Goal: Task Accomplishment & Management: Manage account settings

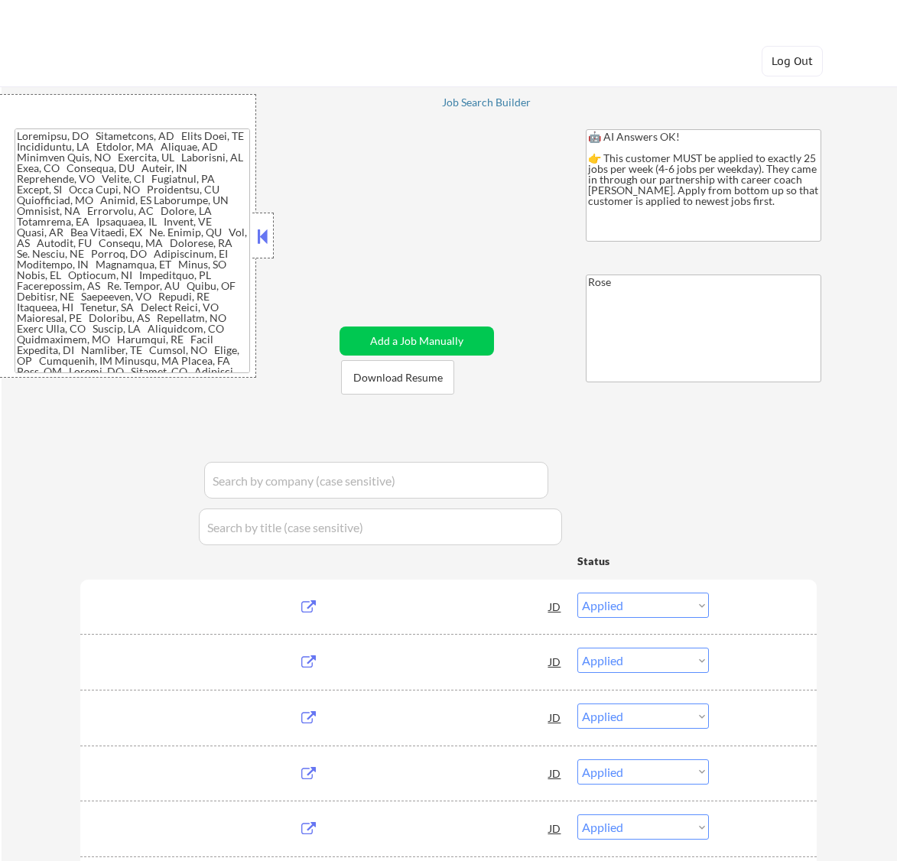
select select ""applied""
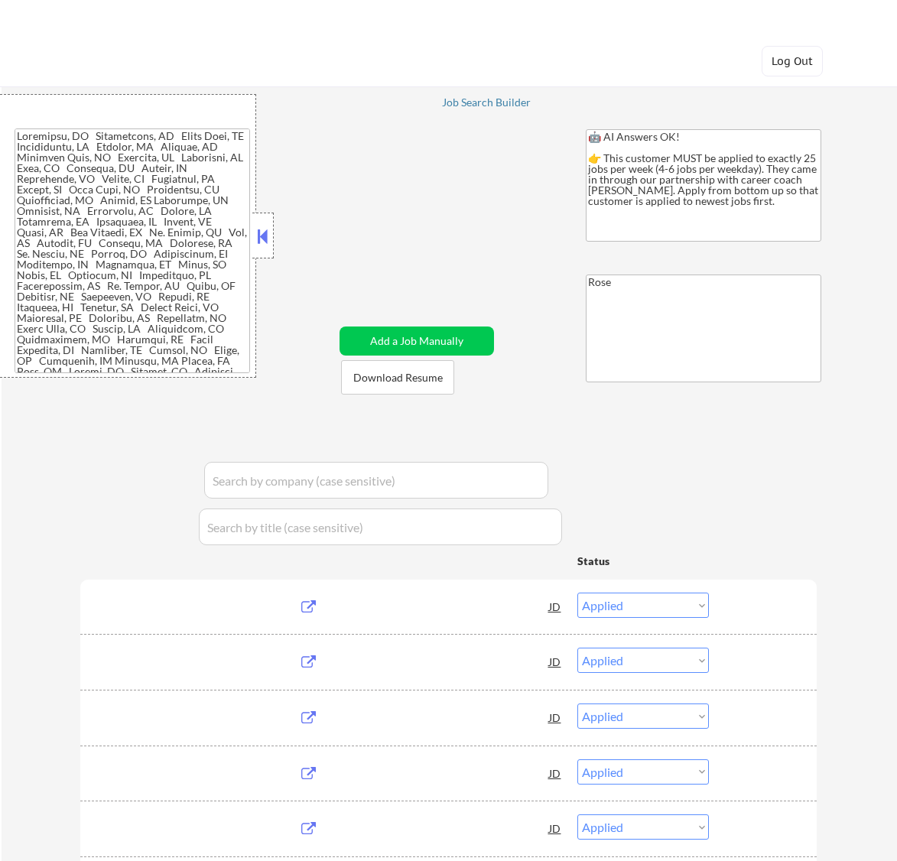
select select ""applied""
select select ""excluded__expired_""
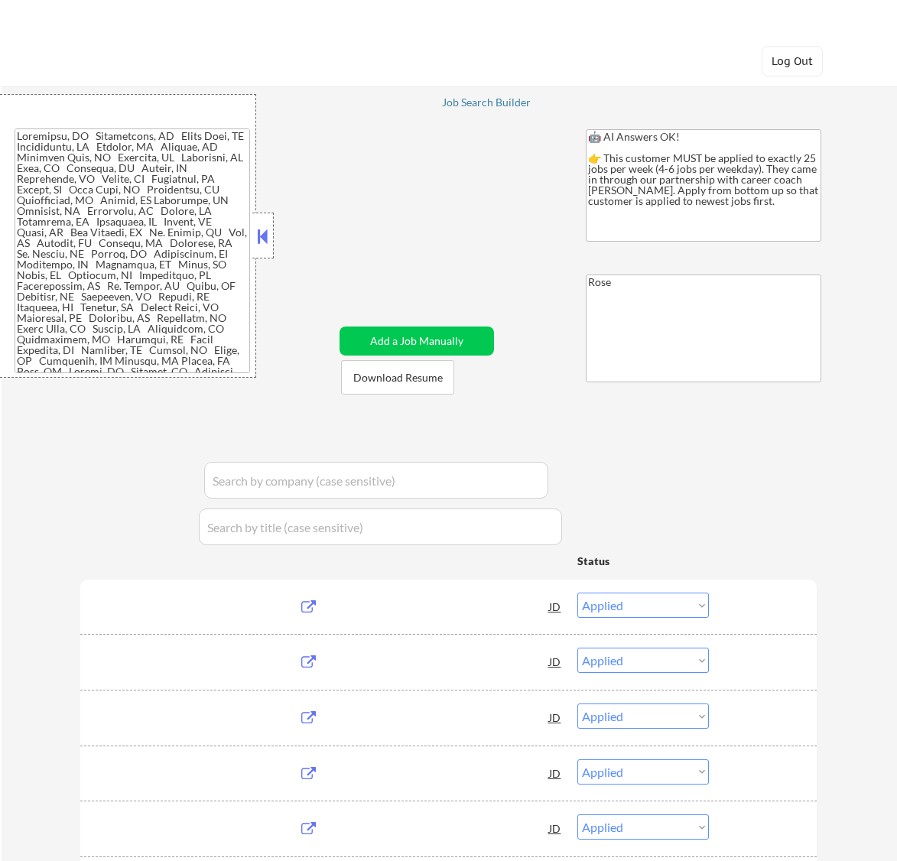
select select ""excluded""
select select ""excluded__expired_""
select select ""pending""
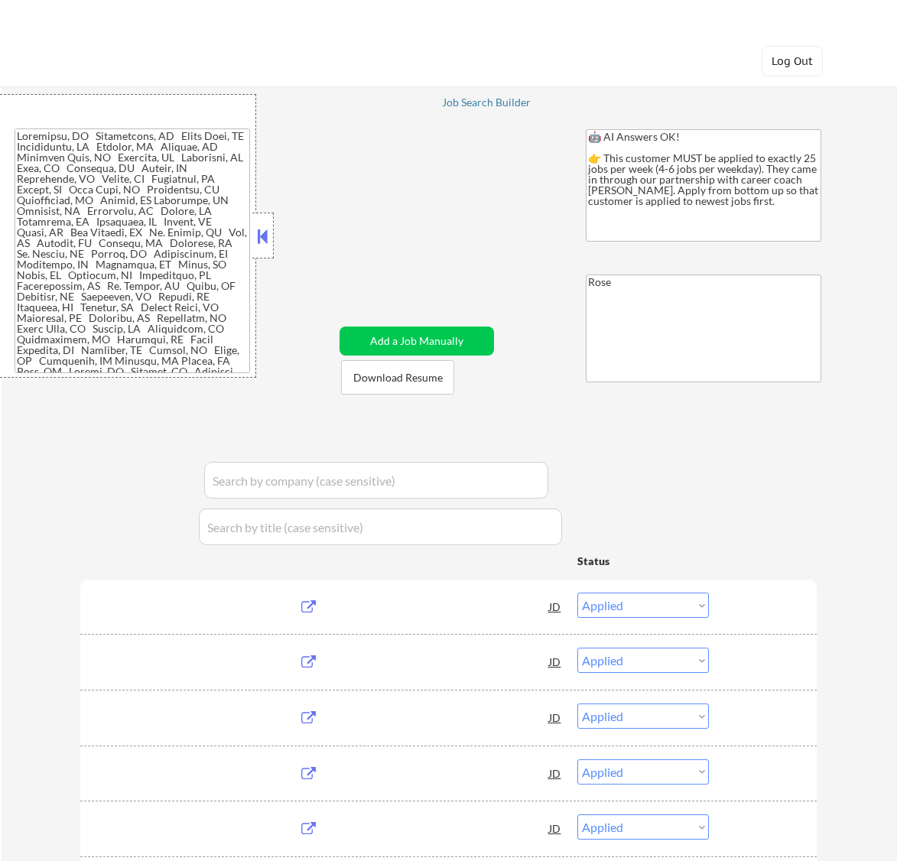
select select ""excluded__salary_""
select select ""pending""
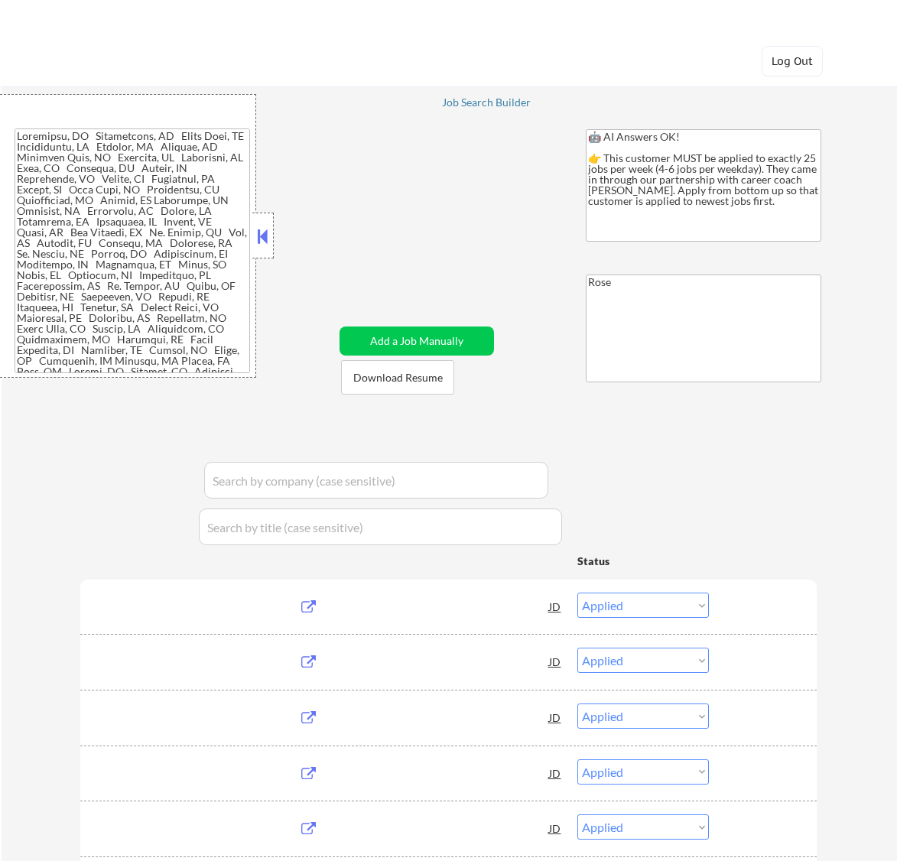
select select ""pending""
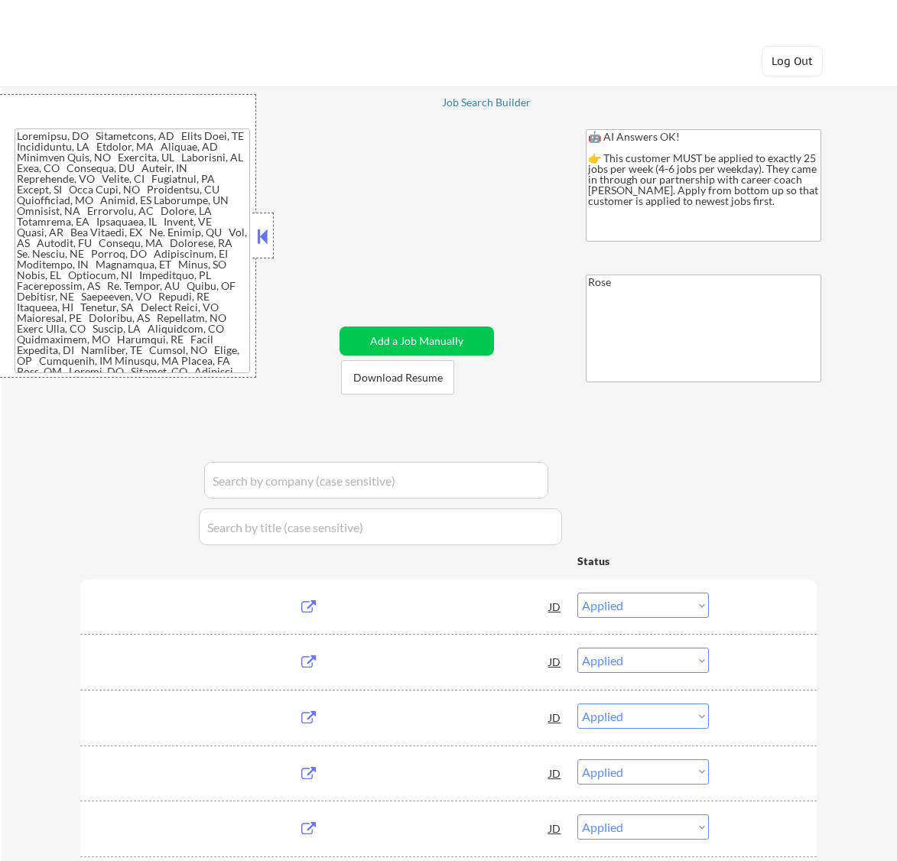
select select ""pending""
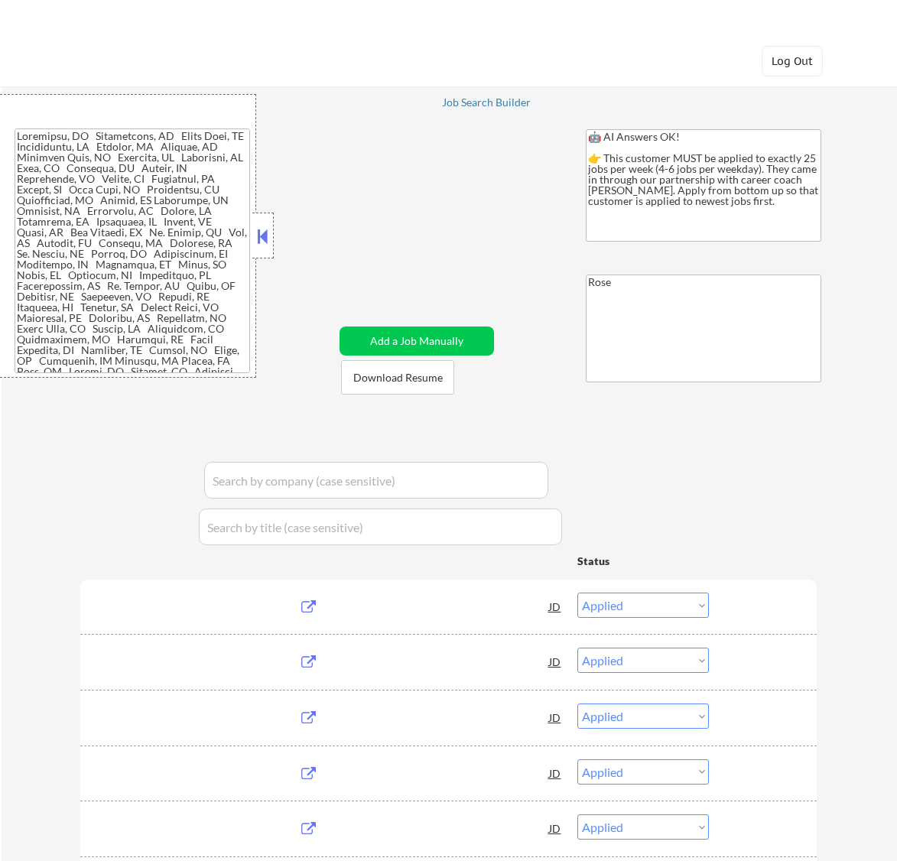
select select ""pending""
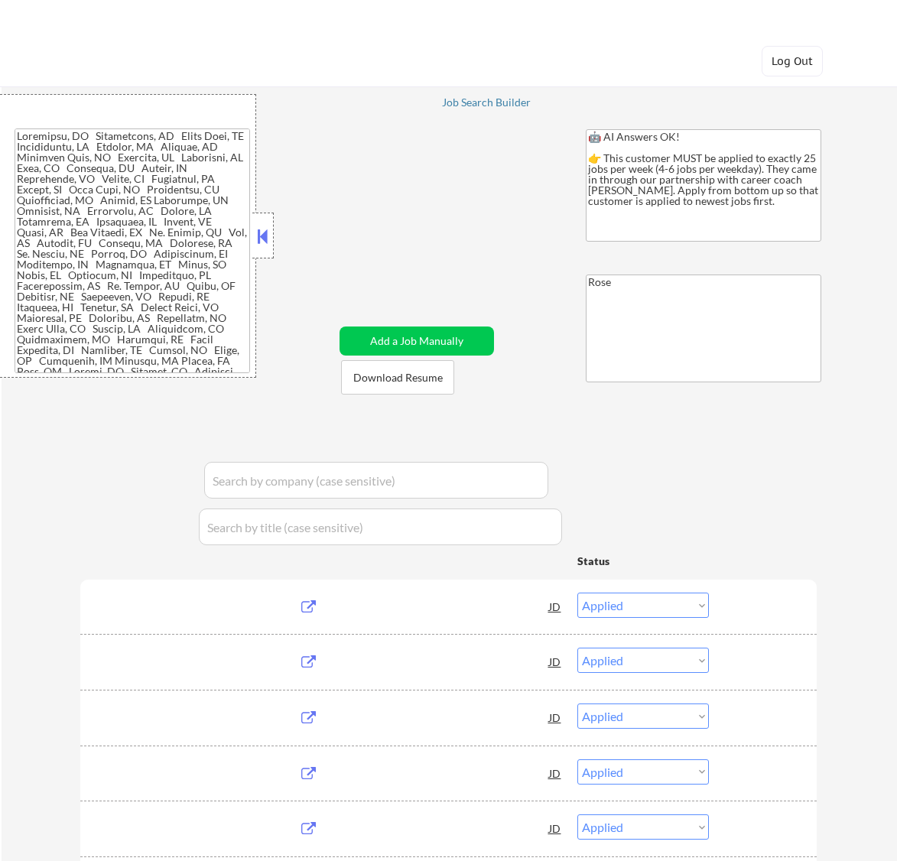
select select ""pending""
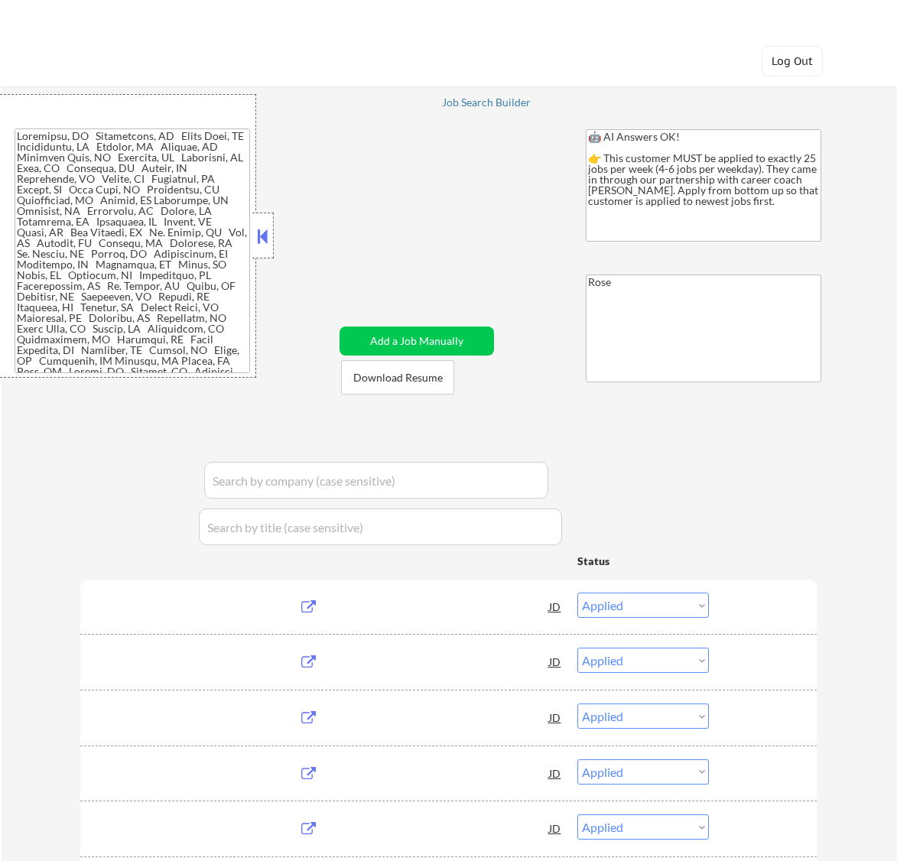
select select ""pending""
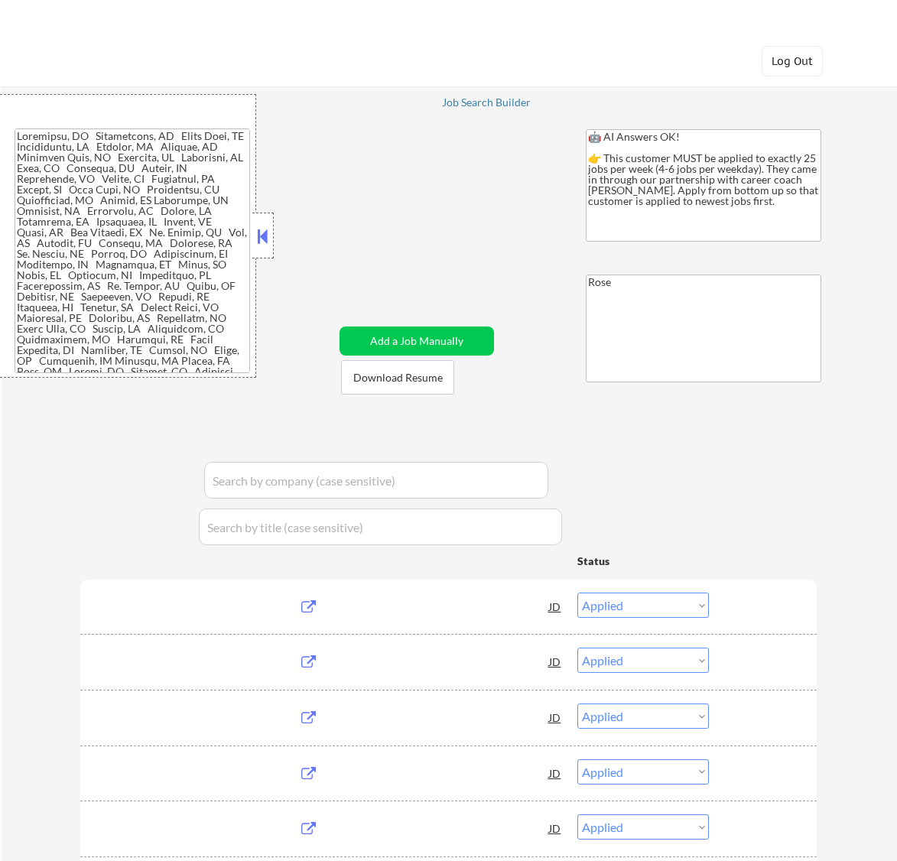
select select ""pending""
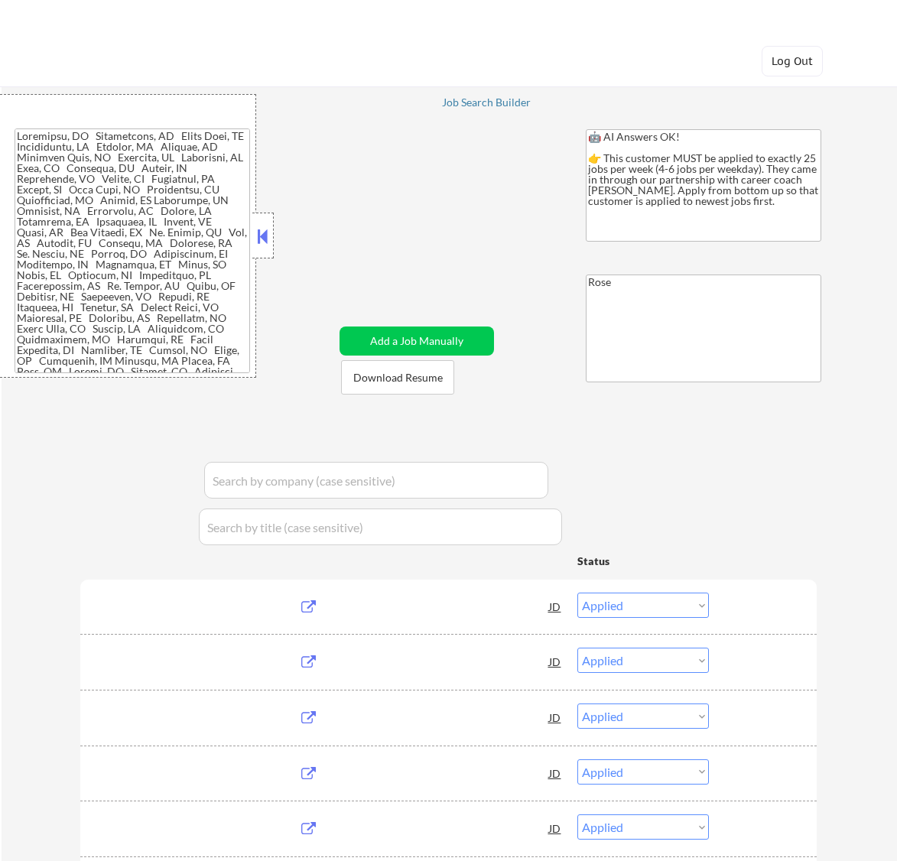
select select ""pending""
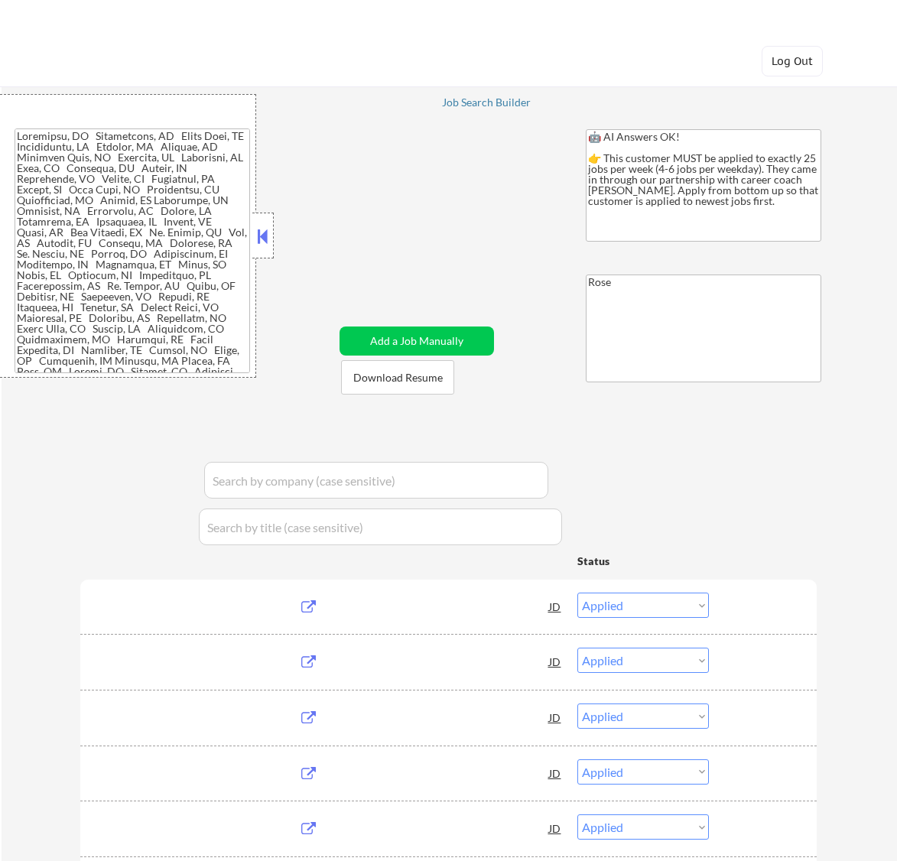
select select ""pending""
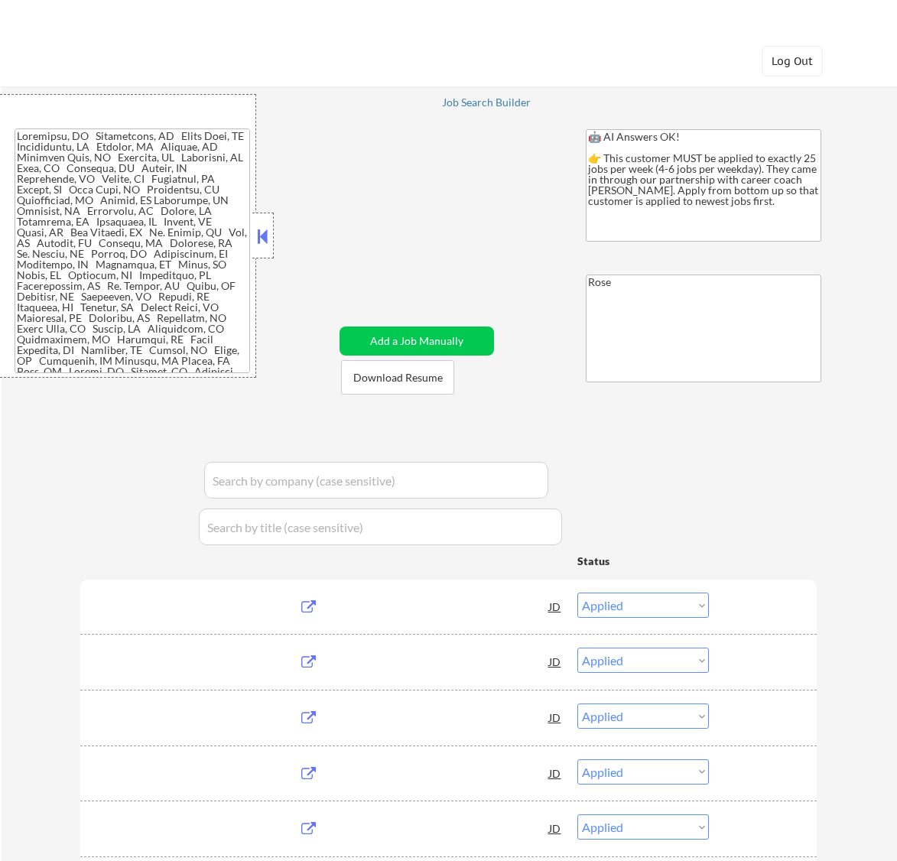
select select ""pending""
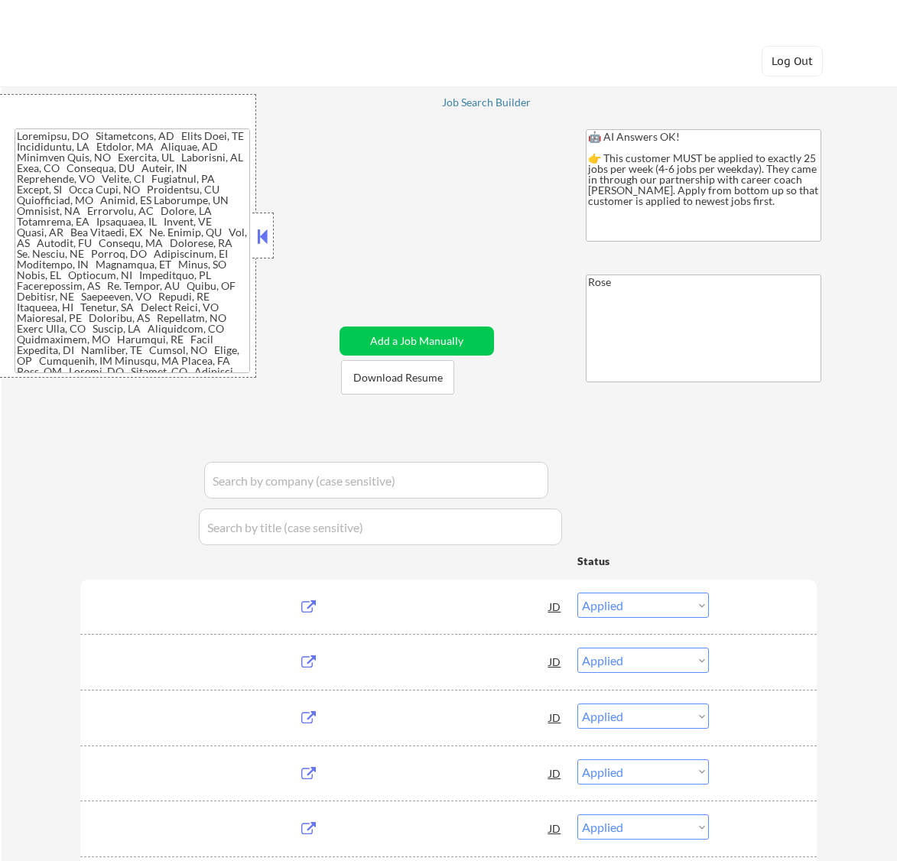
select select ""pending""
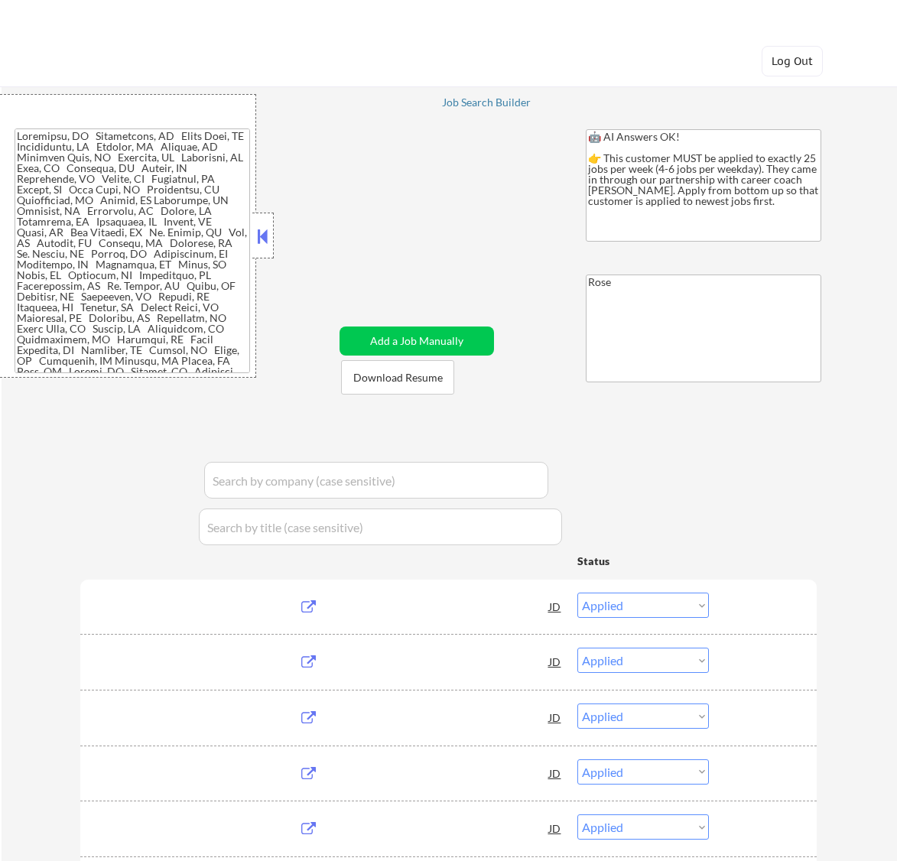
select select ""pending""
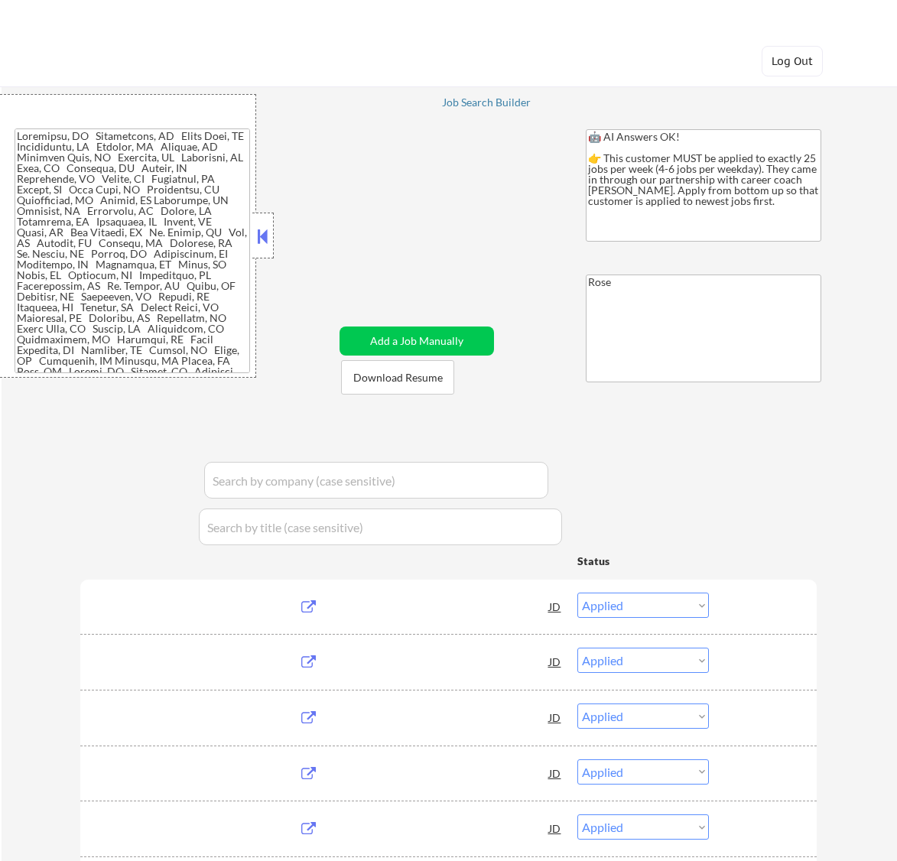
select select ""pending""
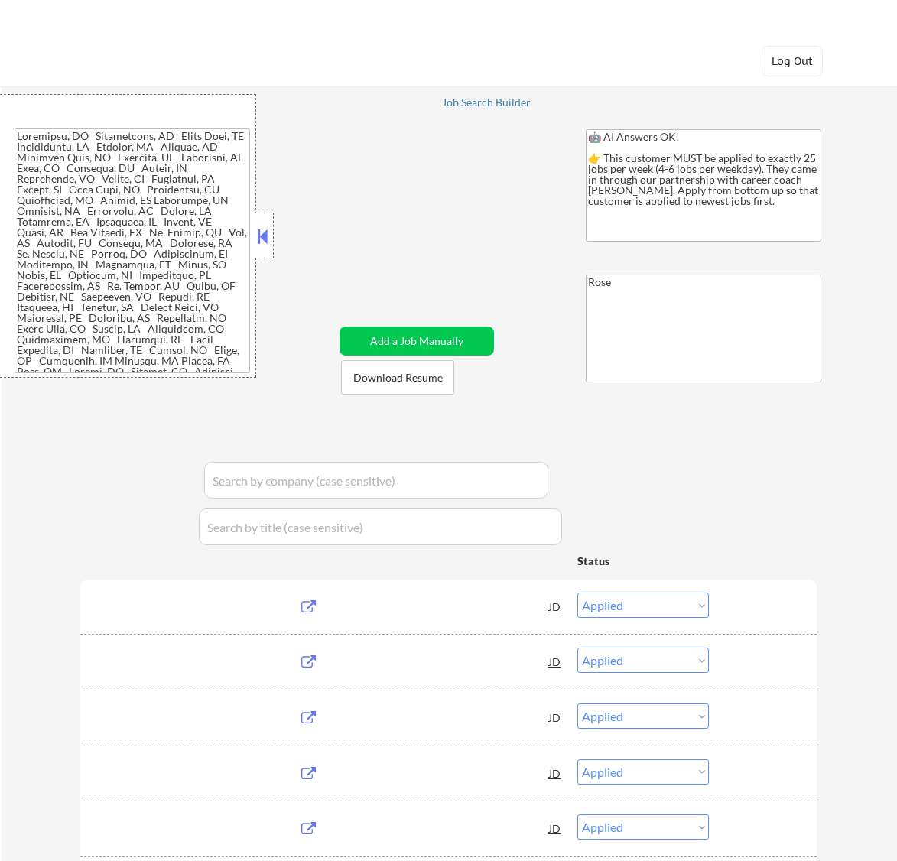
select select ""pending""
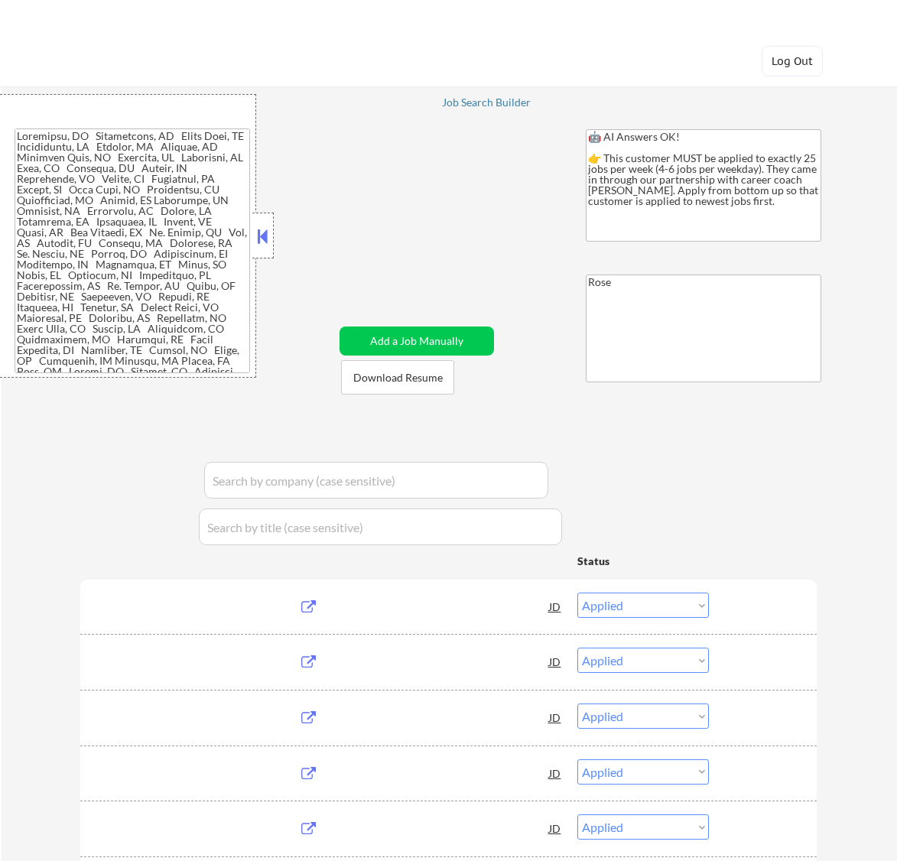
select select ""pending""
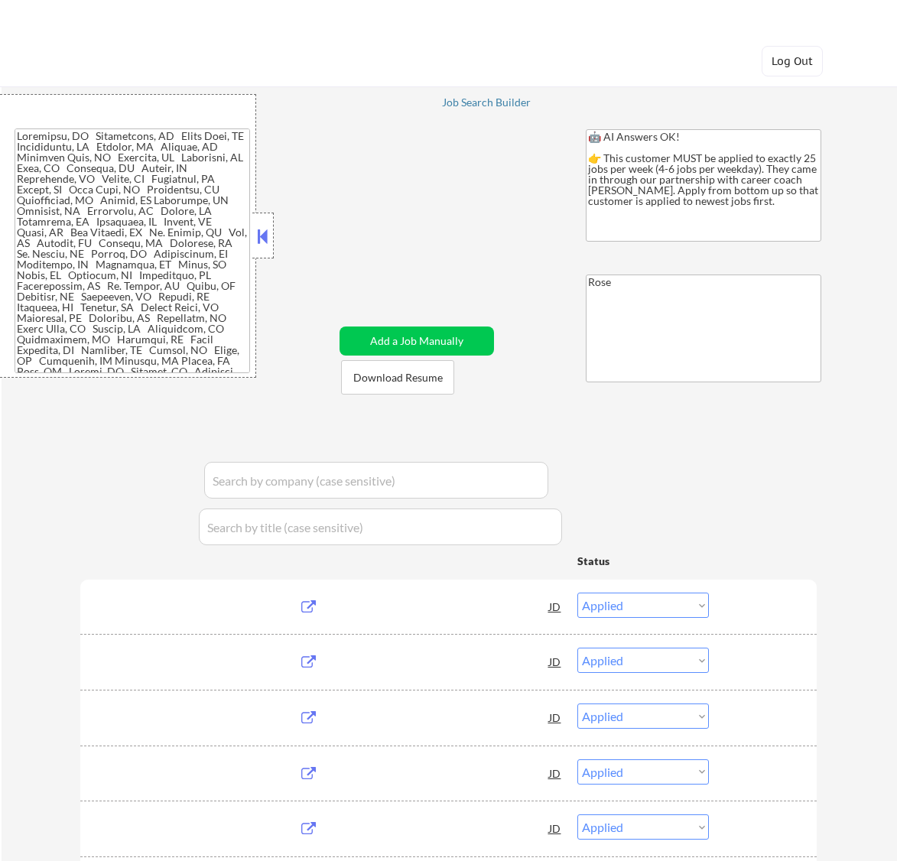
select select ""pending""
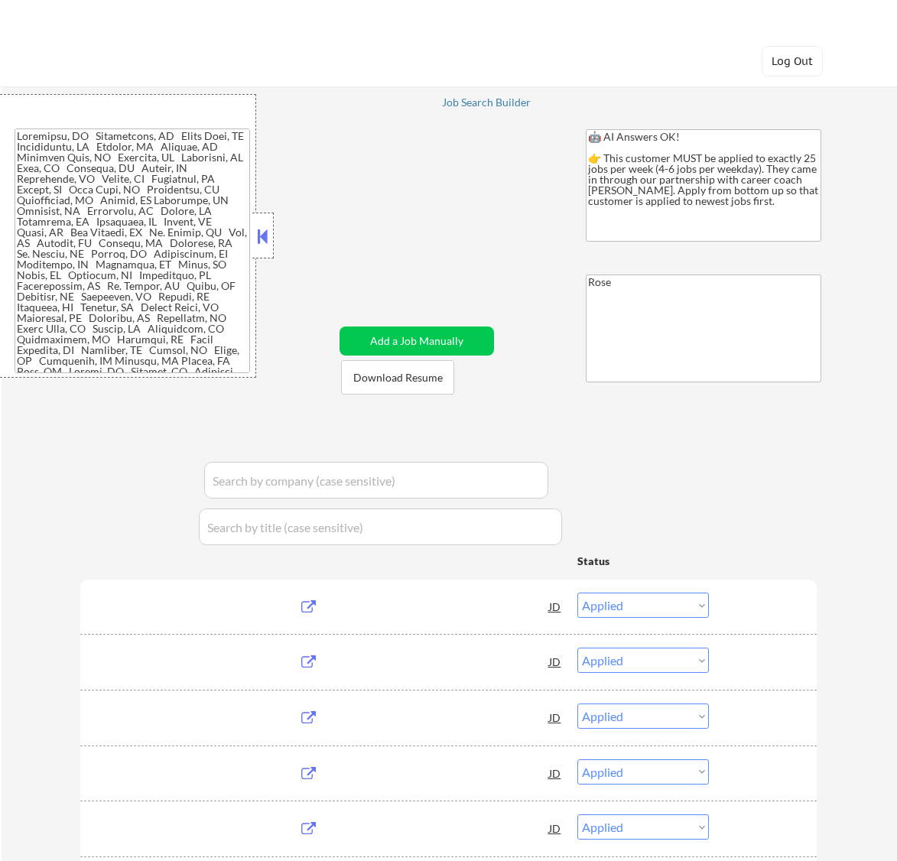
select select ""pending""
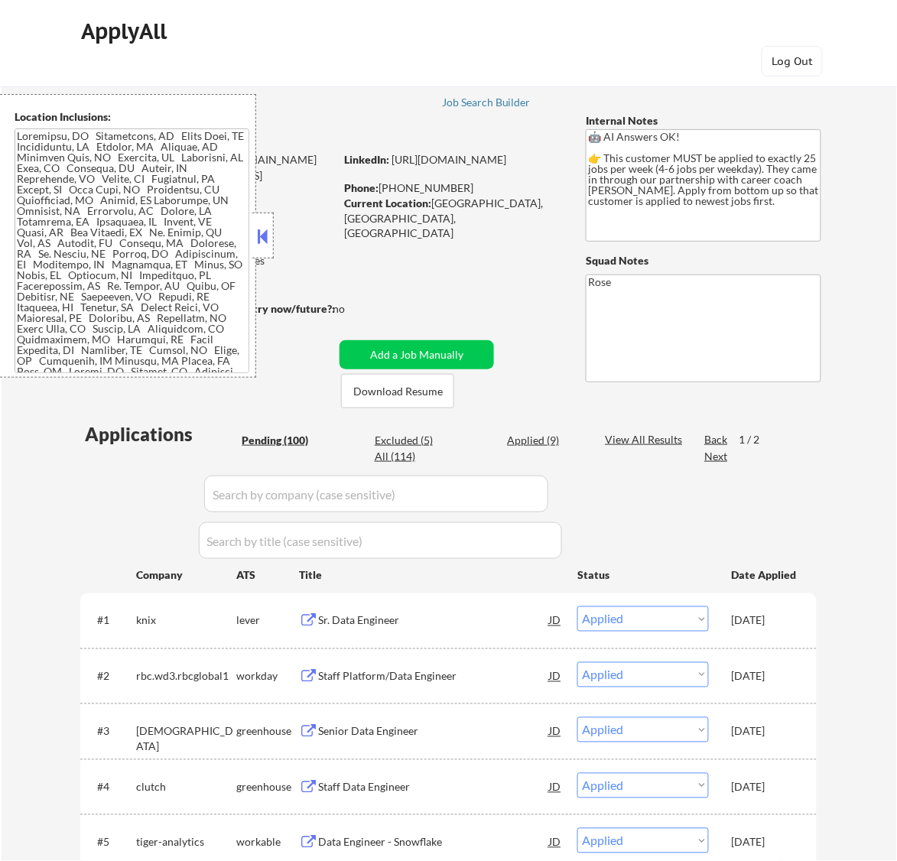
select select ""pending""
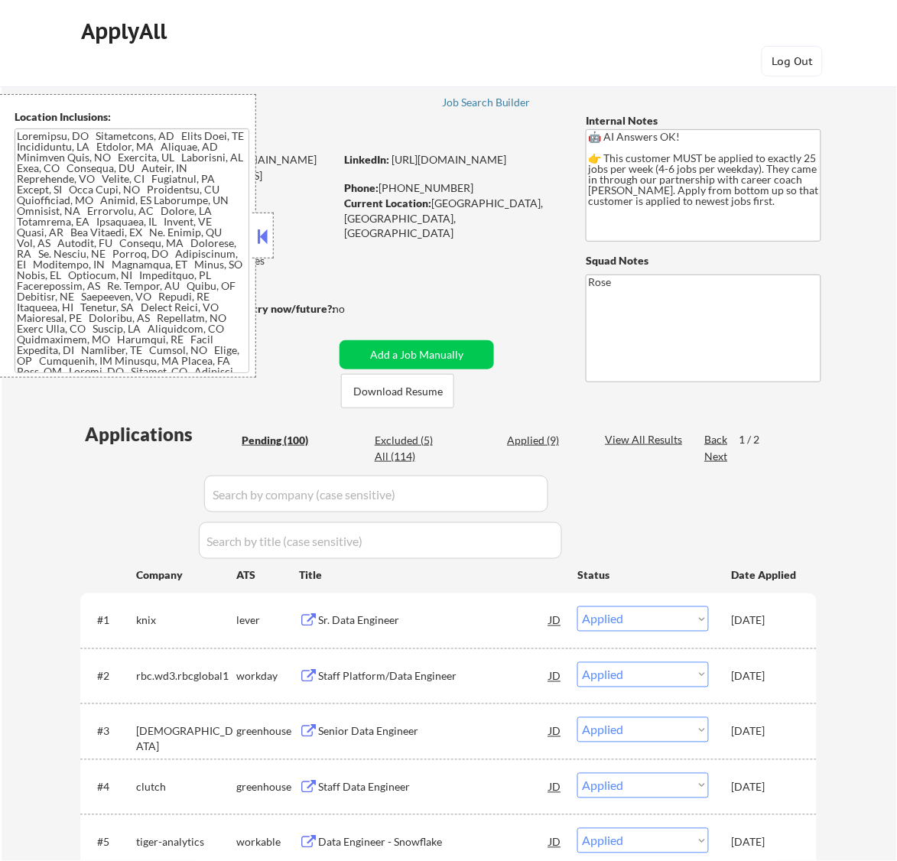
select select ""pending""
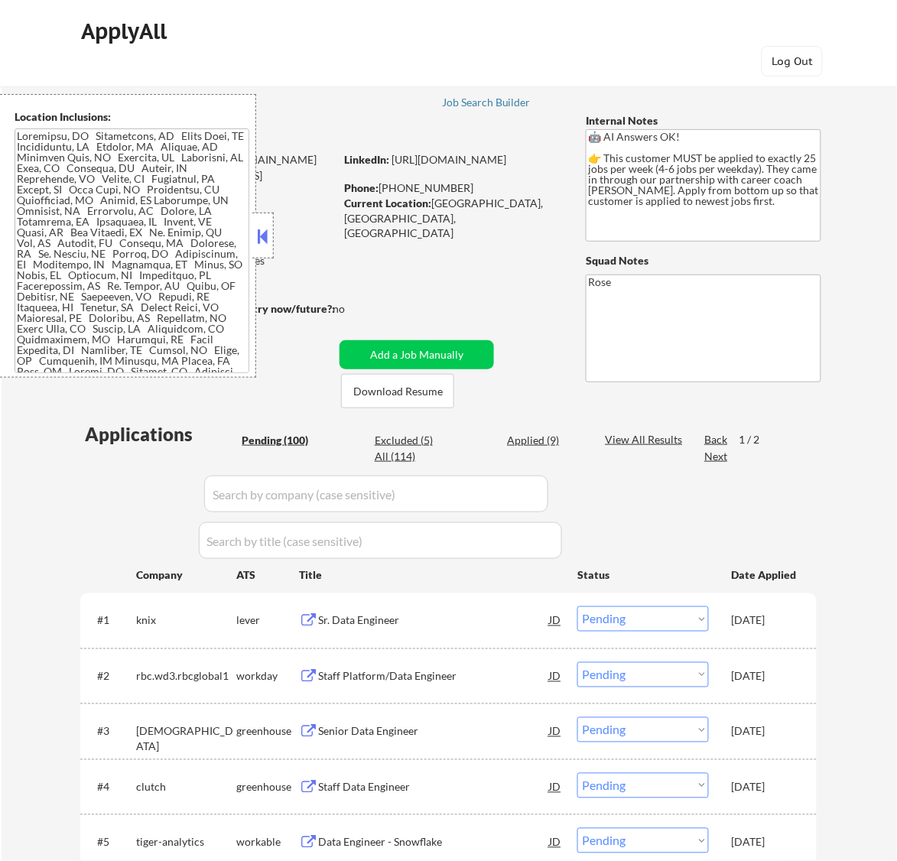
select select ""pending""
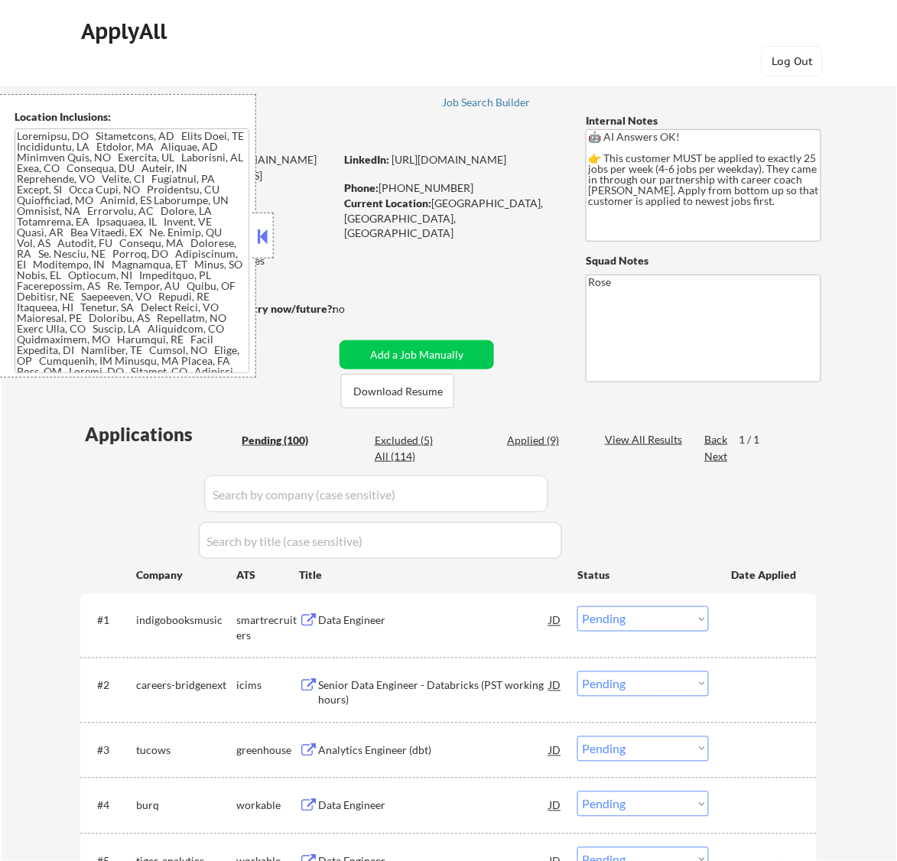
click at [266, 235] on button at bounding box center [262, 236] width 17 height 23
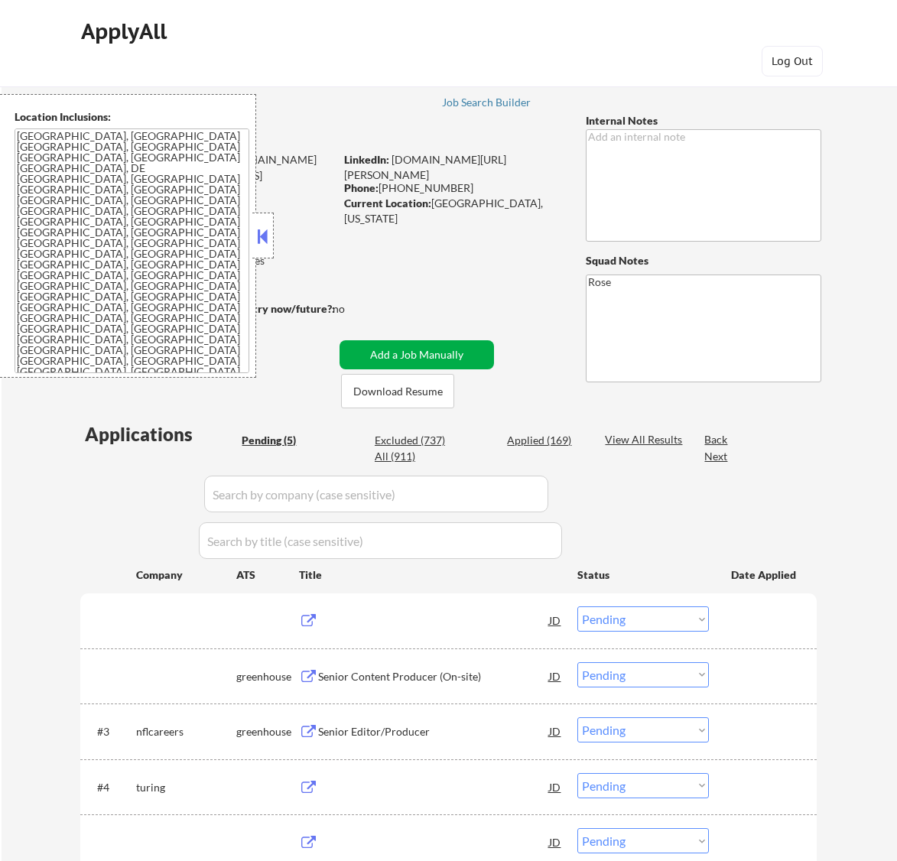
select select ""pending""
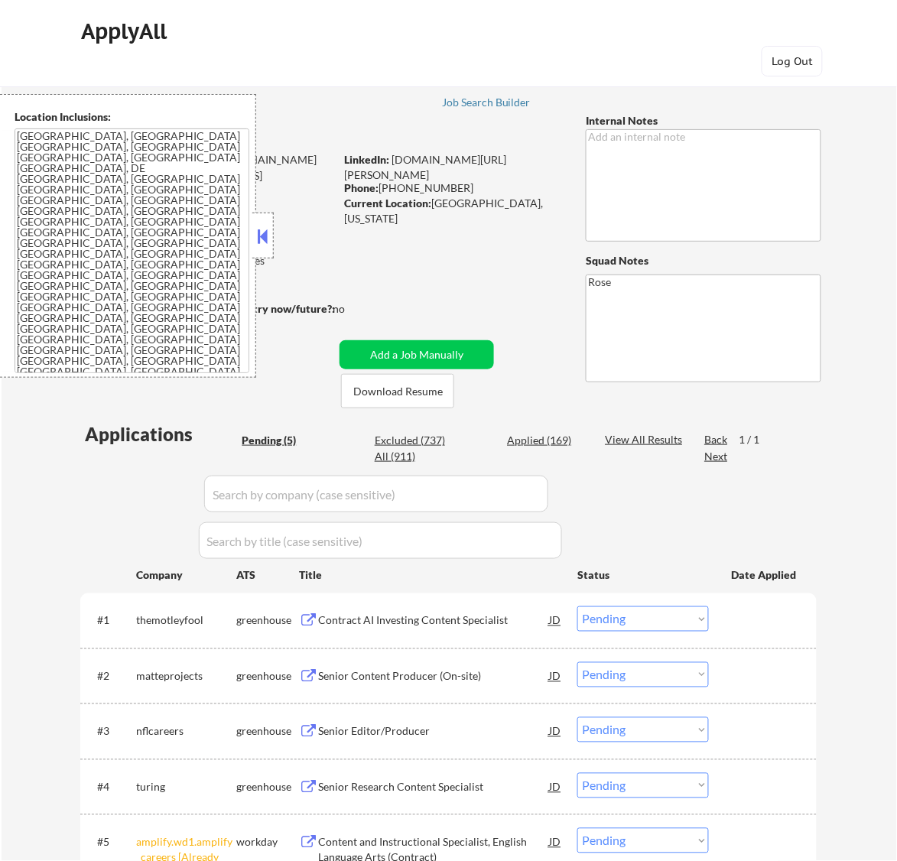
click at [265, 238] on button at bounding box center [262, 236] width 17 height 23
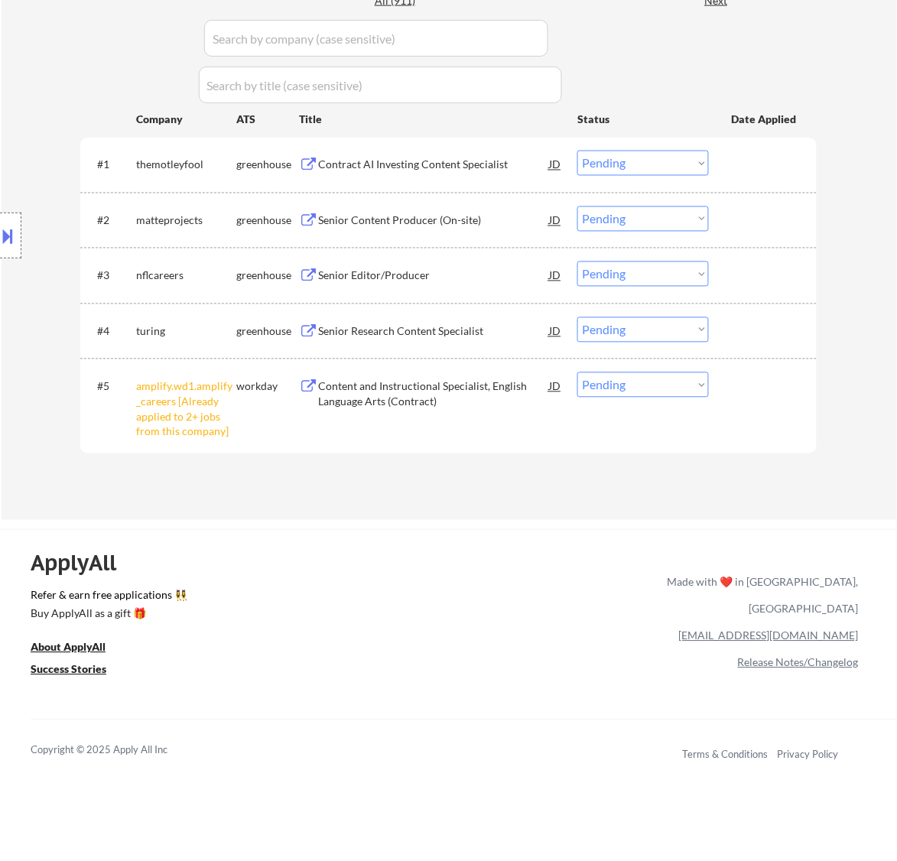
scroll to position [478, 0]
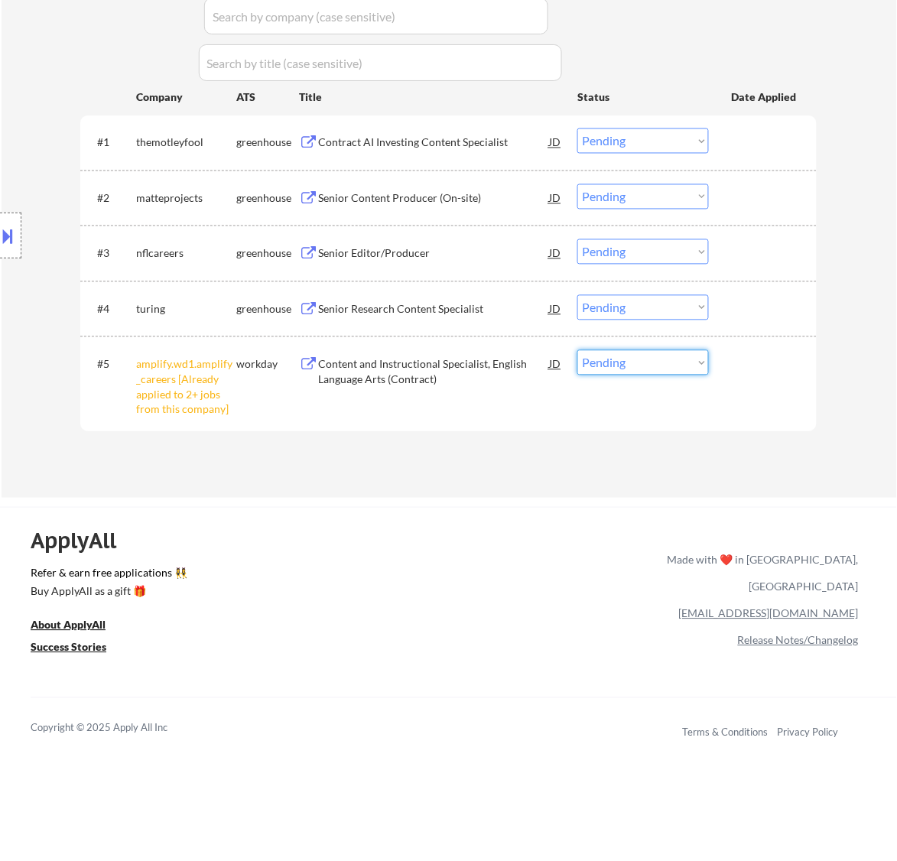
click at [602, 369] on select "Choose an option... Pending Applied Excluded (Questions) Excluded (Expired) Exc…" at bounding box center [644, 362] width 132 height 25
select select ""excluded__other_""
click at [578, 350] on select "Choose an option... Pending Applied Excluded (Questions) Excluded (Expired) Exc…" at bounding box center [644, 362] width 132 height 25
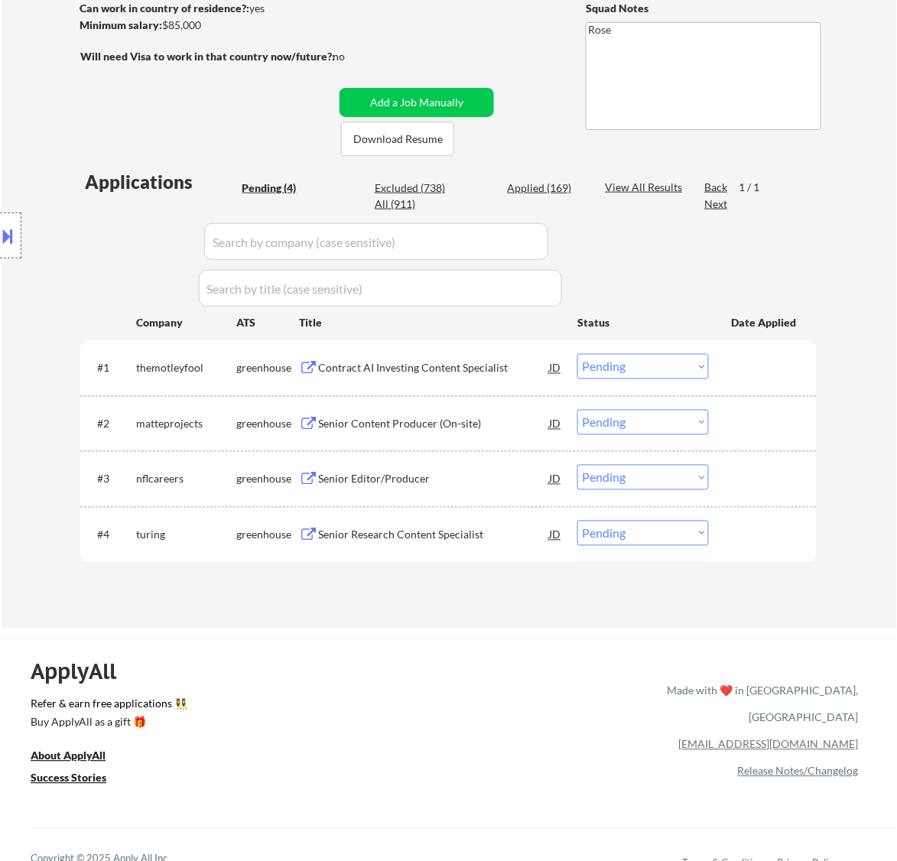
scroll to position [287, 0]
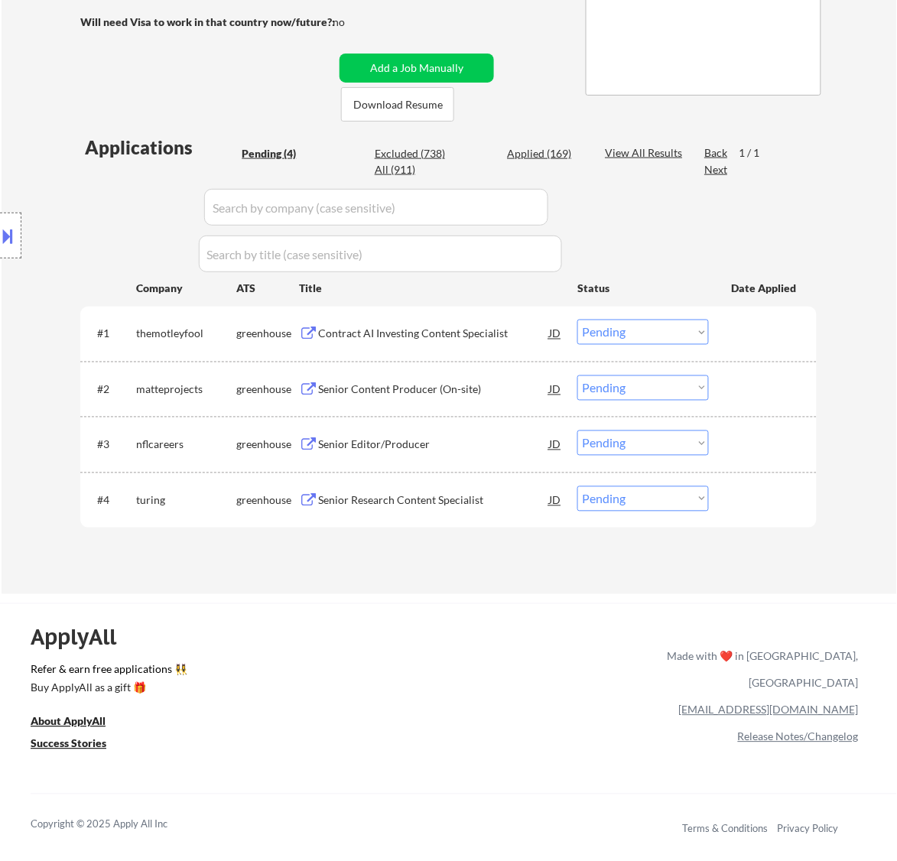
click at [488, 329] on div "Contract AI Investing Content Specialist" at bounding box center [433, 334] width 231 height 15
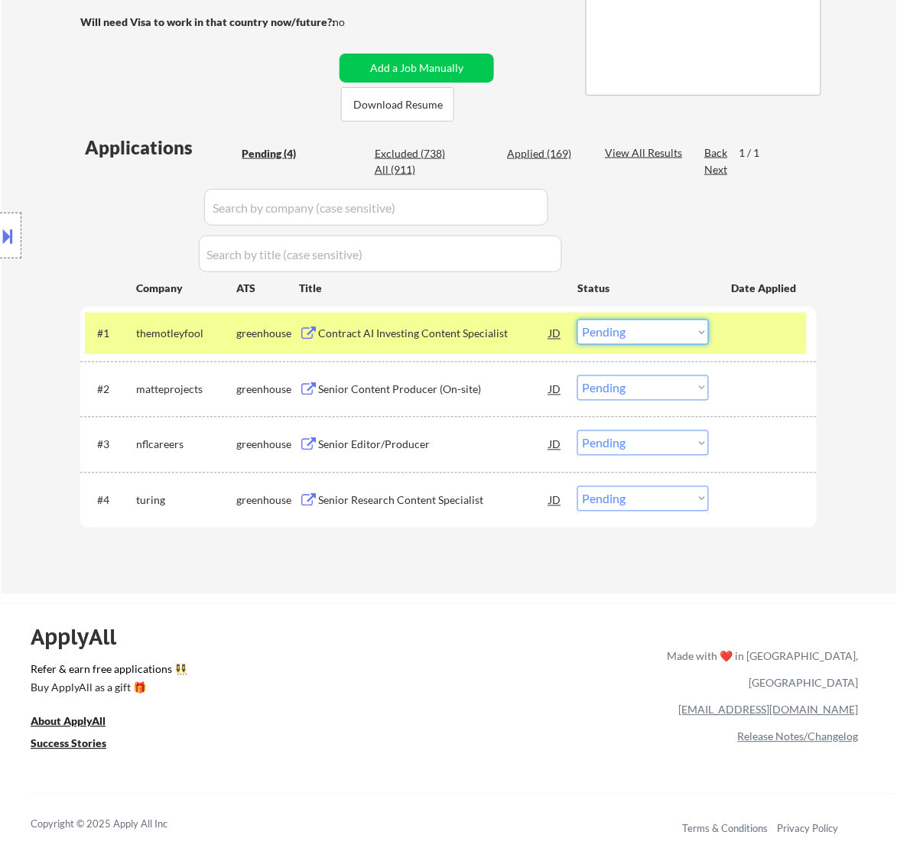
click at [620, 325] on select "Choose an option... Pending Applied Excluded (Questions) Excluded (Expired) Exc…" at bounding box center [644, 332] width 132 height 25
click at [578, 320] on select "Choose an option... Pending Applied Excluded (Questions) Excluded (Expired) Exc…" at bounding box center [644, 332] width 132 height 25
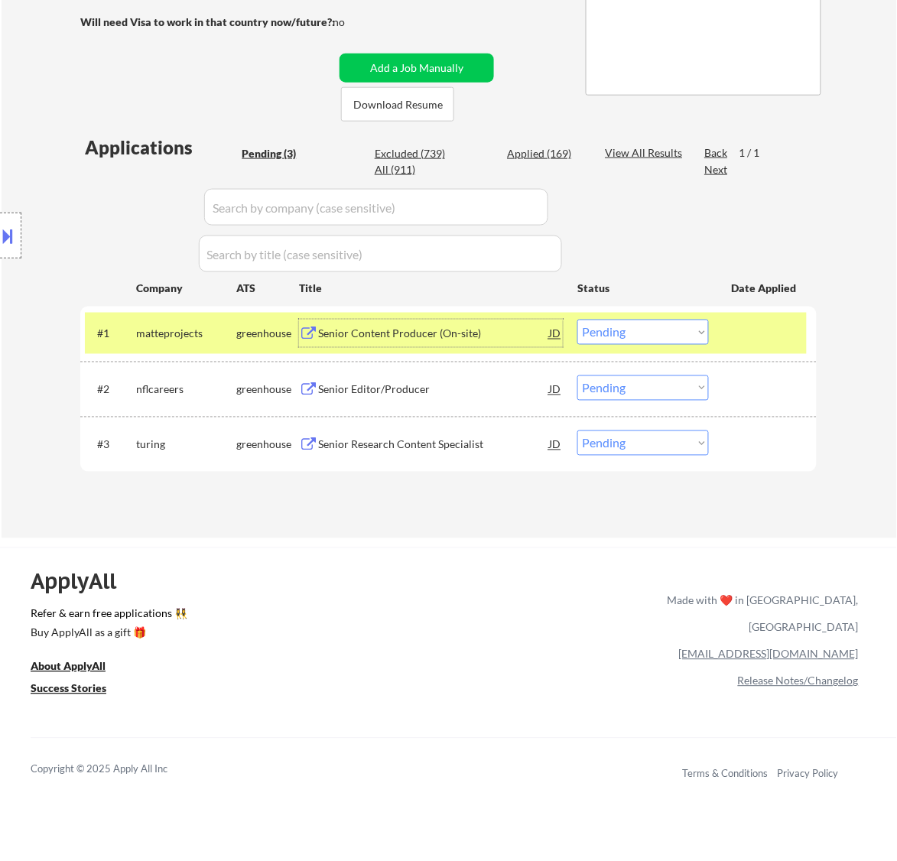
click at [511, 339] on div "Senior Content Producer (On-site)" at bounding box center [433, 334] width 231 height 15
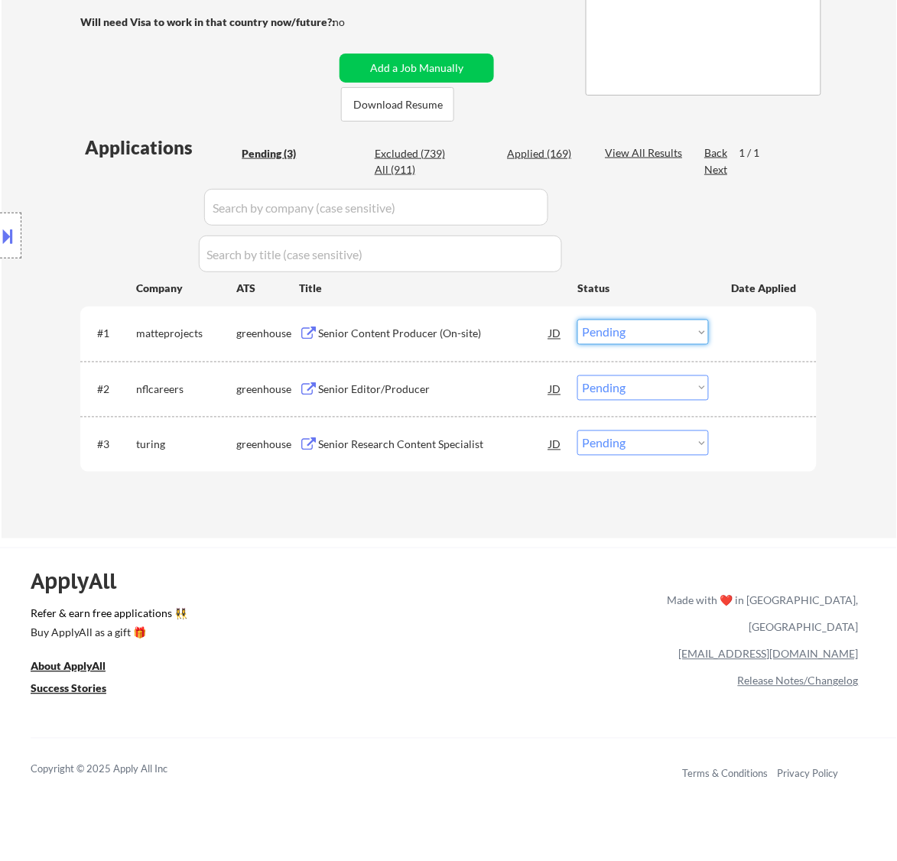
click at [689, 330] on select "Choose an option... Pending Applied Excluded (Questions) Excluded (Expired) Exc…" at bounding box center [644, 332] width 132 height 25
click at [494, 575] on div "ApplyAll Refer & earn free applications 👯‍♀️ Buy ApplyAll as a gift 🎁 About App…" at bounding box center [448, 680] width 897 height 243
click at [456, 345] on div "Senior Content Producer (On-site)" at bounding box center [433, 334] width 231 height 28
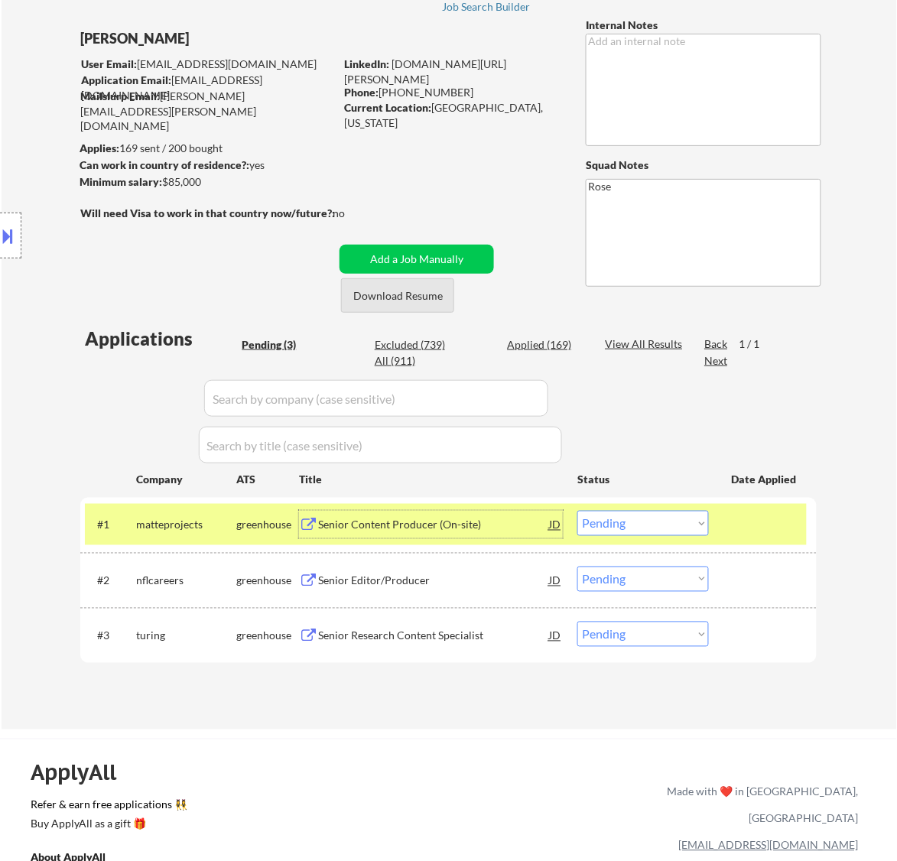
scroll to position [191, 0]
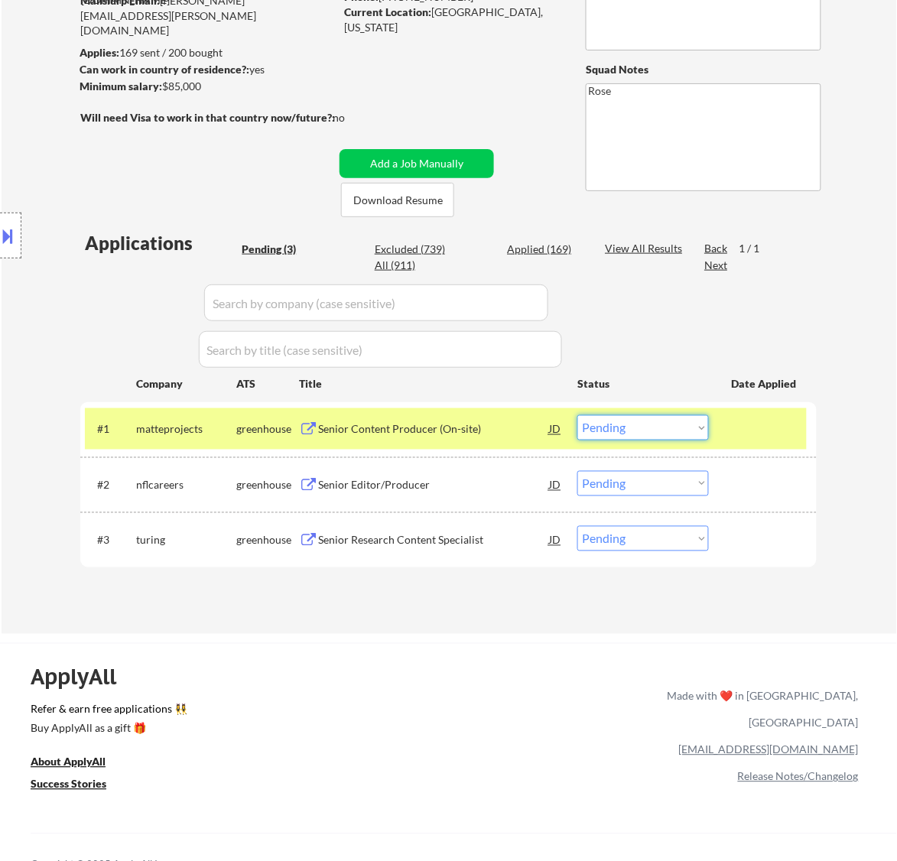
drag, startPoint x: 629, startPoint y: 429, endPoint x: 631, endPoint y: 437, distance: 8.0
click at [631, 429] on select "Choose an option... Pending Applied Excluded (Questions) Excluded (Expired) Exc…" at bounding box center [644, 427] width 132 height 25
click at [578, 415] on select "Choose an option... Pending Applied Excluded (Questions) Excluded (Expired) Exc…" at bounding box center [644, 427] width 132 height 25
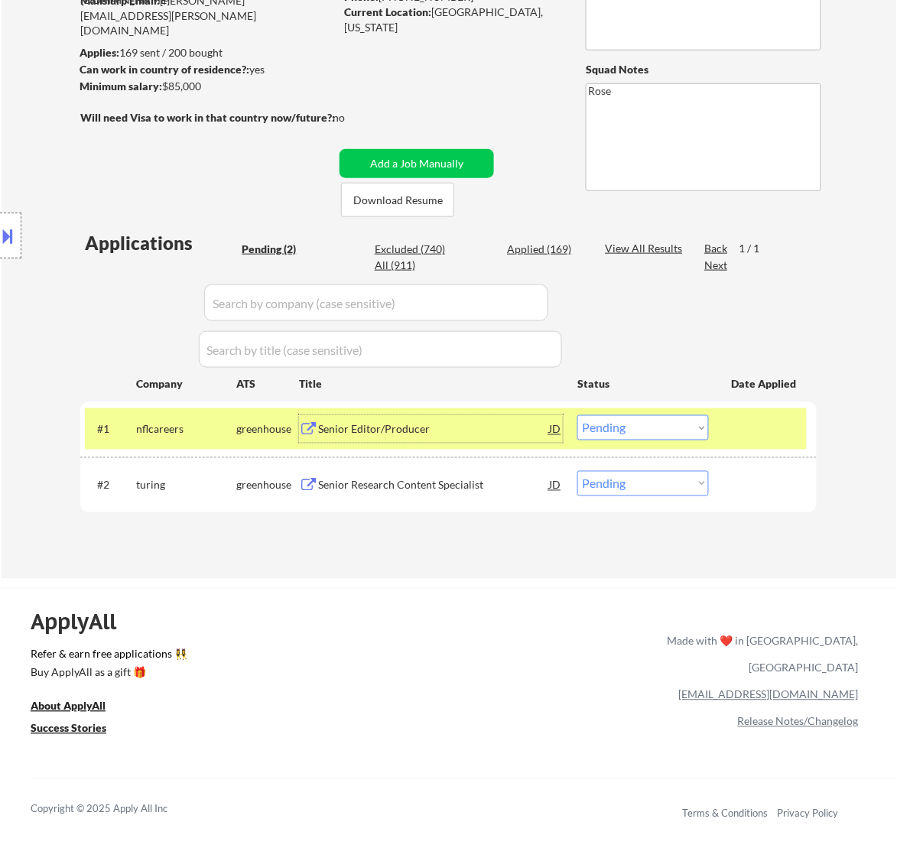
click at [529, 429] on div "Senior Editor/Producer" at bounding box center [433, 429] width 231 height 15
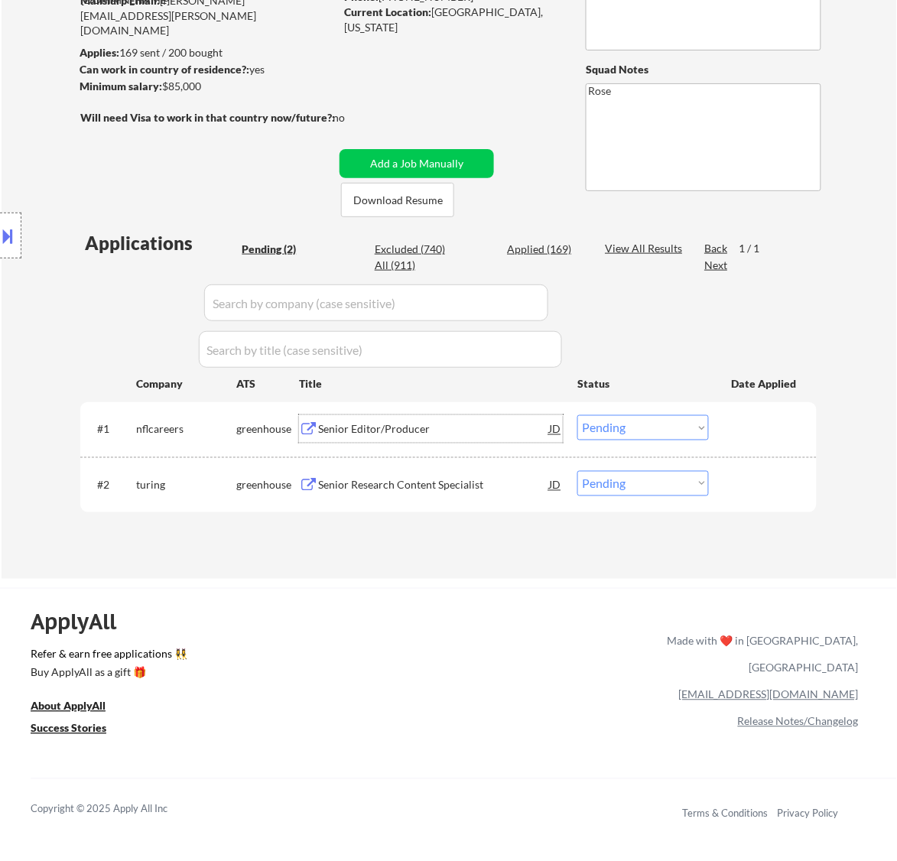
click at [676, 421] on select "Choose an option... Pending Applied Excluded (Questions) Excluded (Expired) Exc…" at bounding box center [644, 427] width 132 height 25
click at [578, 415] on select "Choose an option... Pending Applied Excluded (Questions) Excluded (Expired) Exc…" at bounding box center [644, 427] width 132 height 25
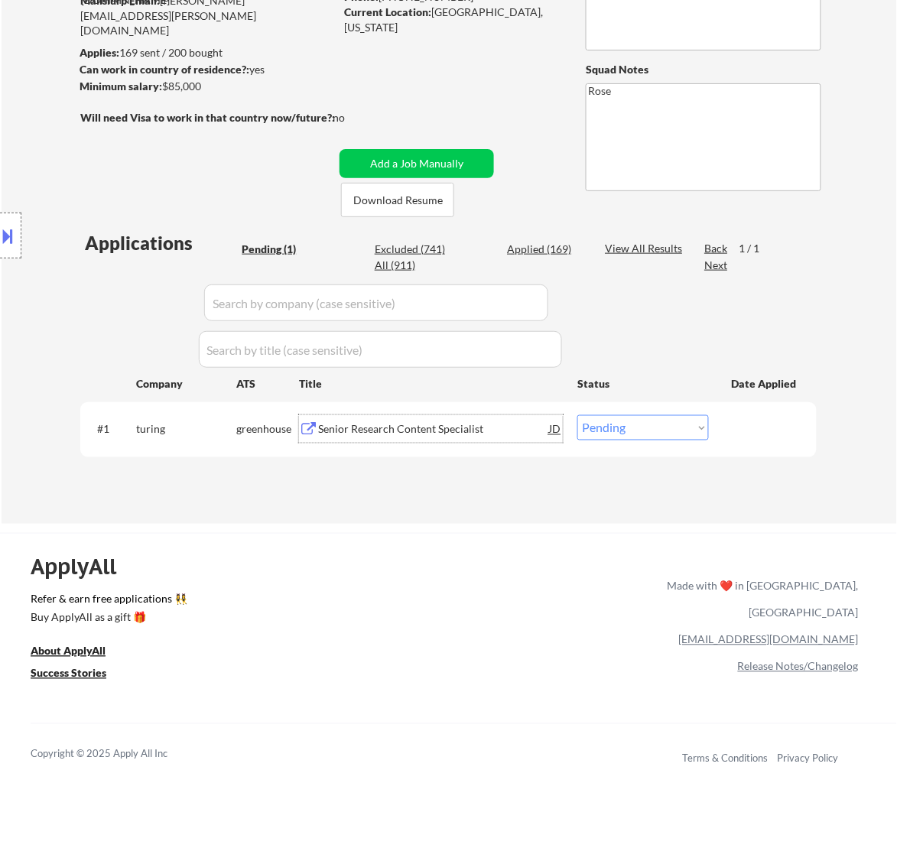
click at [471, 432] on div "Senior Research Content Specialist" at bounding box center [433, 429] width 231 height 15
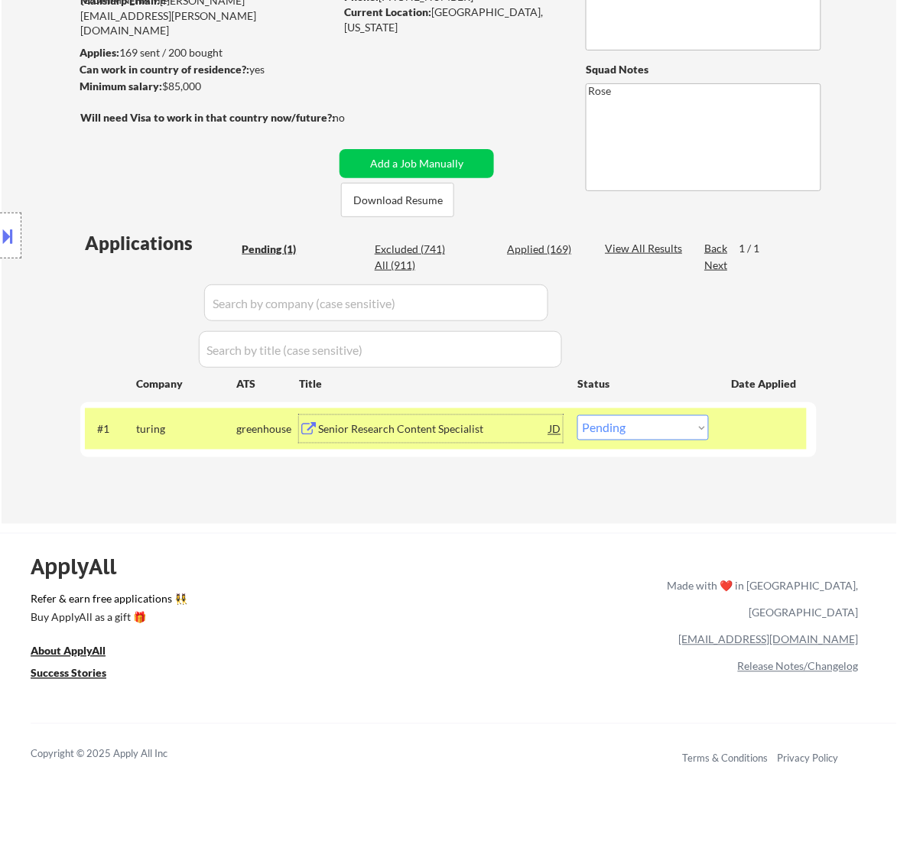
click at [666, 433] on select "Choose an option... Pending Applied Excluded (Questions) Excluded (Expired) Exc…" at bounding box center [644, 427] width 132 height 25
select select ""applied""
click at [578, 415] on select "Choose an option... Pending Applied Excluded (Questions) Excluded (Expired) Exc…" at bounding box center [644, 427] width 132 height 25
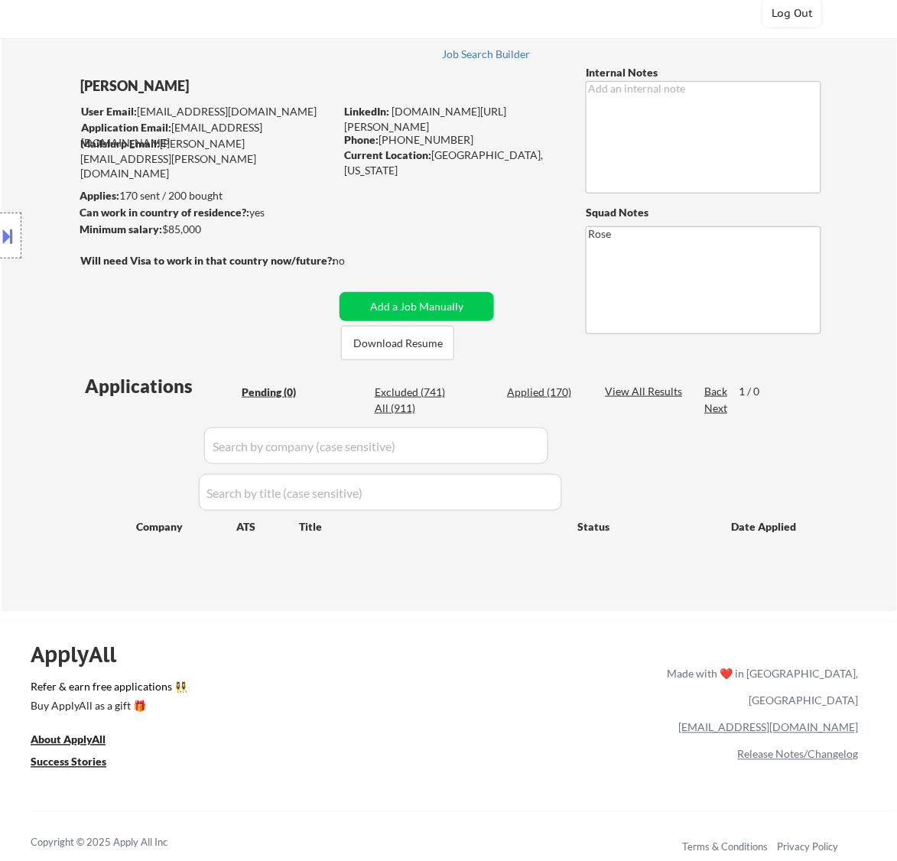
scroll to position [96, 0]
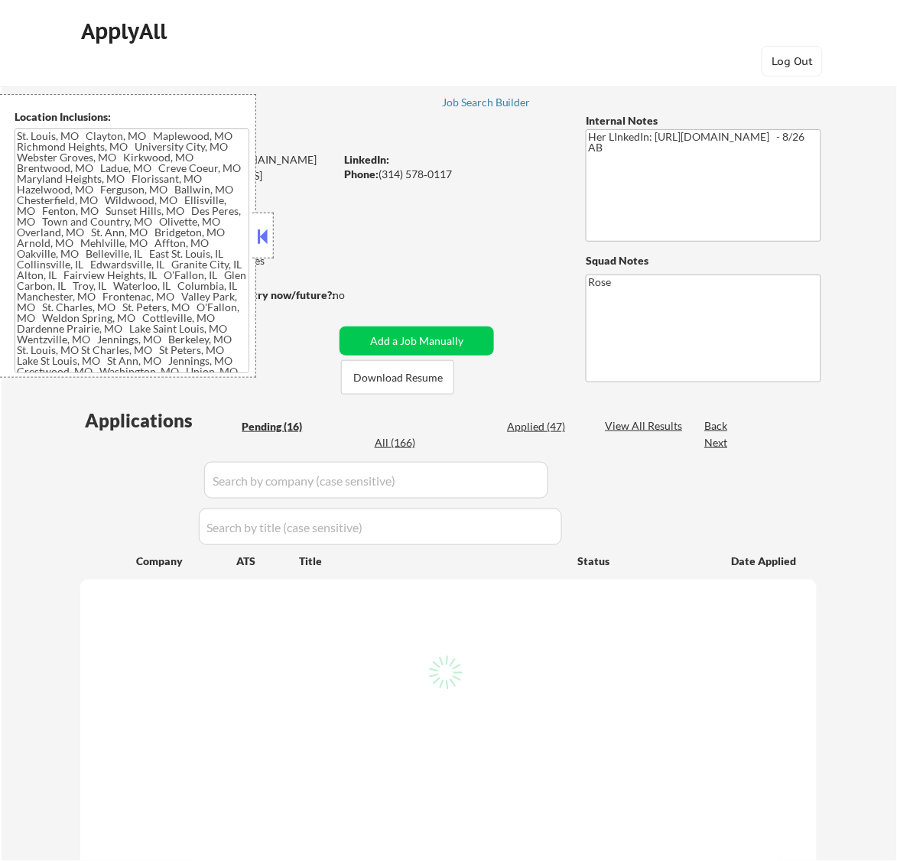
type textarea "[GEOGRAPHIC_DATA][PERSON_NAME], [GEOGRAPHIC_DATA][PERSON_NAME][GEOGRAPHIC_DATA]…"
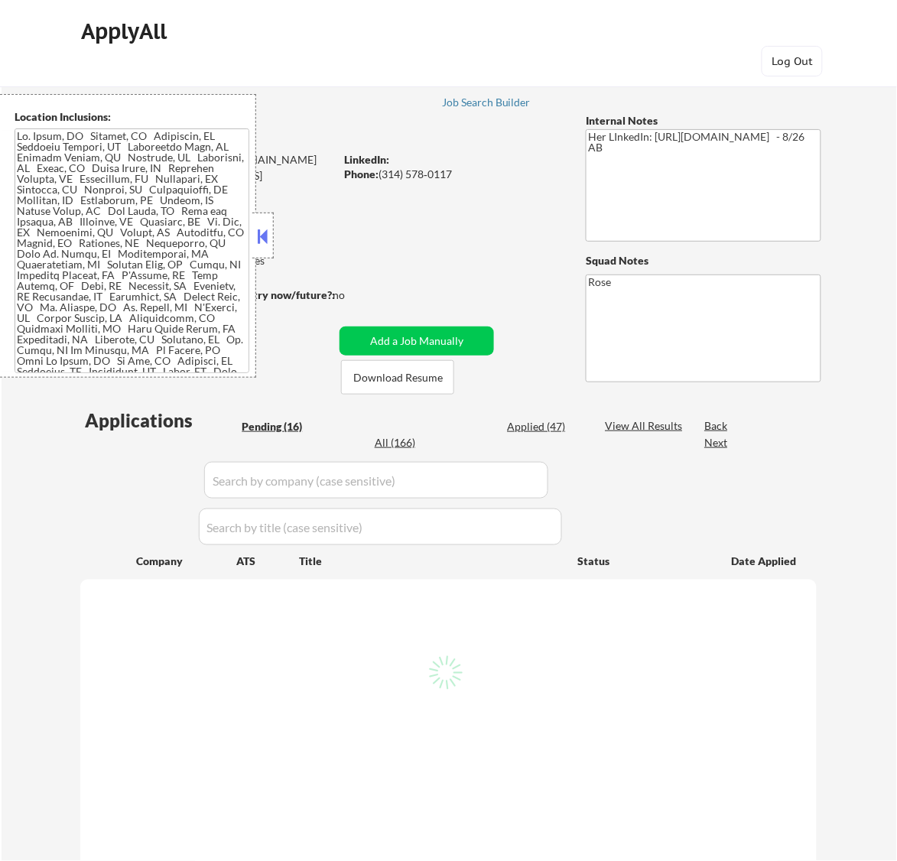
select select ""pending""
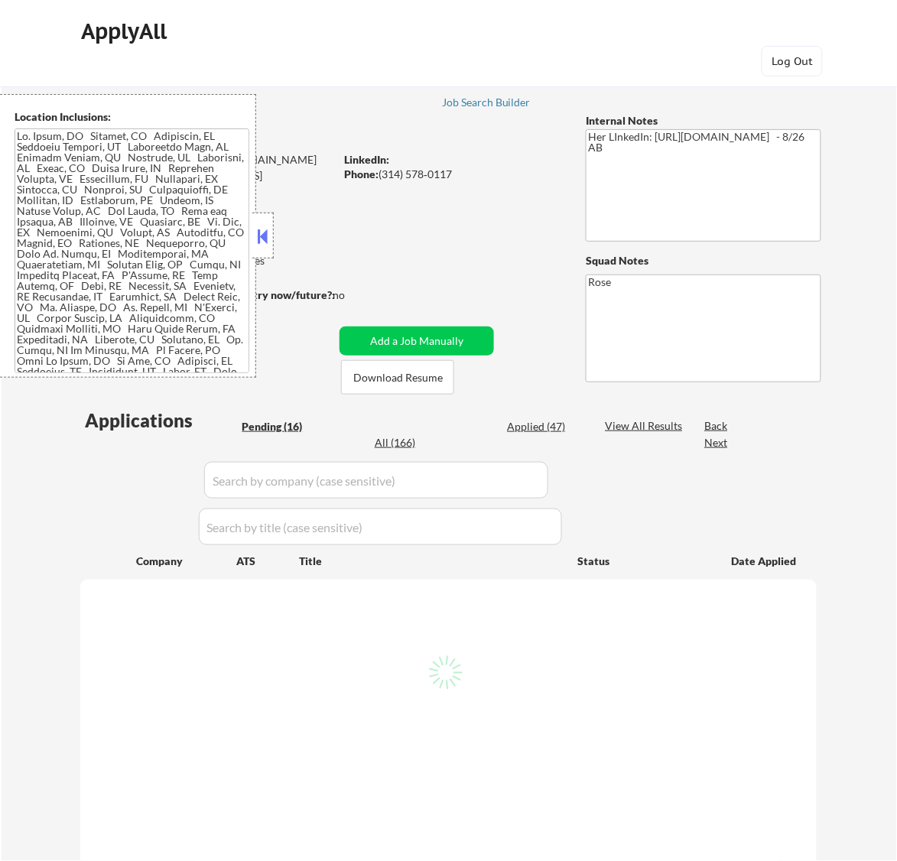
select select ""pending""
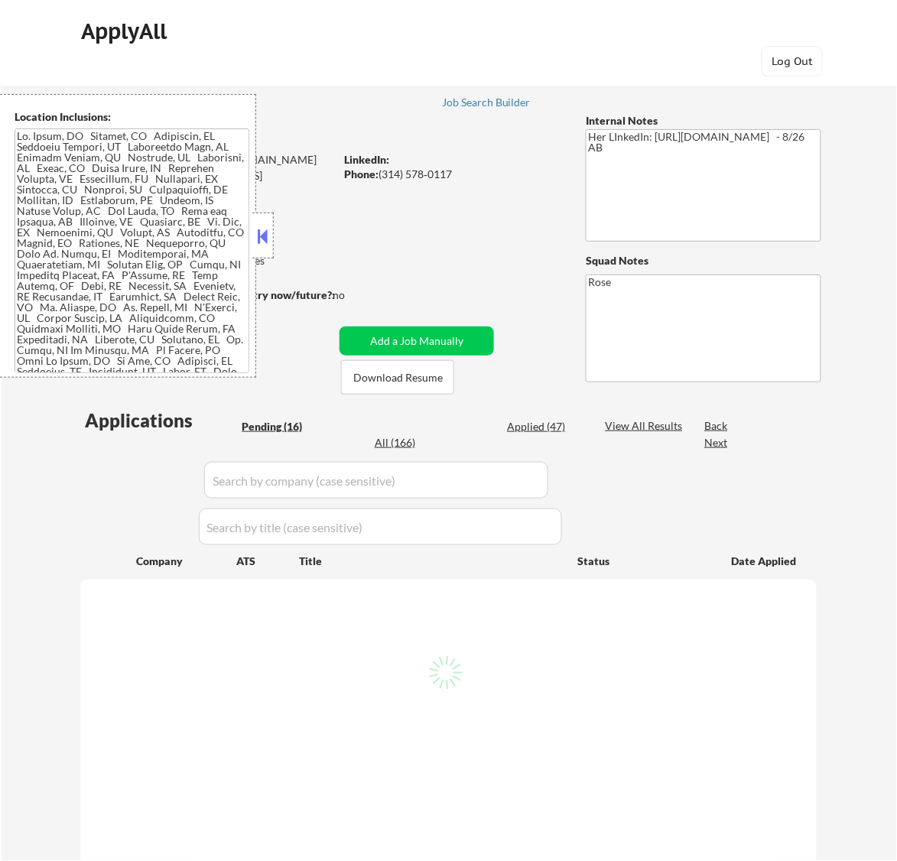
select select ""pending""
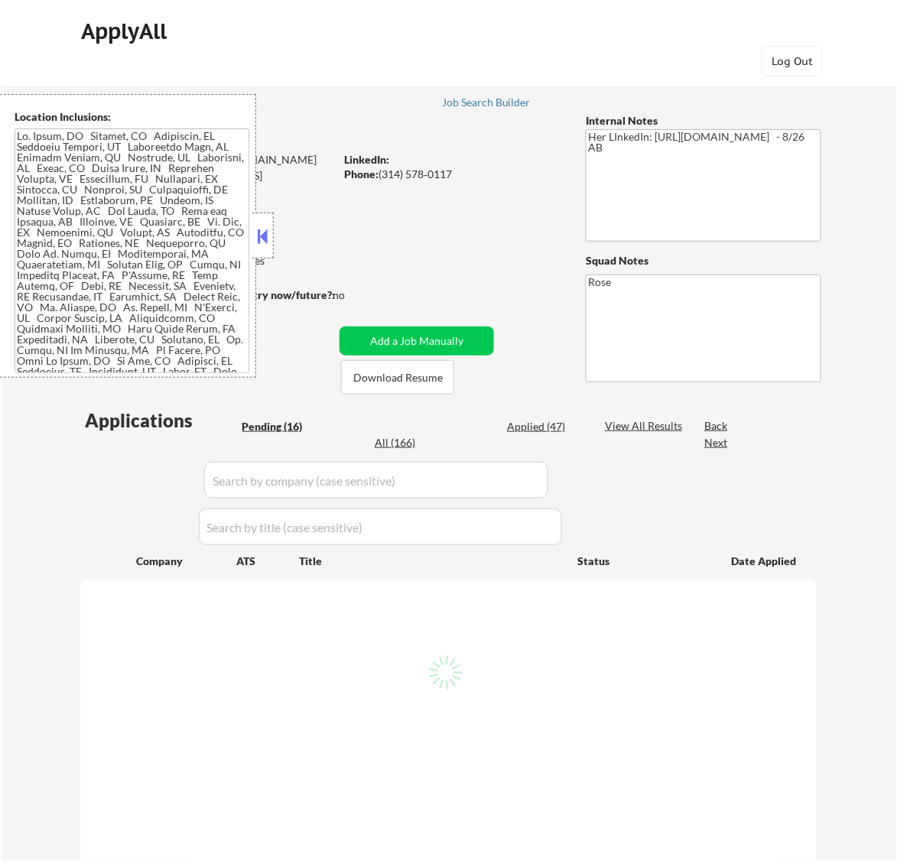
select select ""pending""
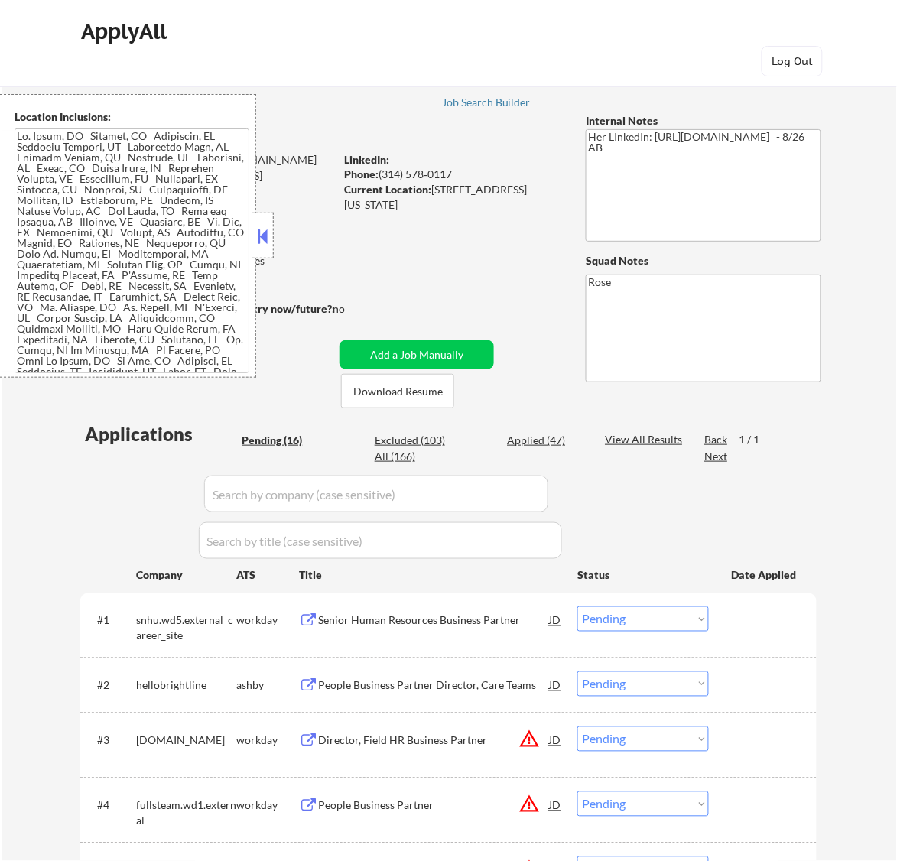
click at [261, 242] on button at bounding box center [262, 236] width 17 height 23
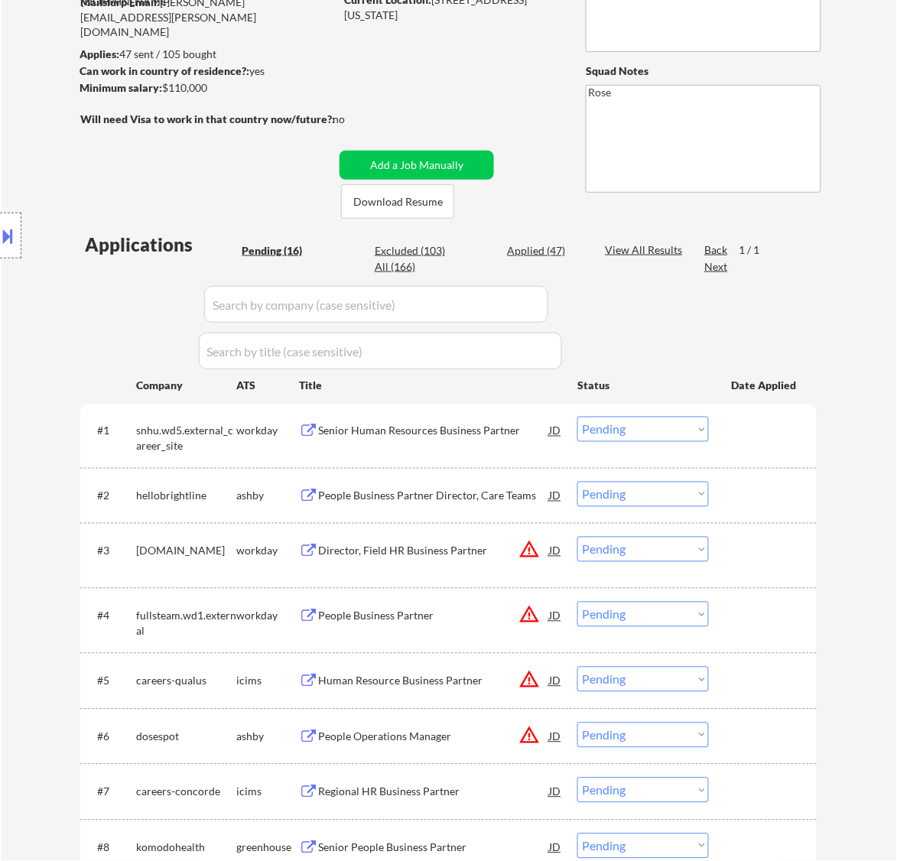
scroll to position [191, 0]
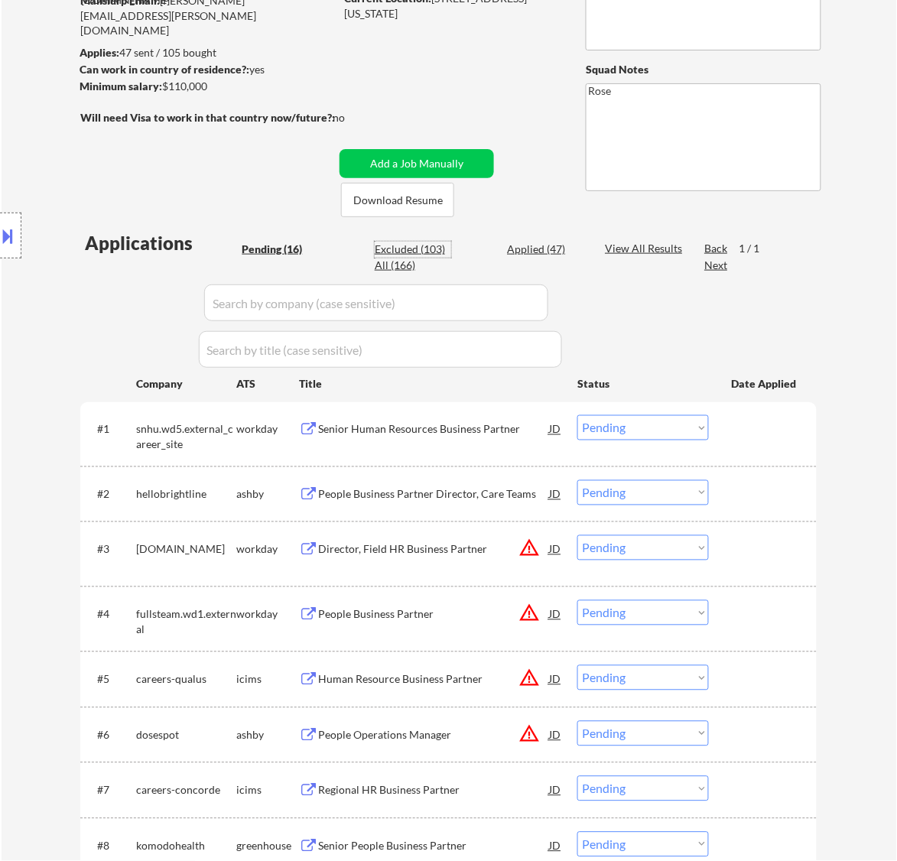
click at [423, 251] on div "Excluded (103)" at bounding box center [413, 249] width 77 height 15
select select ""excluded__expired_""
select select ""excluded""
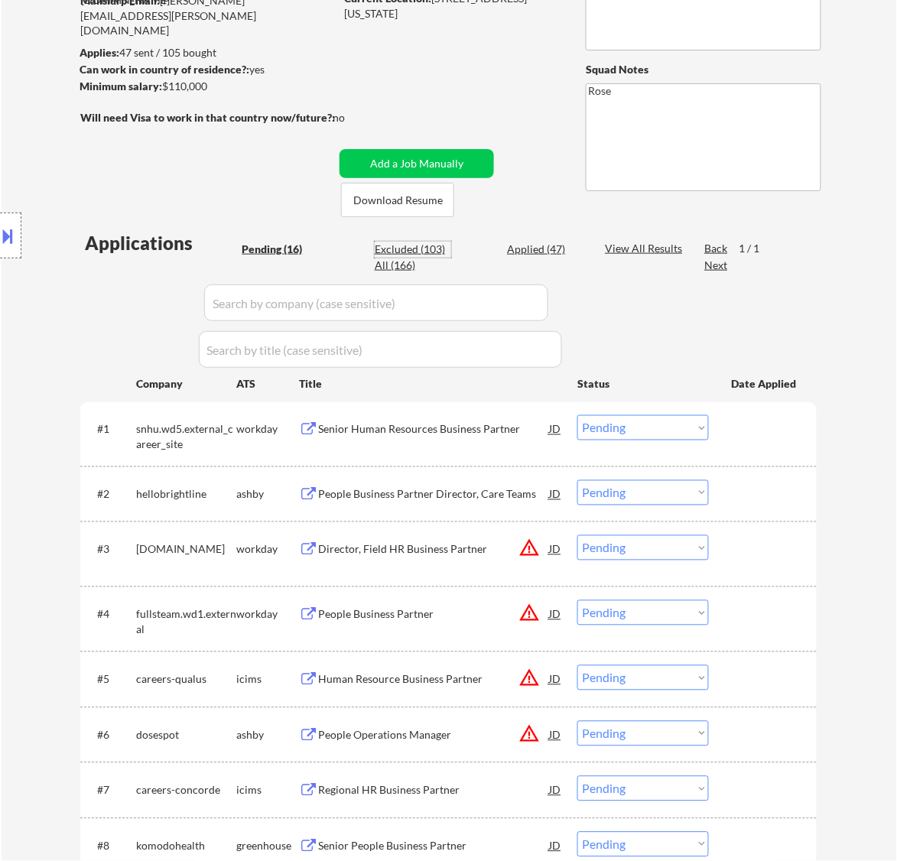
select select ""excluded__expired_""
select select ""excluded__bad_match_""
select select ""excluded__expired_""
select select ""excluded__bad_match_""
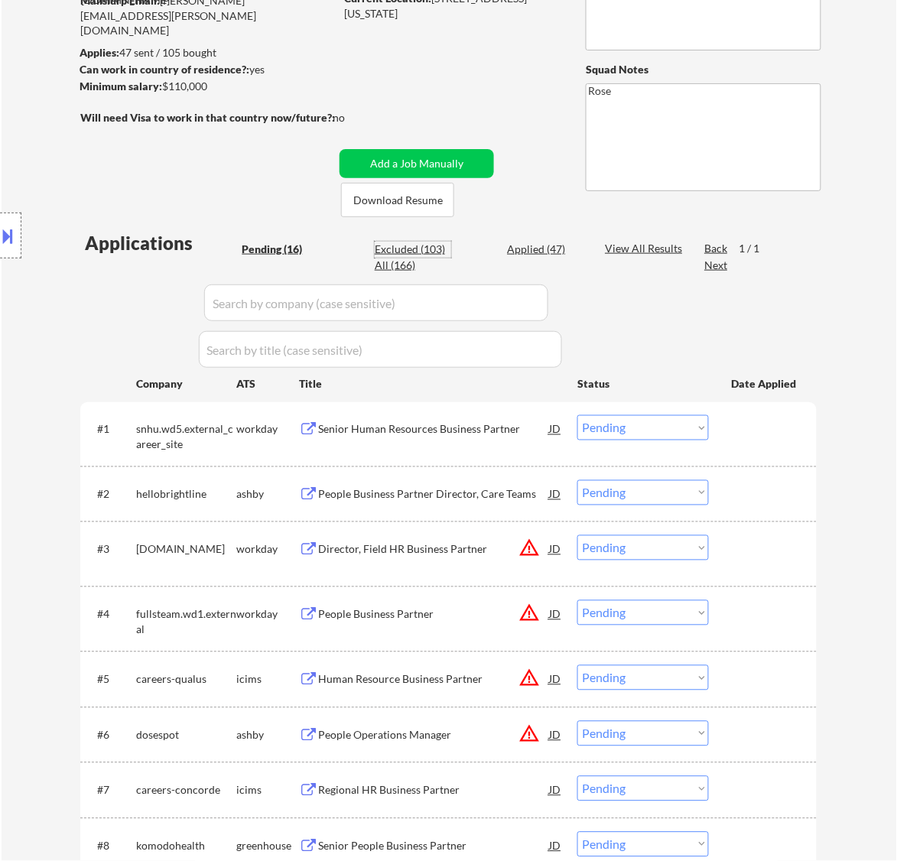
select select ""excluded__location_""
select select ""excluded__expired_""
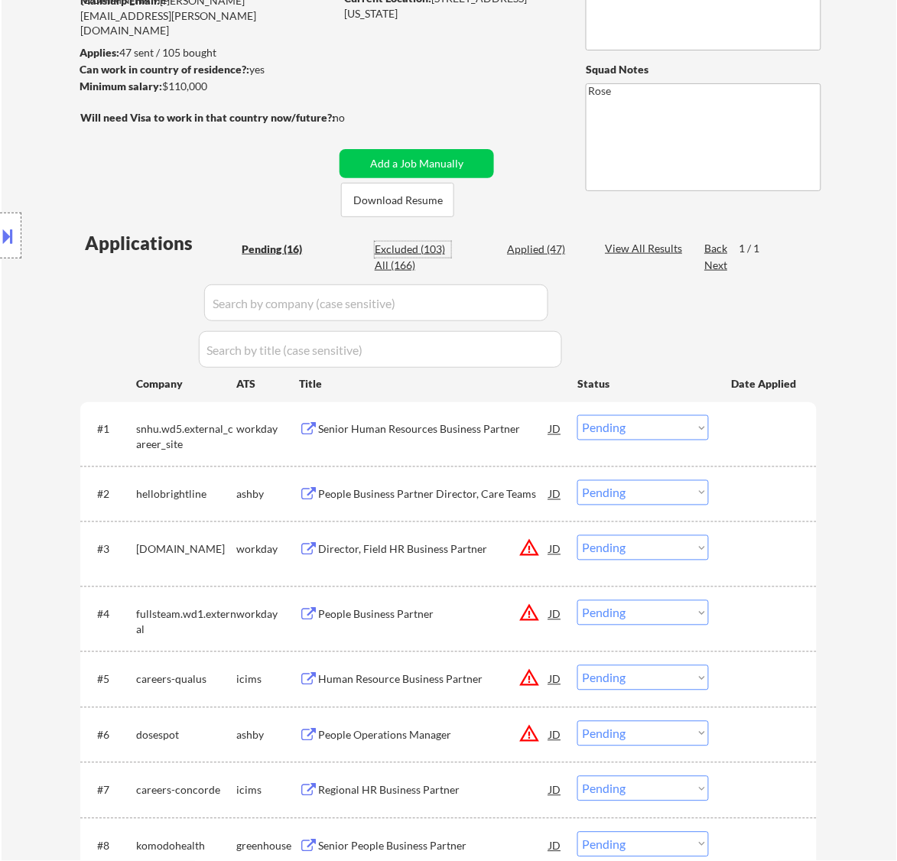
select select ""excluded__expired_""
select select ""excluded__location_""
select select ""excluded""
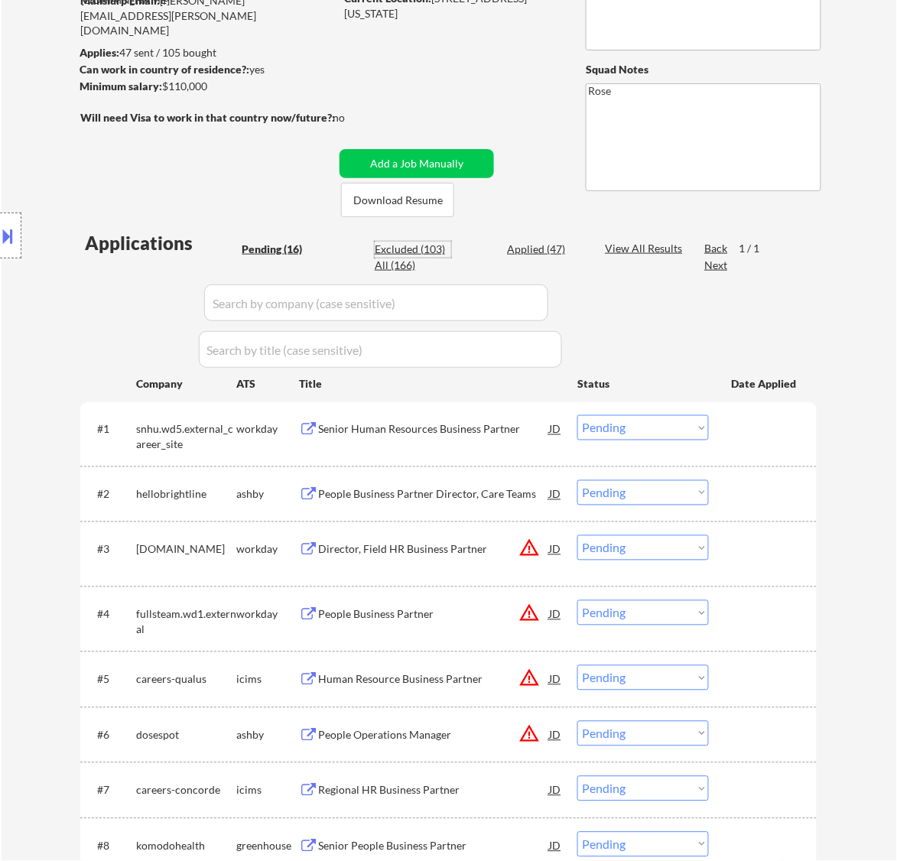
select select ""excluded__expired_""
select select ""excluded__location_""
select select ""excluded__bad_match_""
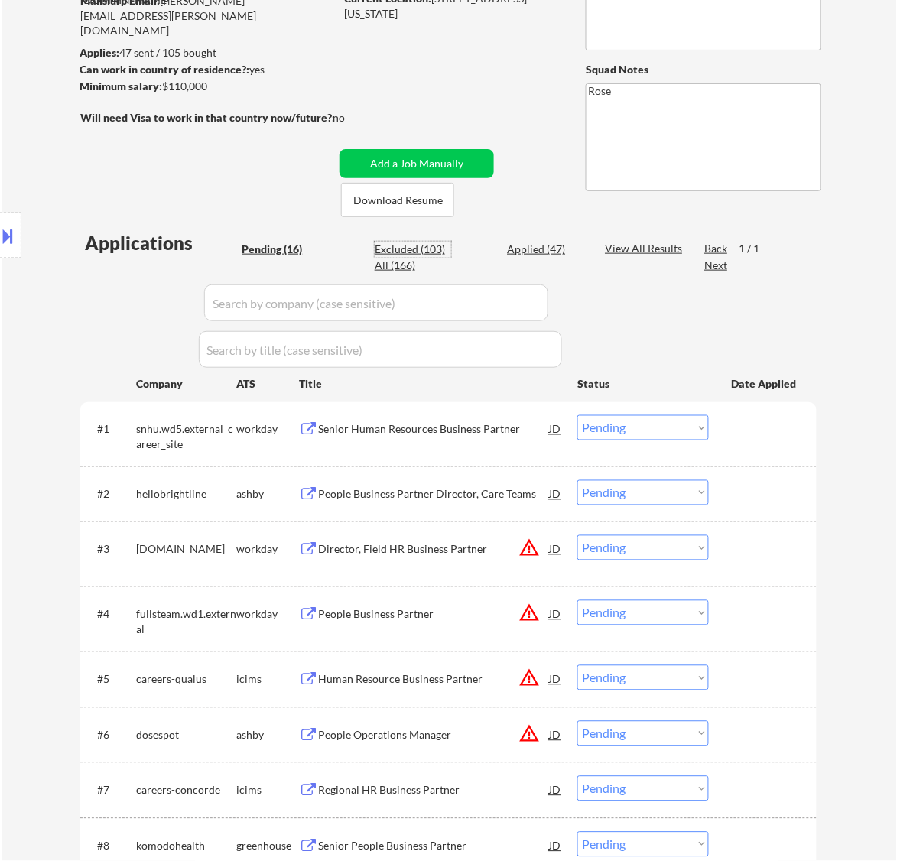
select select ""excluded__expired_""
select select ""excluded__bad_match_""
select select ""excluded""
select select ""excluded__location_""
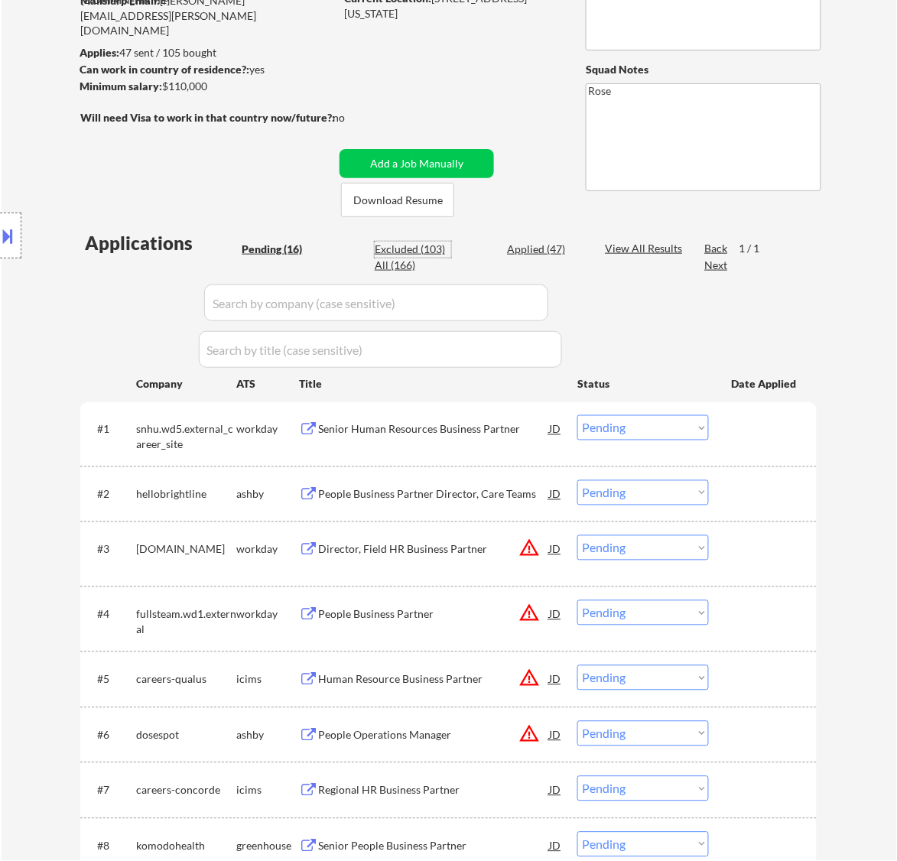
select select ""excluded__expired_""
select select ""excluded__bad_match_""
select select ""excluded__expired_""
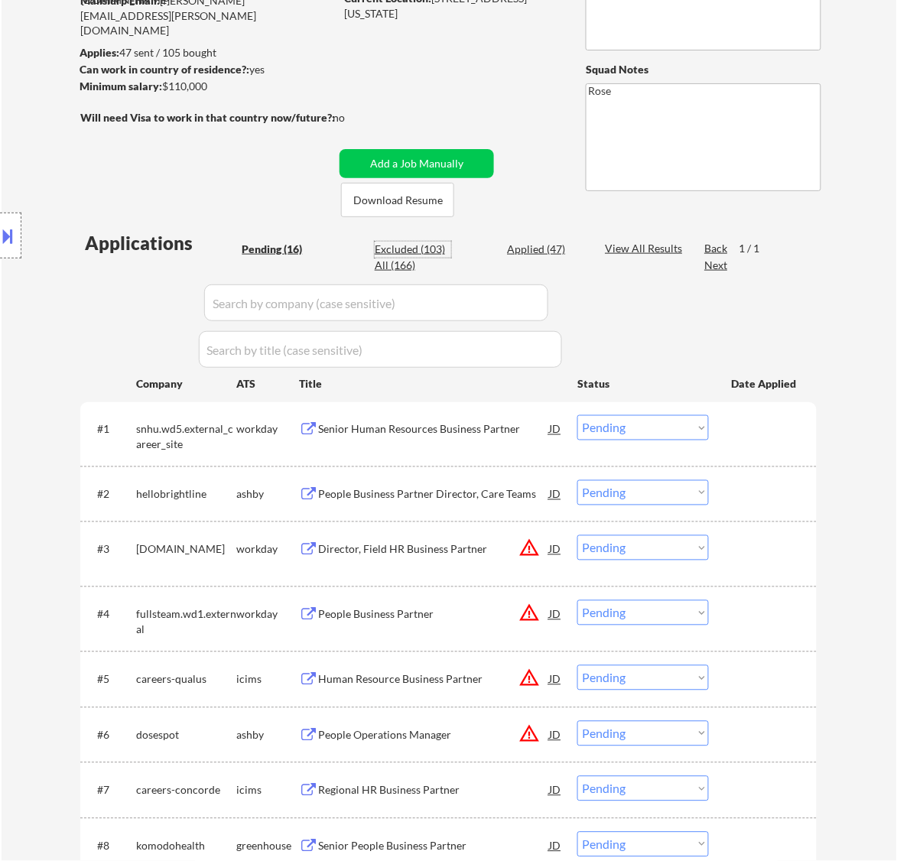
select select ""excluded__expired_""
select select ""excluded__bad_match_""
select select ""excluded__expired_""
select select ""excluded__bad_match_""
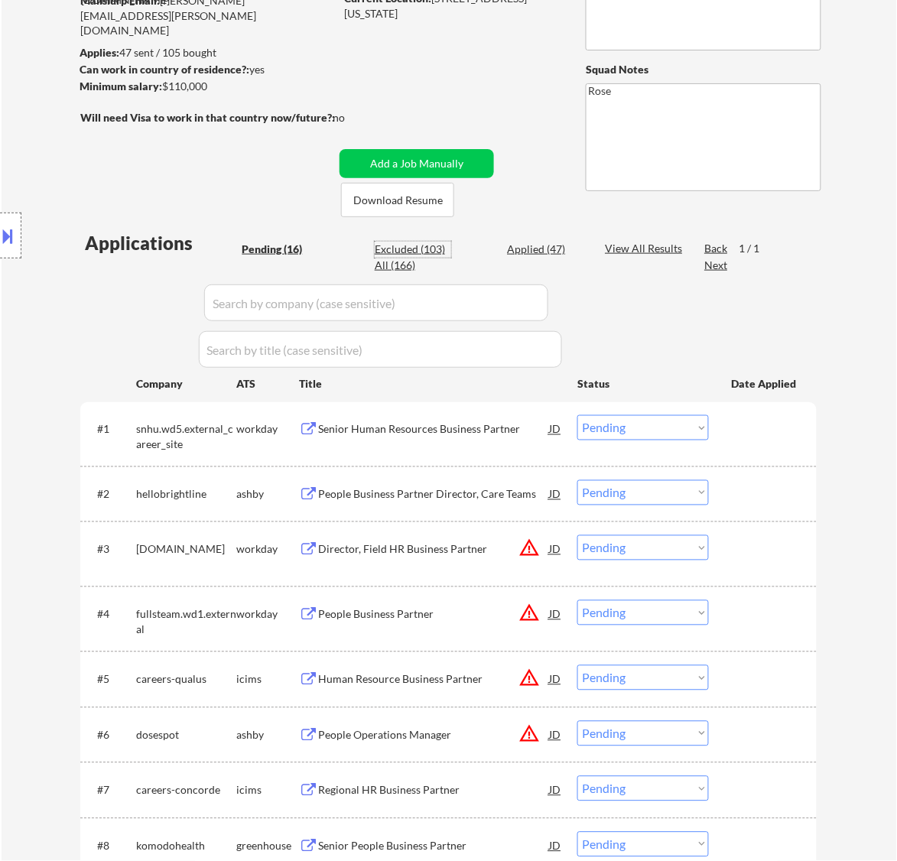
select select ""excluded__expired_""
select select ""excluded__bad_match_""
select select ""excluded__salary_""
select select ""excluded__expired_""
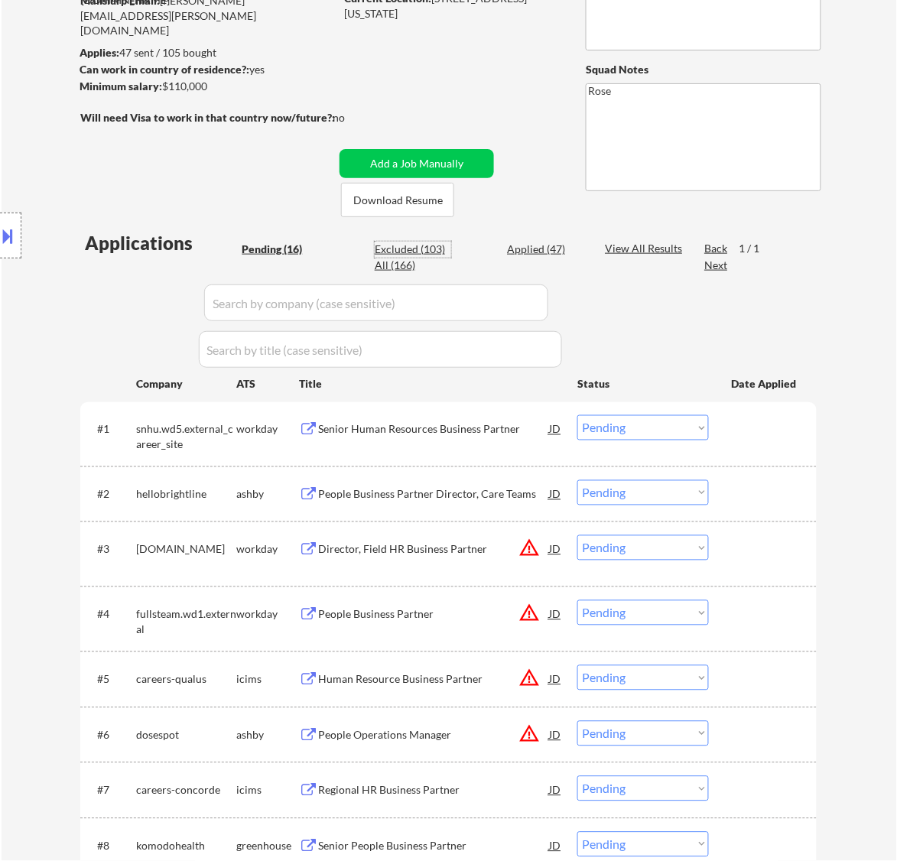
select select ""excluded__other_""
select select ""excluded__expired_""
select select ""excluded__location_""
select select ""excluded""
select select ""excluded__bad_match_""
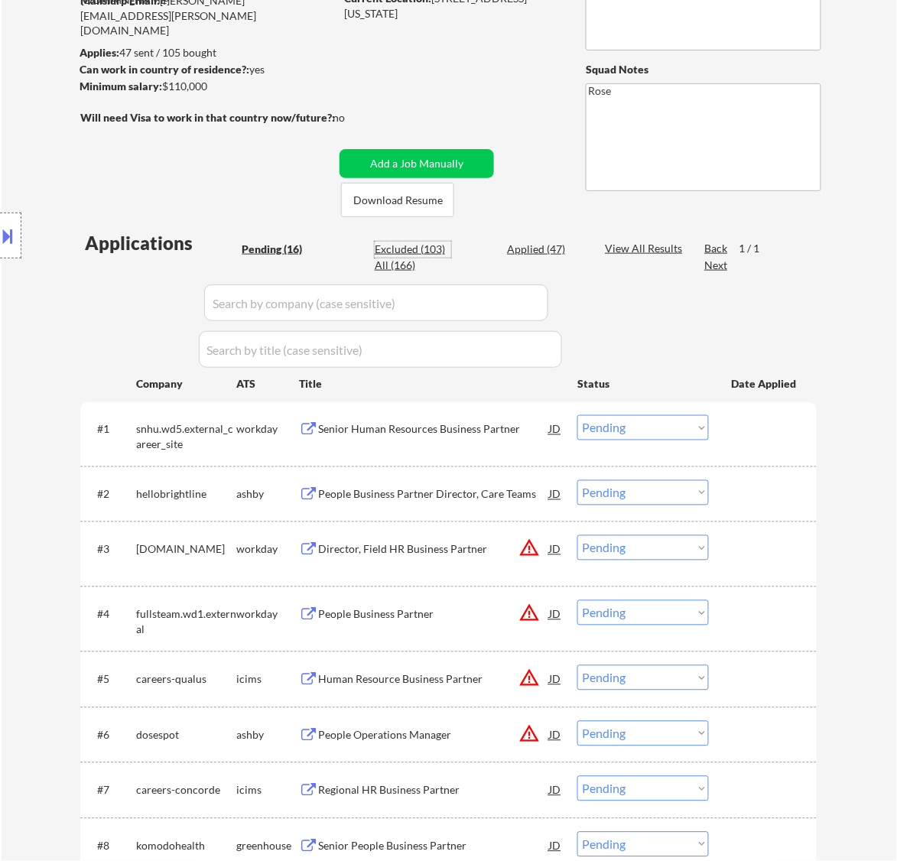
select select ""excluded__salary_""
select select ""excluded""
select select ""excluded__location_""
select select ""excluded__bad_match_""
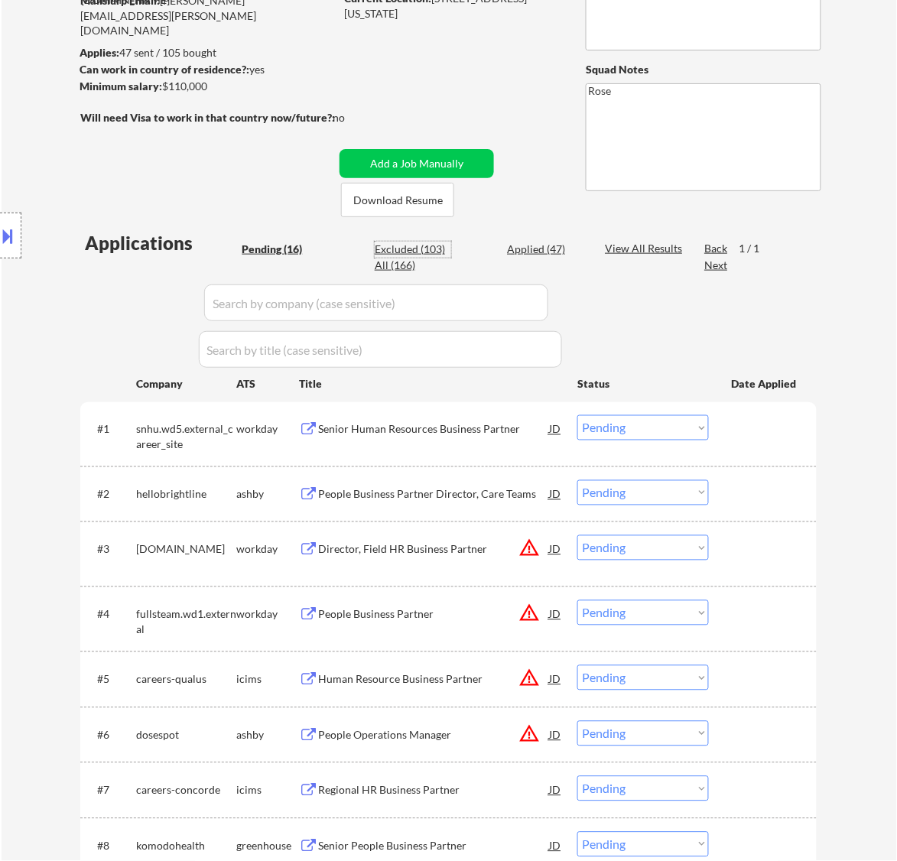
select select ""excluded__bad_match_""
select select ""excluded__salary_""
select select ""excluded__expired_""
select select ""excluded""
select select ""excluded__location_""
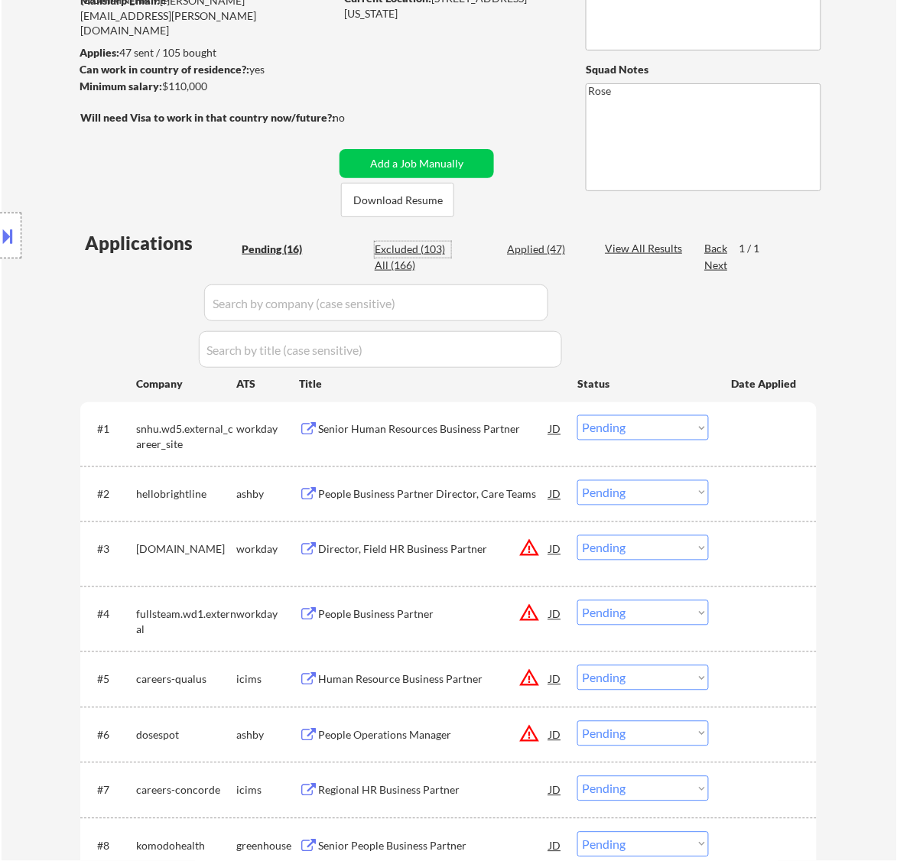
select select ""excluded__location_""
select select ""excluded__bad_match_""
select select ""excluded__expired_""
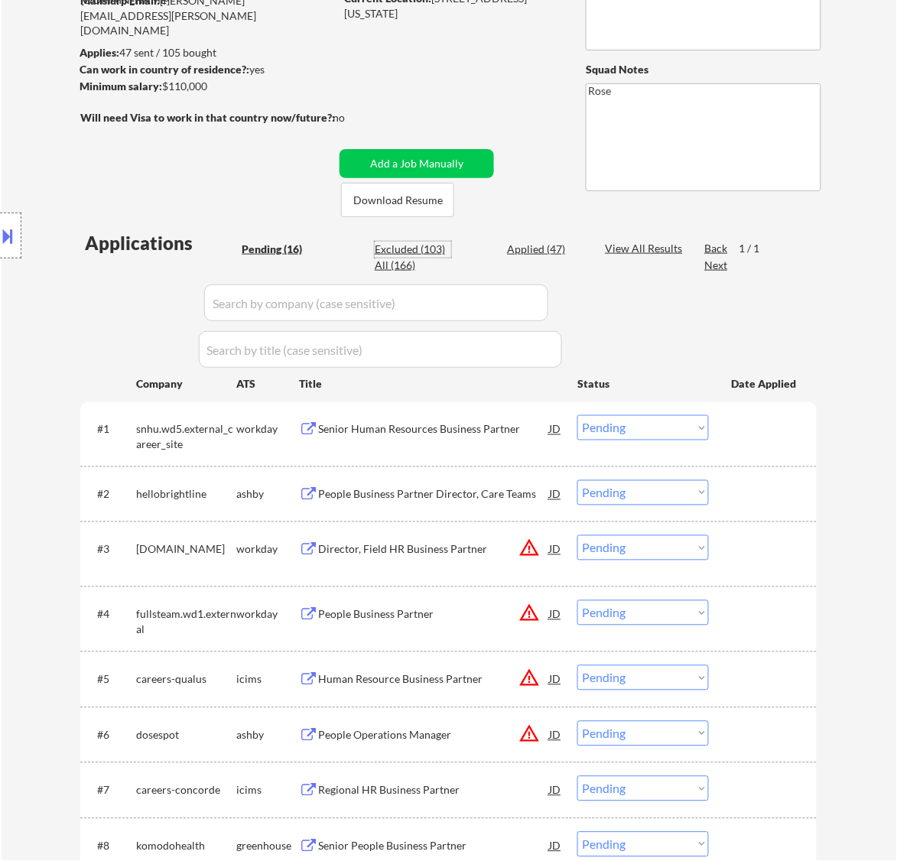
select select ""excluded__expired_""
select select ""excluded__bad_match_""
select select ""excluded__other_""
select select ""excluded__expired_""
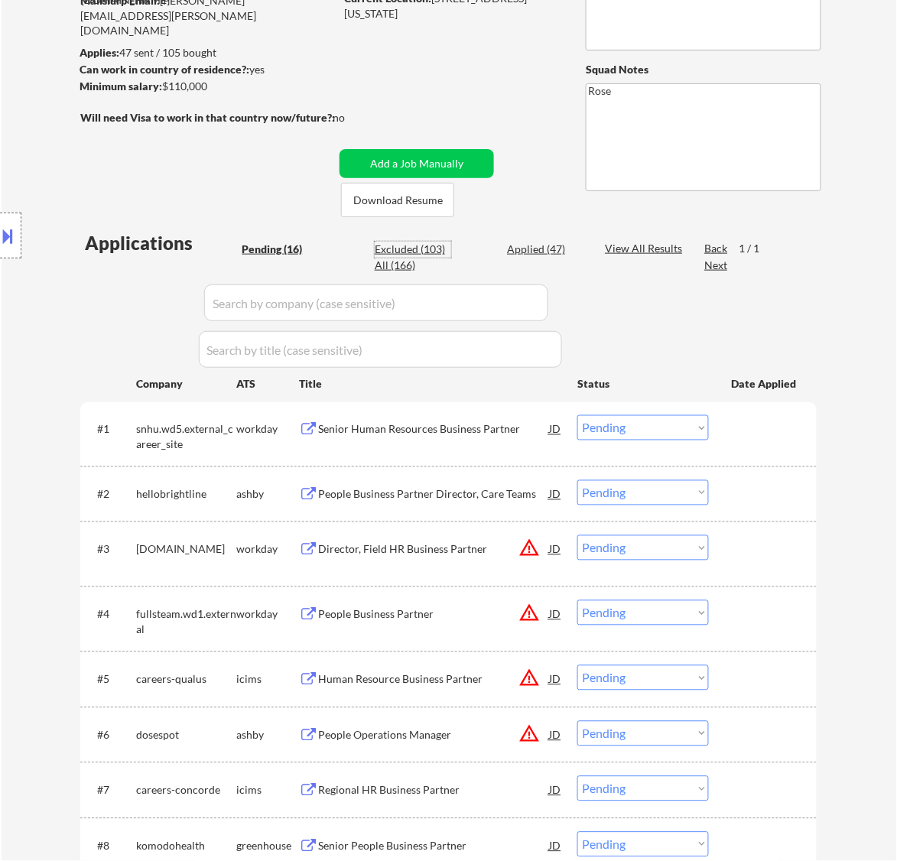
select select ""excluded__expired_""
select select ""excluded__bad_match_""
select select ""excluded__location_""
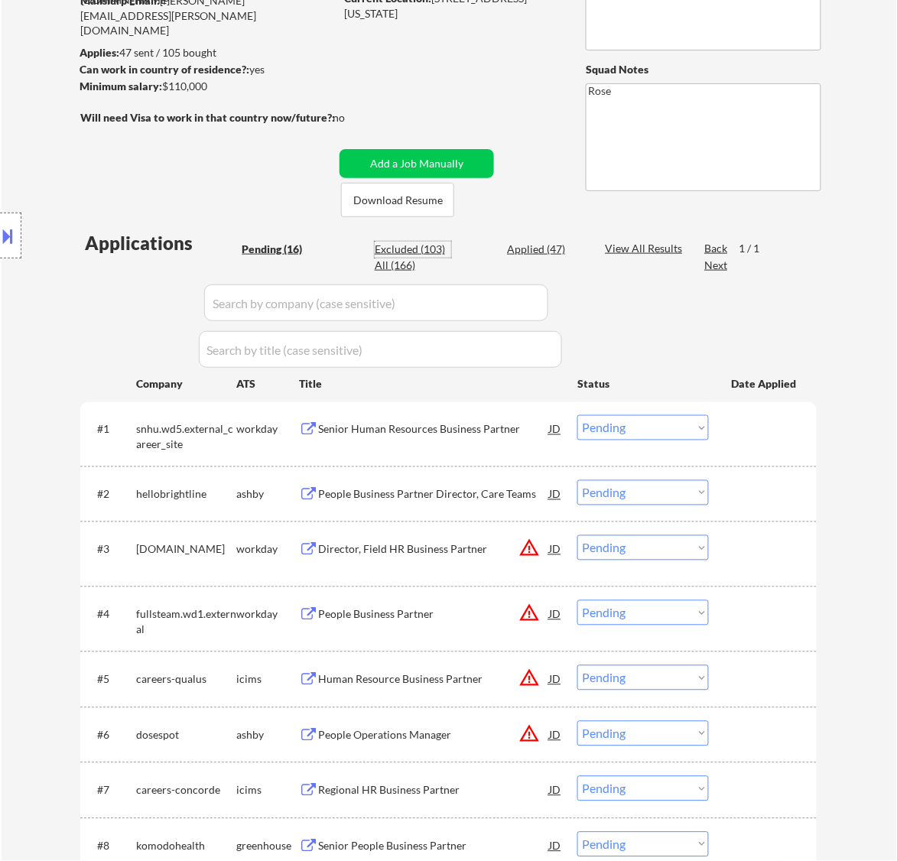
select select ""excluded__bad_match_""
select select ""excluded__expired_""
select select ""excluded__bad_match_""
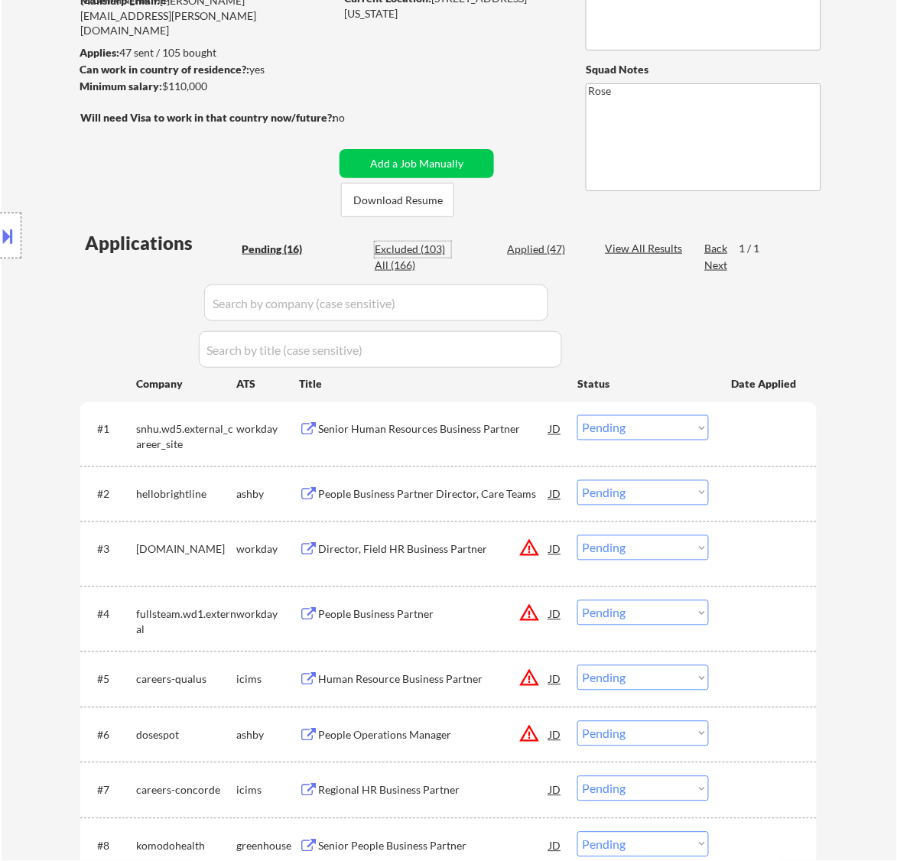
select select ""excluded__bad_match_""
select select ""excluded__expired_""
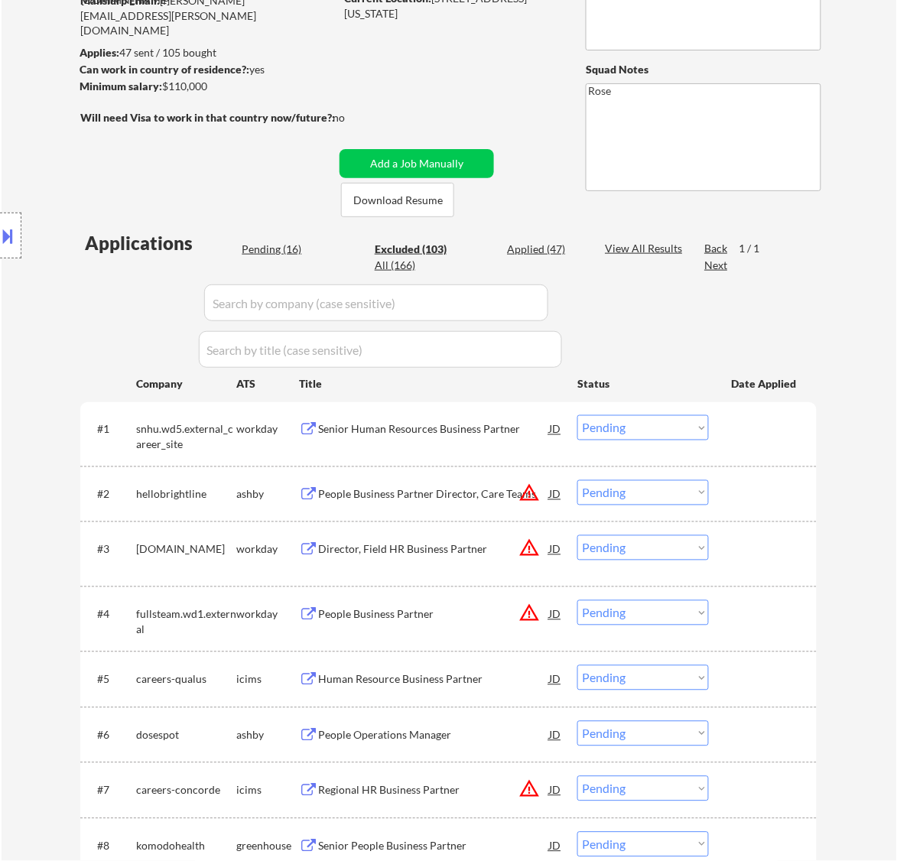
select select ""excluded__location_""
select select ""excluded__expired_""
select select ""excluded__location_""
select select ""excluded__expired_""
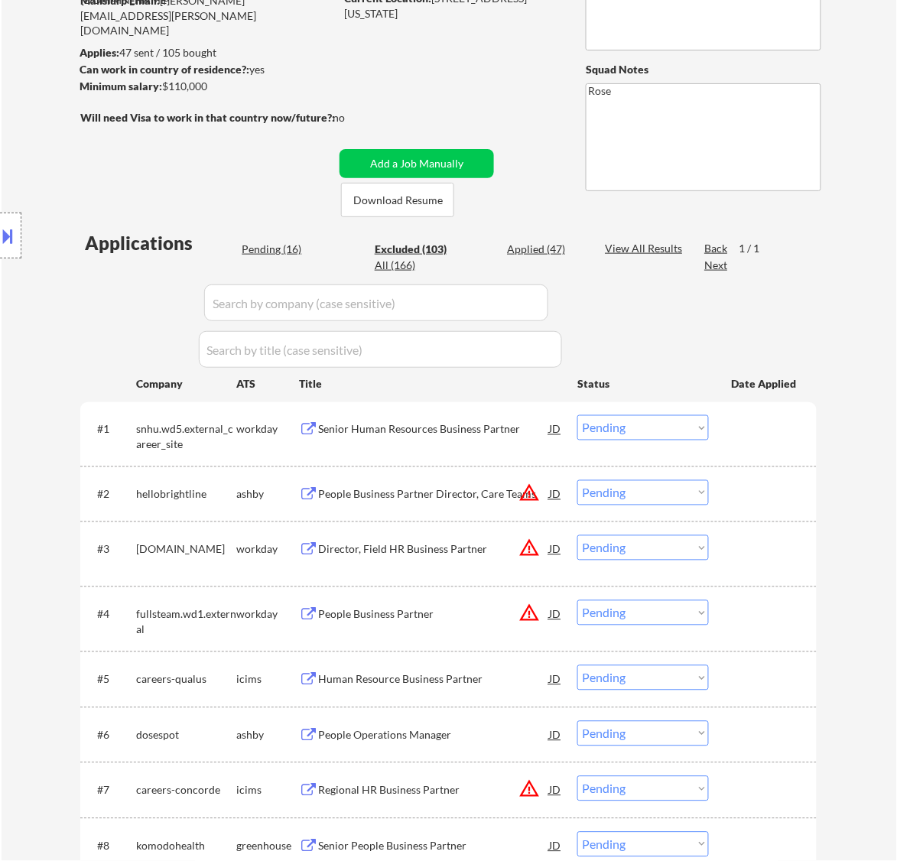
select select ""excluded__salary_""
select select ""excluded__expired_""
select select ""excluded__salary_""
select select ""excluded__expired_""
select select ""excluded__location_""
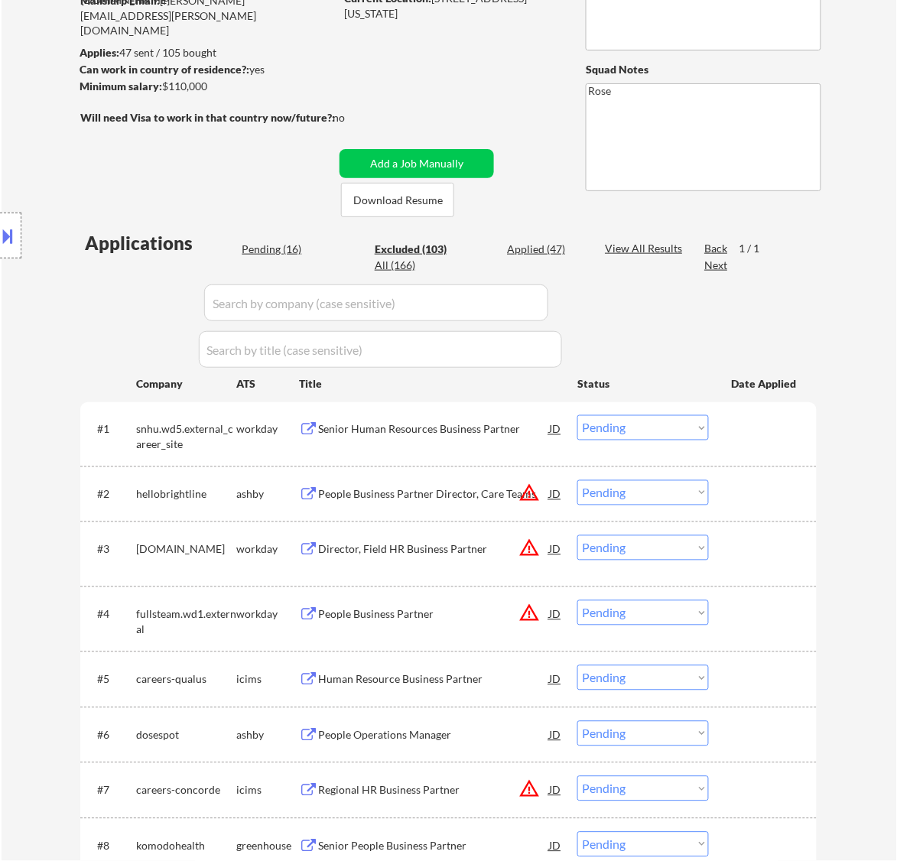
select select ""excluded__expired_""
select select ""excluded__location_""
select select ""excluded__salary_""
select select ""excluded__expired_""
select select ""excluded__salary_""
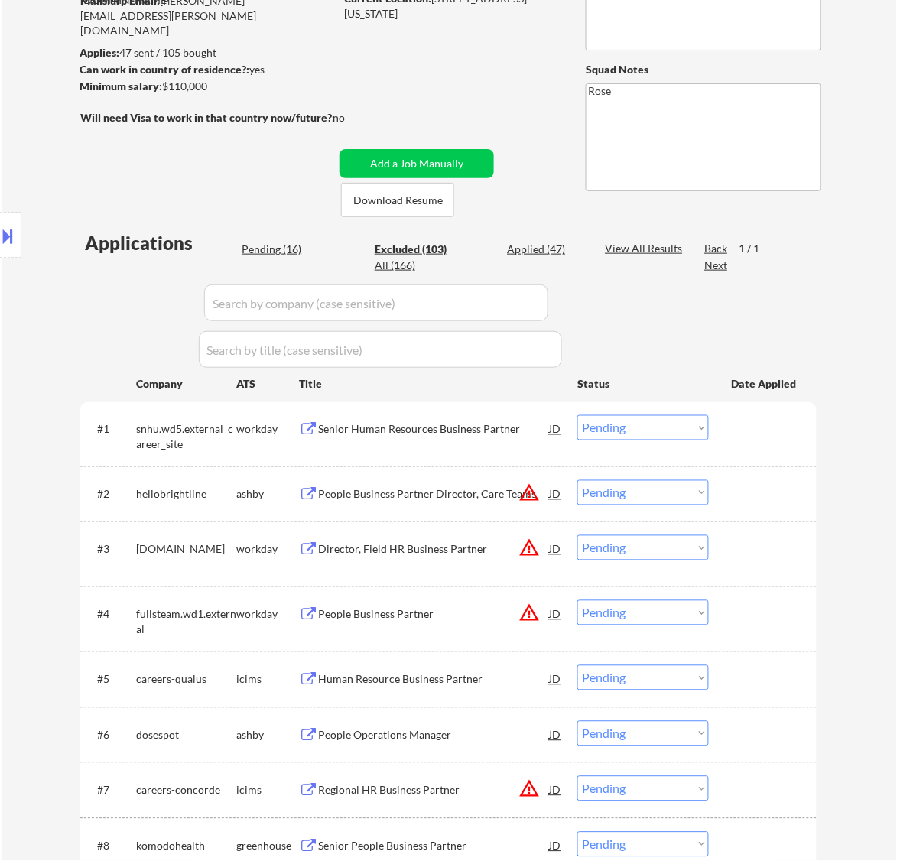
select select ""excluded__expired_""
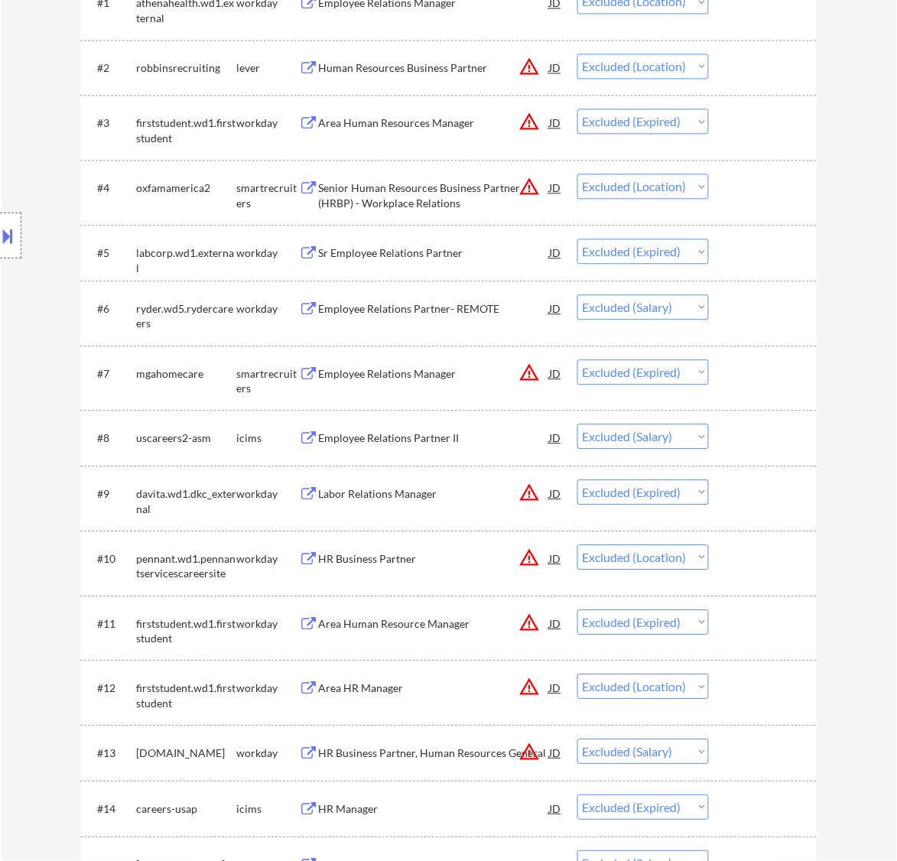
scroll to position [669, 0]
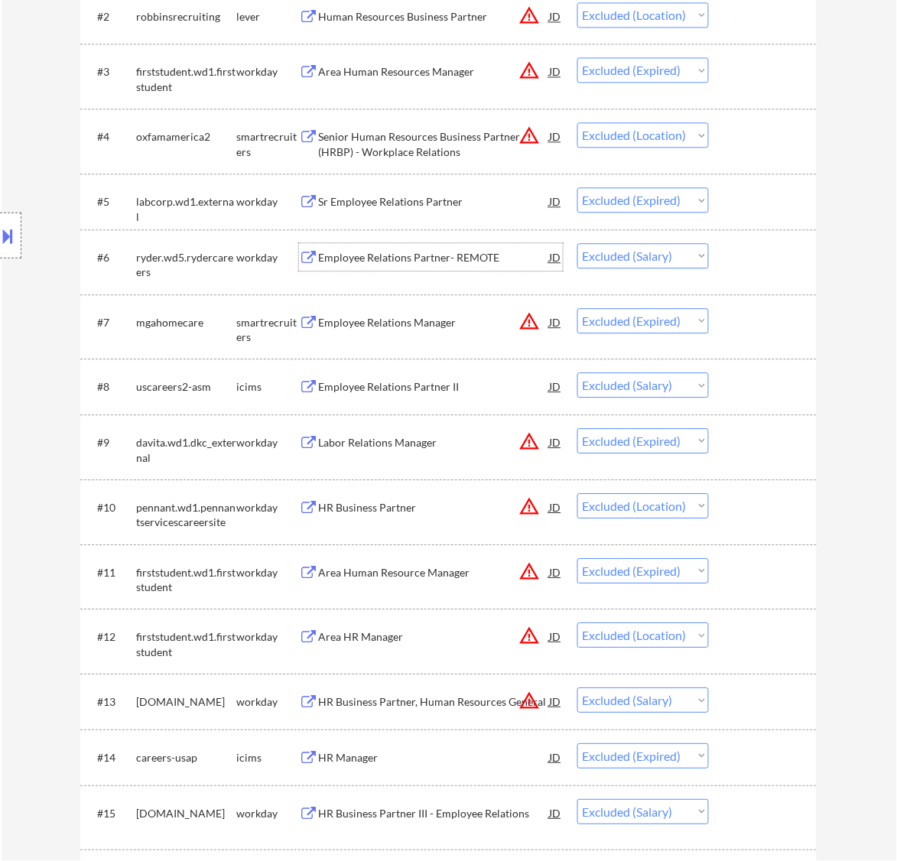
click at [475, 262] on div "Employee Relations Partner- REMOTE" at bounding box center [433, 257] width 231 height 15
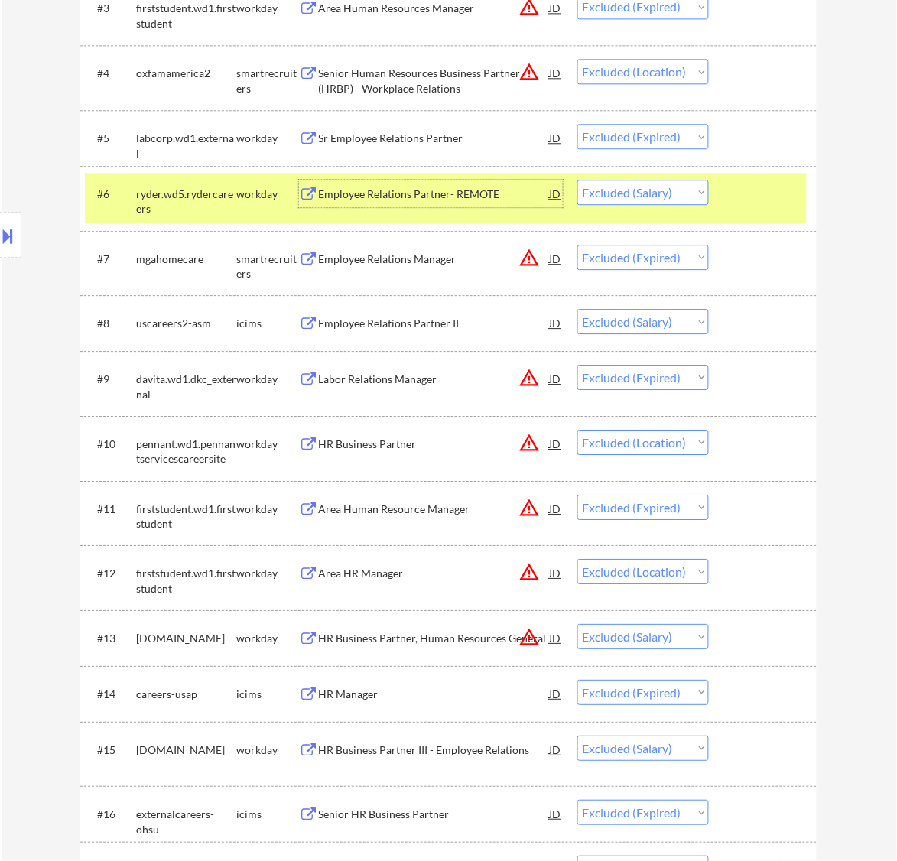
scroll to position [765, 0]
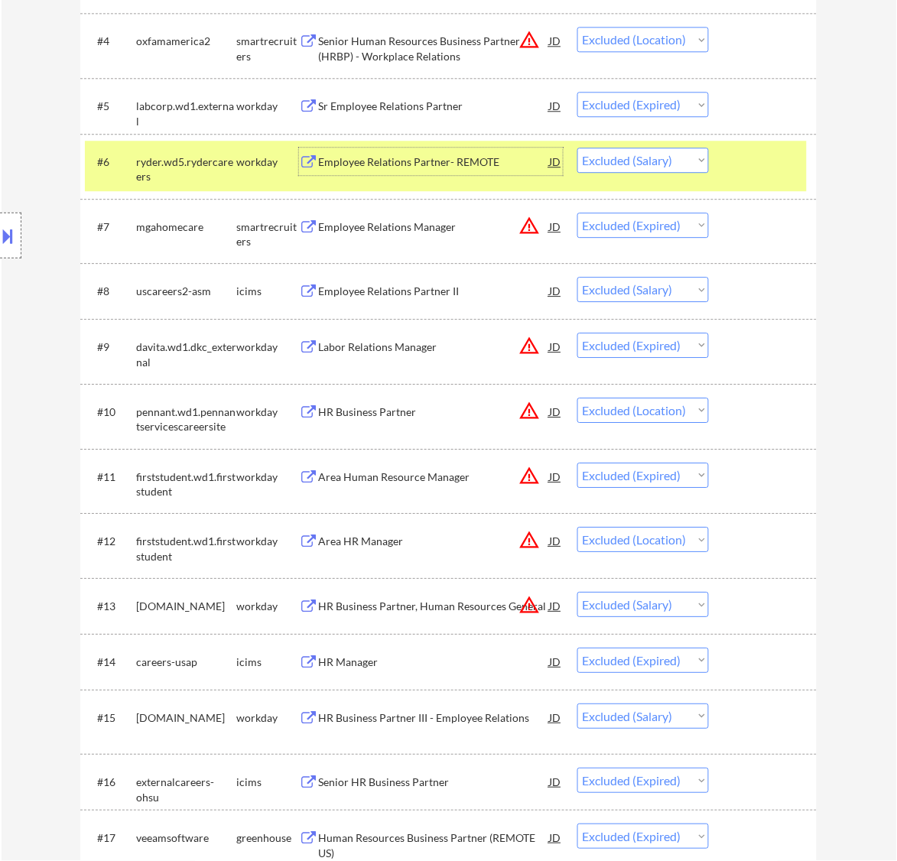
click at [750, 158] on div at bounding box center [764, 162] width 67 height 28
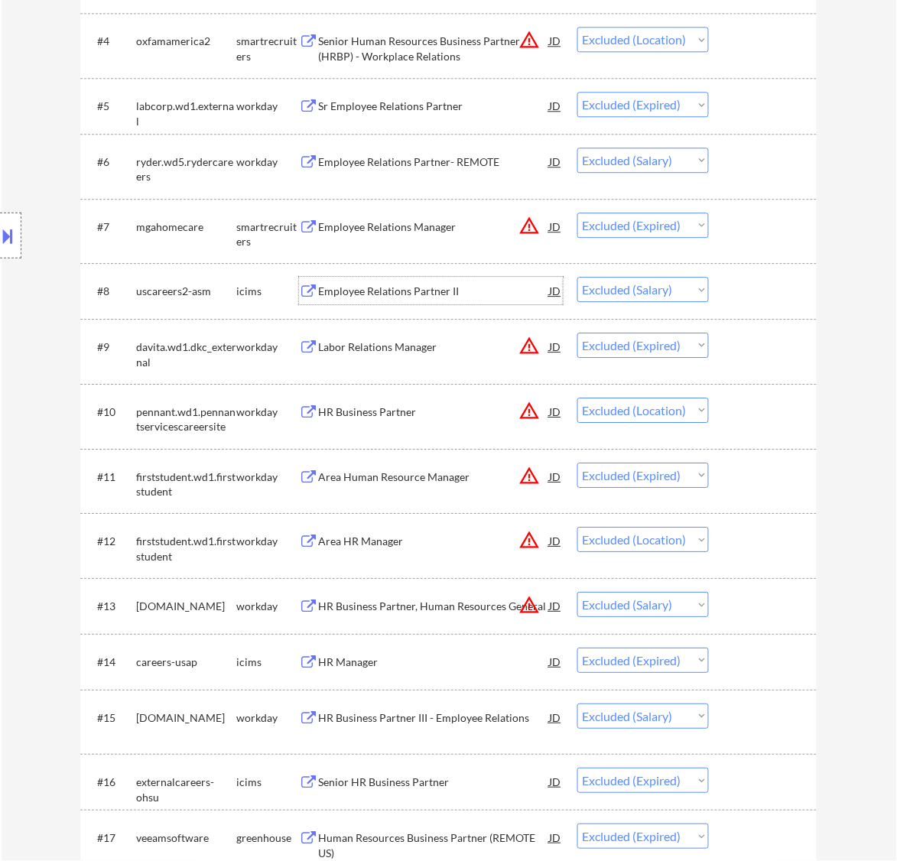
click at [460, 287] on div "Employee Relations Partner II" at bounding box center [433, 291] width 231 height 15
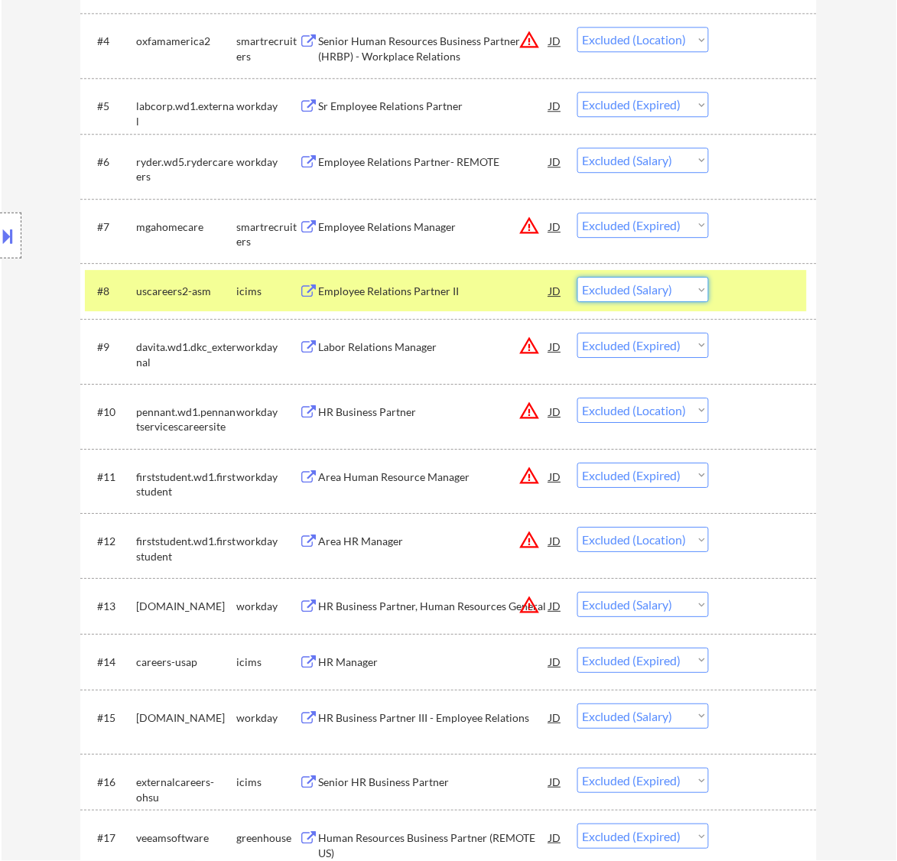
click at [687, 289] on select "Choose an option... Pending Applied Excluded (Questions) Excluded (Expired) Exc…" at bounding box center [644, 289] width 132 height 25
click at [755, 288] on div at bounding box center [764, 291] width 67 height 28
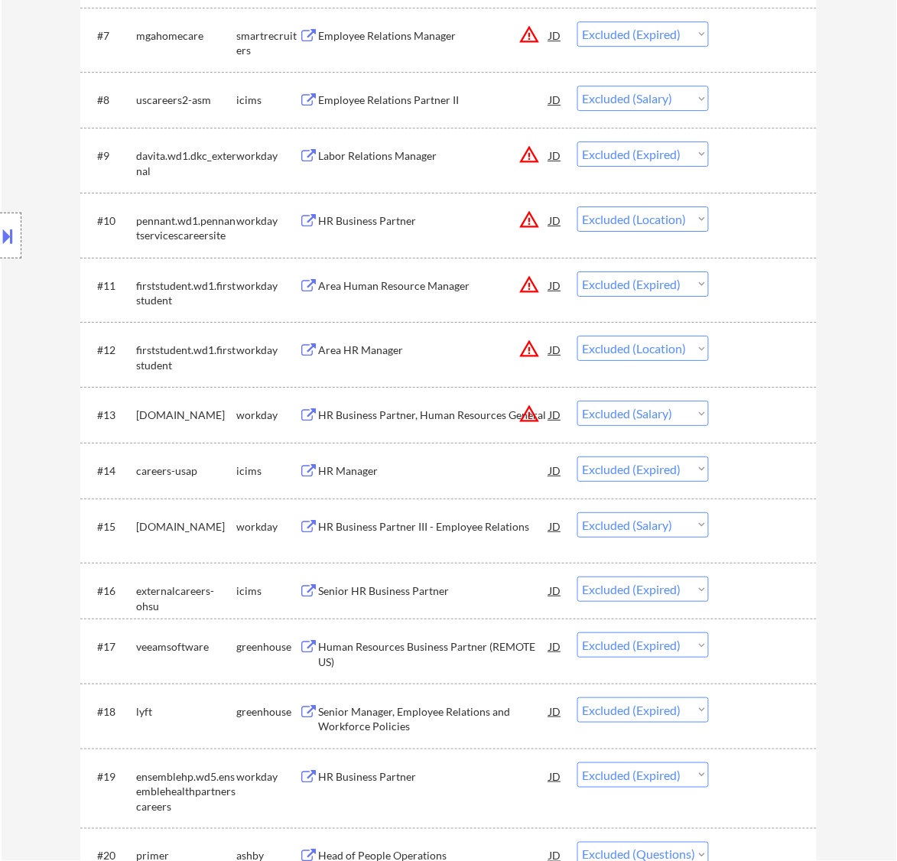
scroll to position [1052, 0]
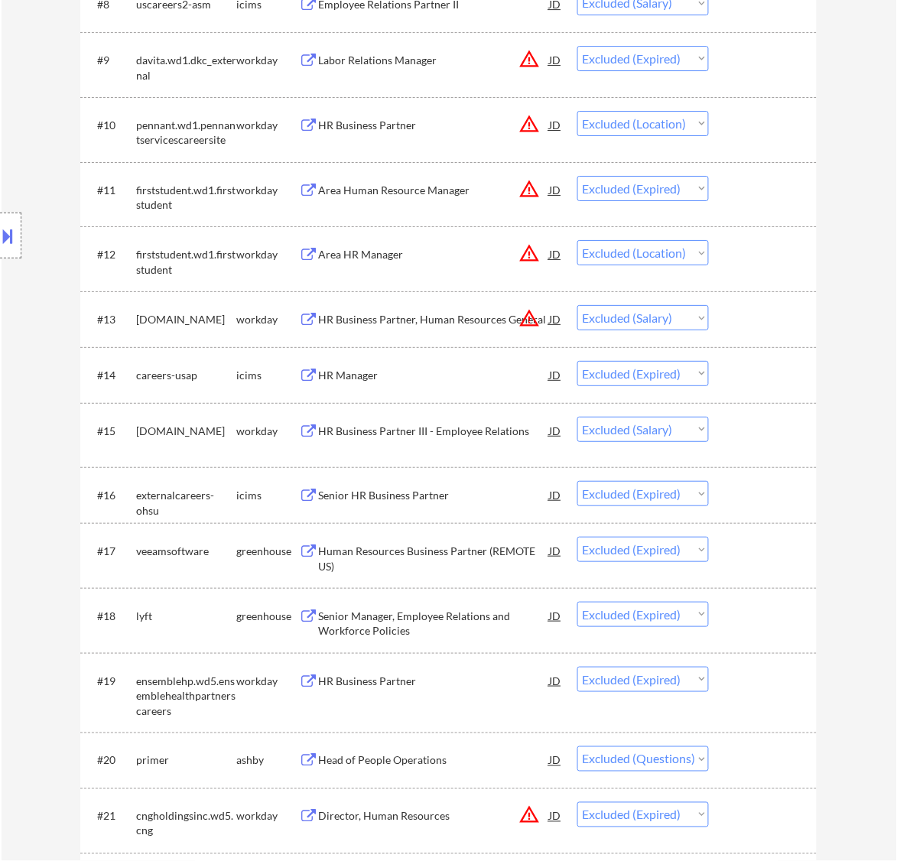
click at [441, 316] on div "HR Business Partner, Human Resources General" at bounding box center [433, 319] width 231 height 15
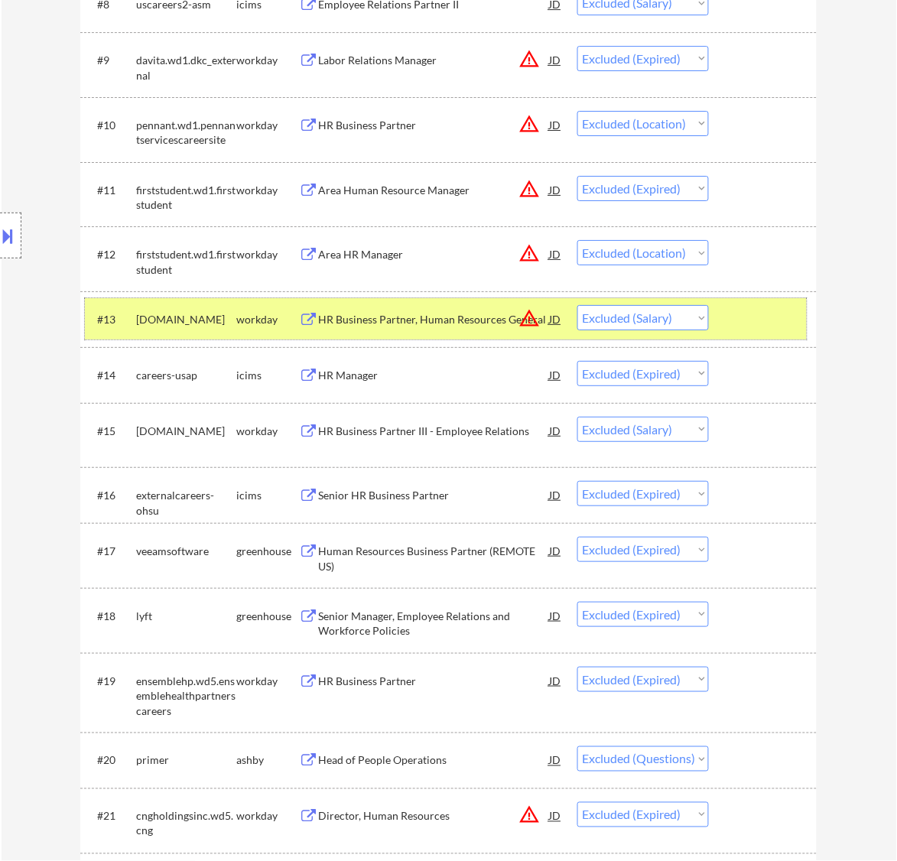
click at [755, 305] on div at bounding box center [764, 319] width 67 height 28
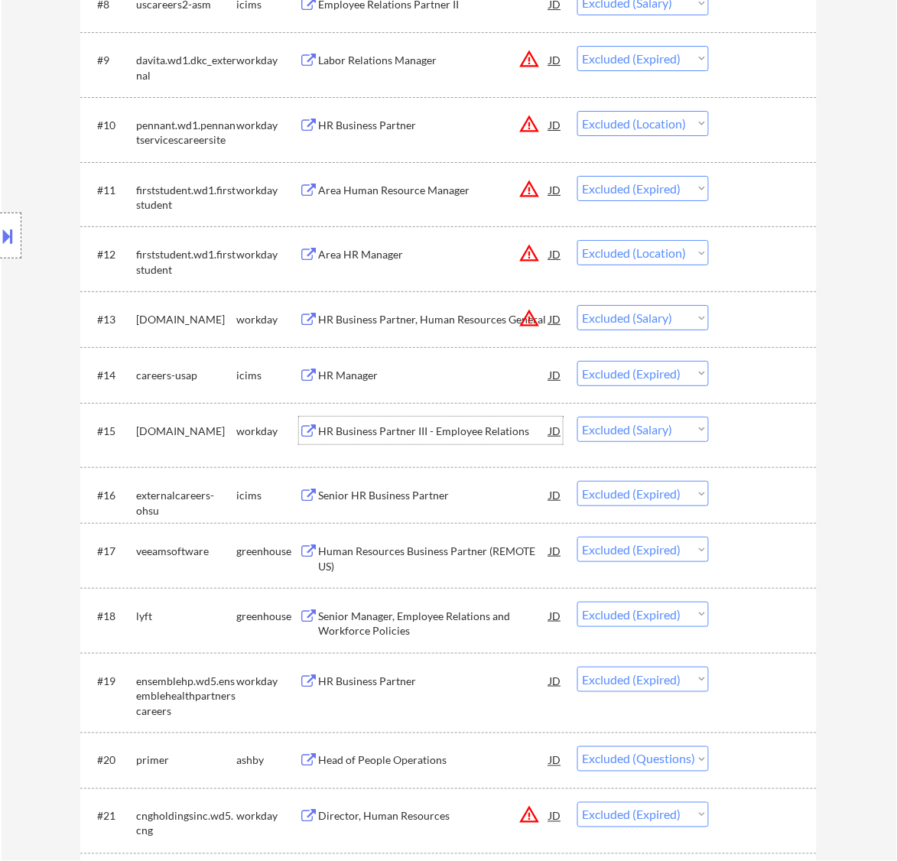
click at [478, 422] on div "HR Business Partner III - Employee Relations" at bounding box center [433, 431] width 231 height 28
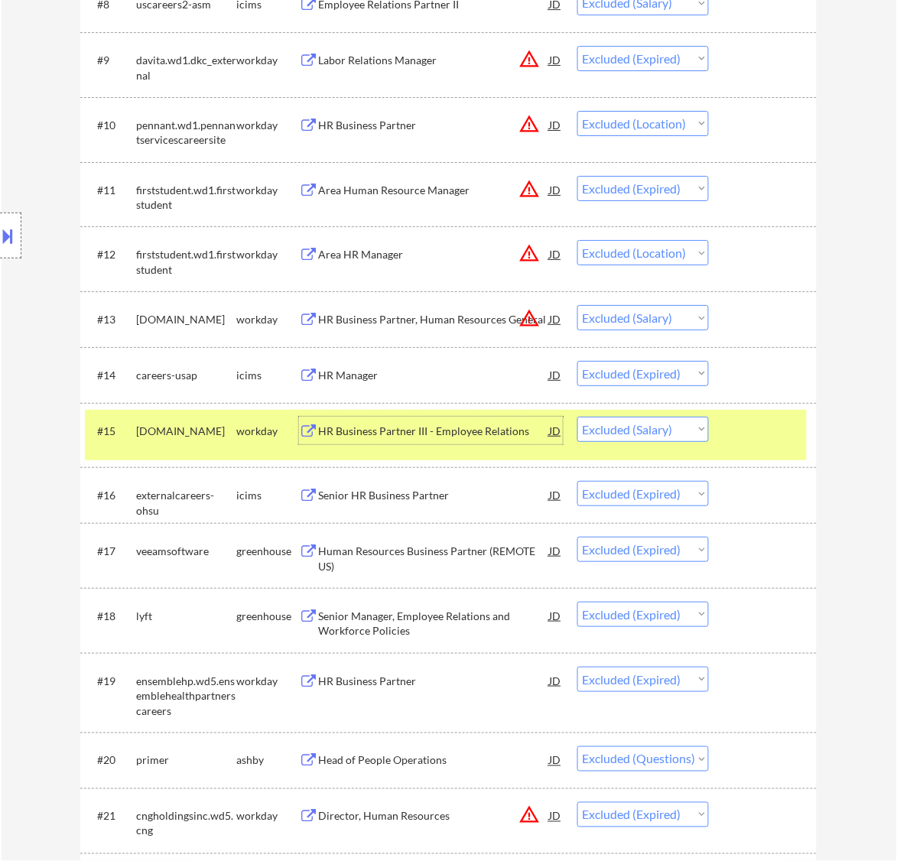
click at [747, 427] on div at bounding box center [764, 431] width 67 height 28
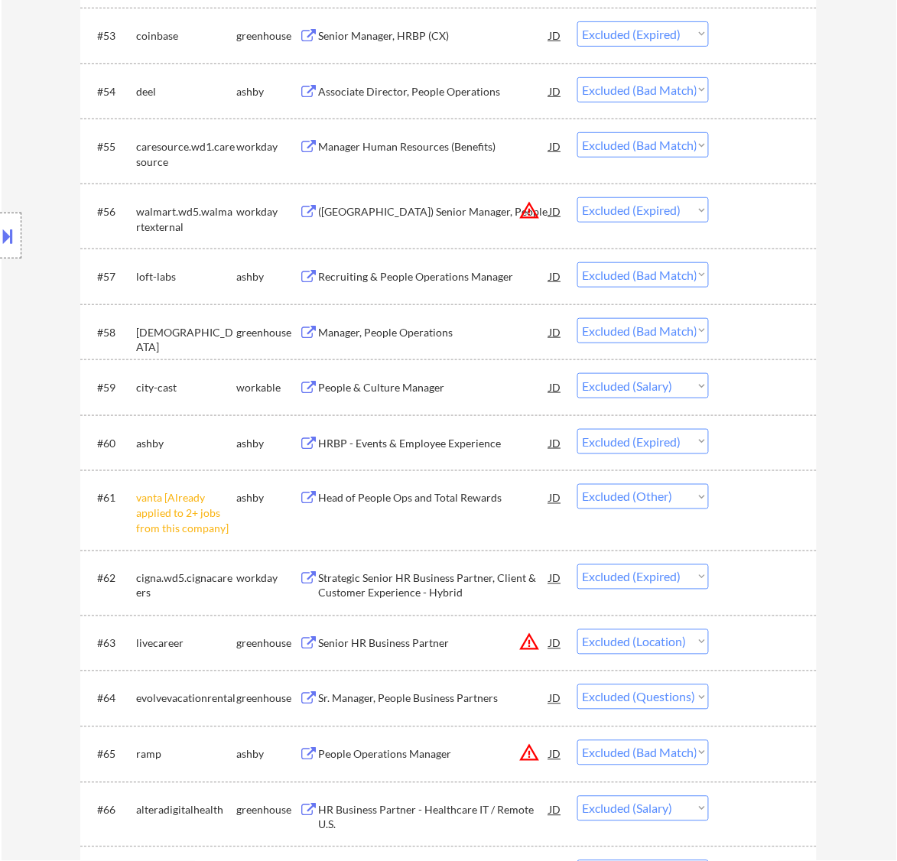
scroll to position [3730, 0]
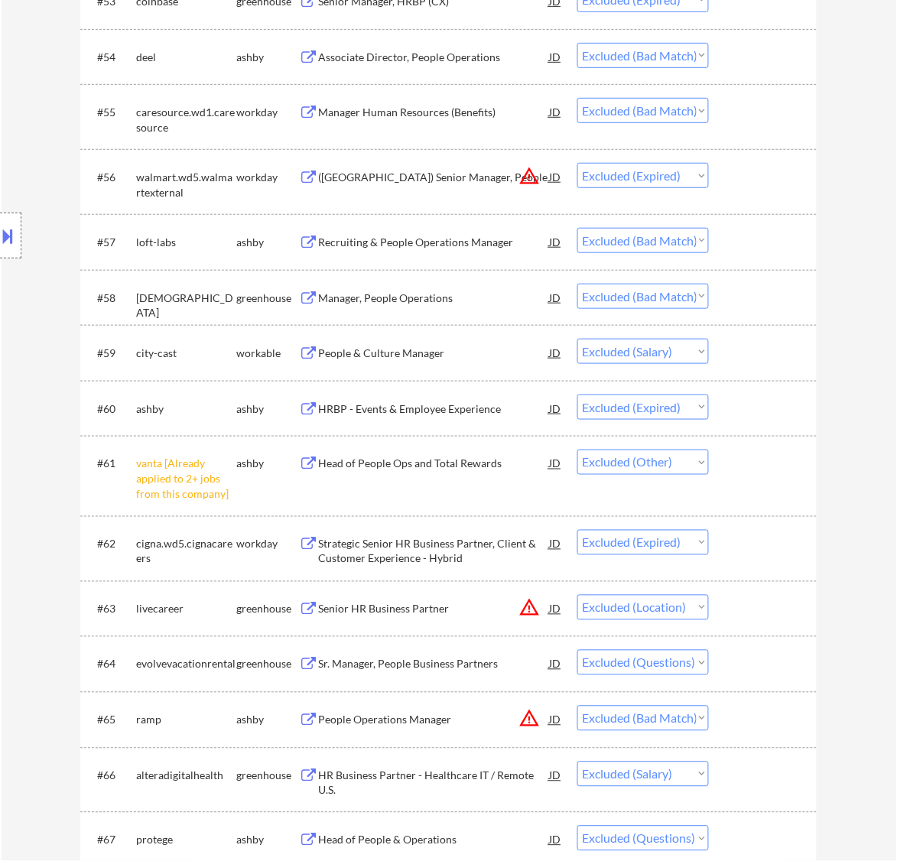
click at [514, 354] on div "People & Culture Manager" at bounding box center [433, 353] width 231 height 15
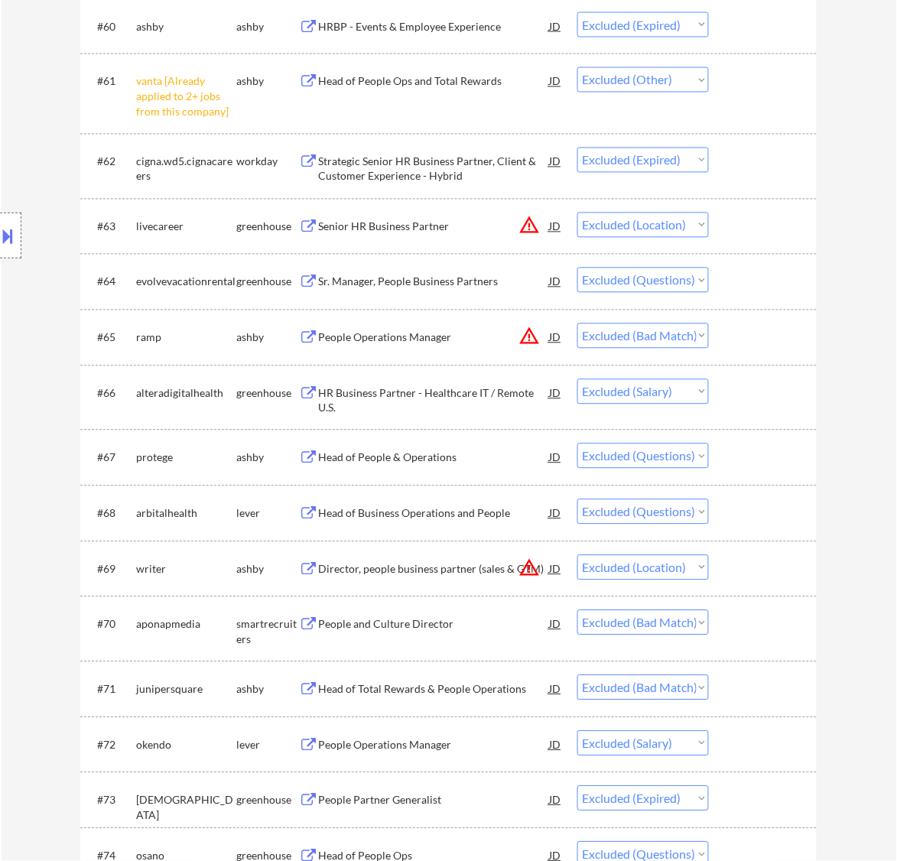
scroll to position [4208, 0]
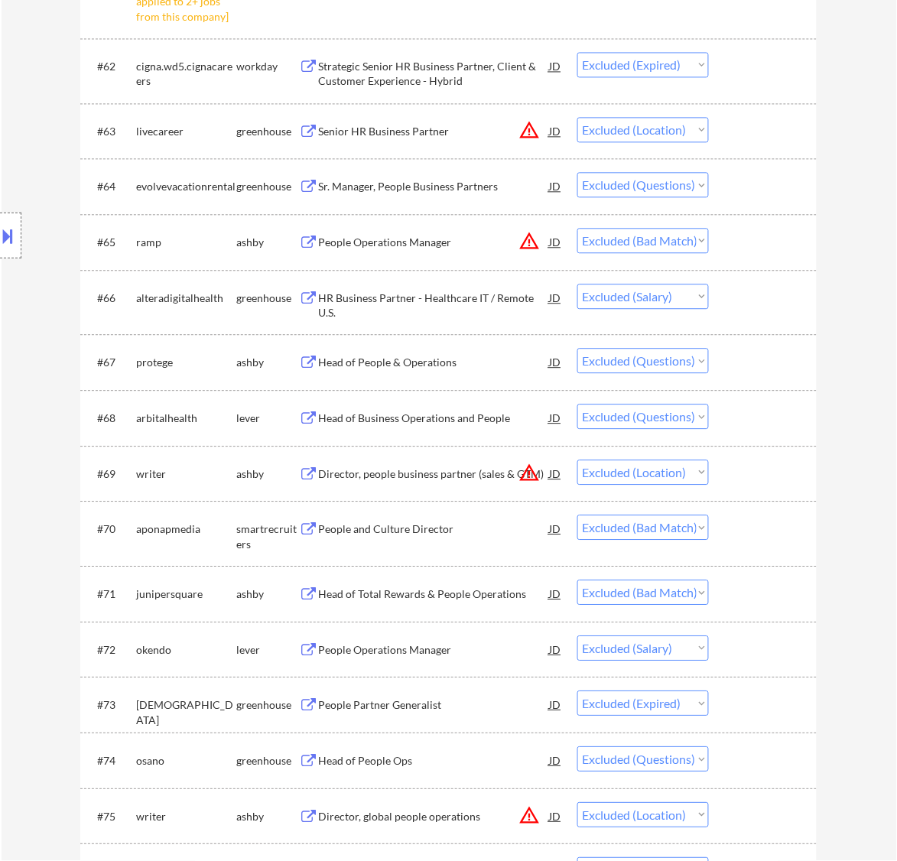
click at [518, 296] on div "HR Business Partner - Healthcare IT / Remote U.S." at bounding box center [433, 306] width 231 height 30
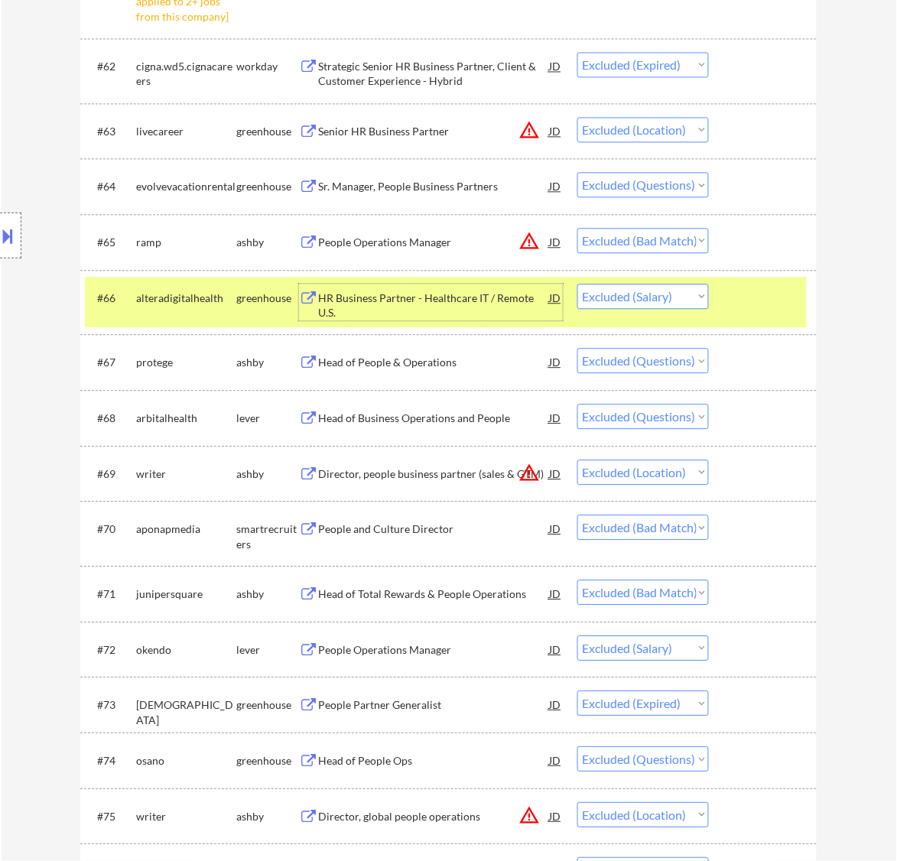
click at [788, 282] on div "#66 alteradigitalhealth greenhouse HR Business Partner - Healthcare IT / Remote…" at bounding box center [446, 302] width 722 height 50
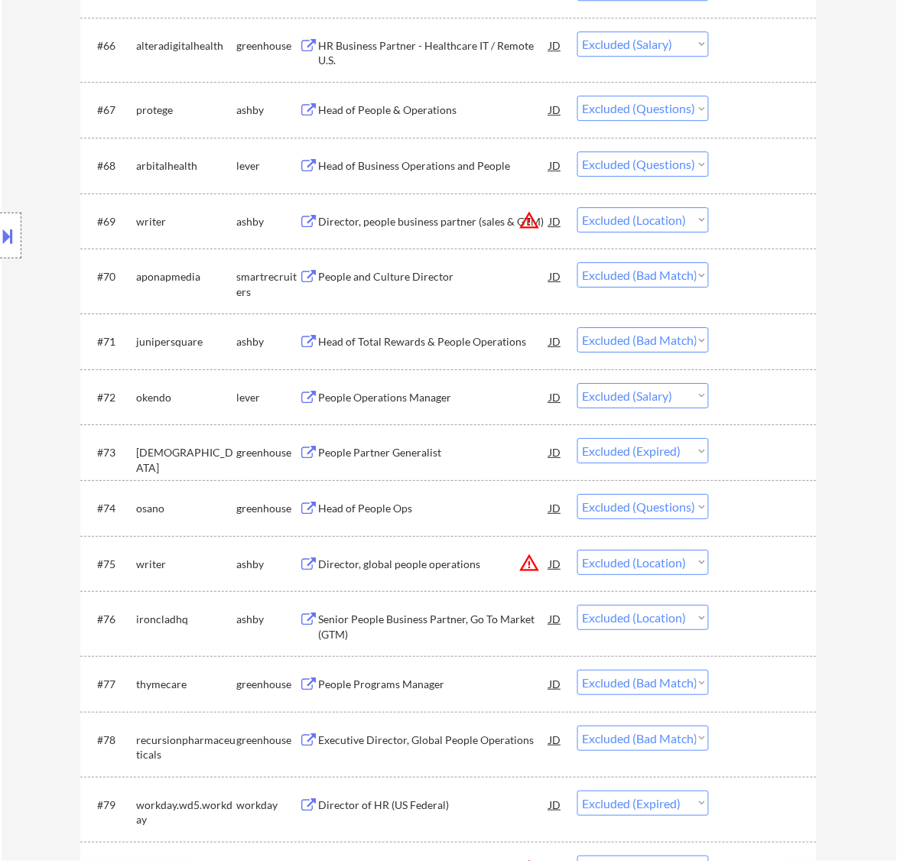
scroll to position [4495, 0]
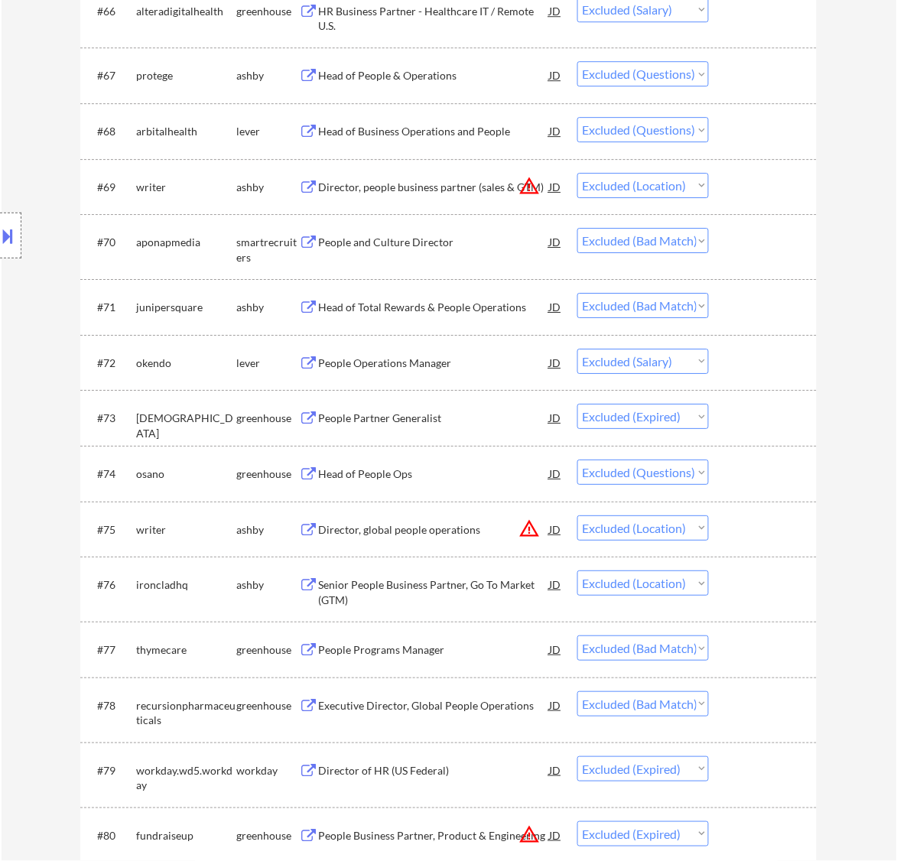
click at [476, 366] on div "People Operations Manager" at bounding box center [433, 363] width 231 height 15
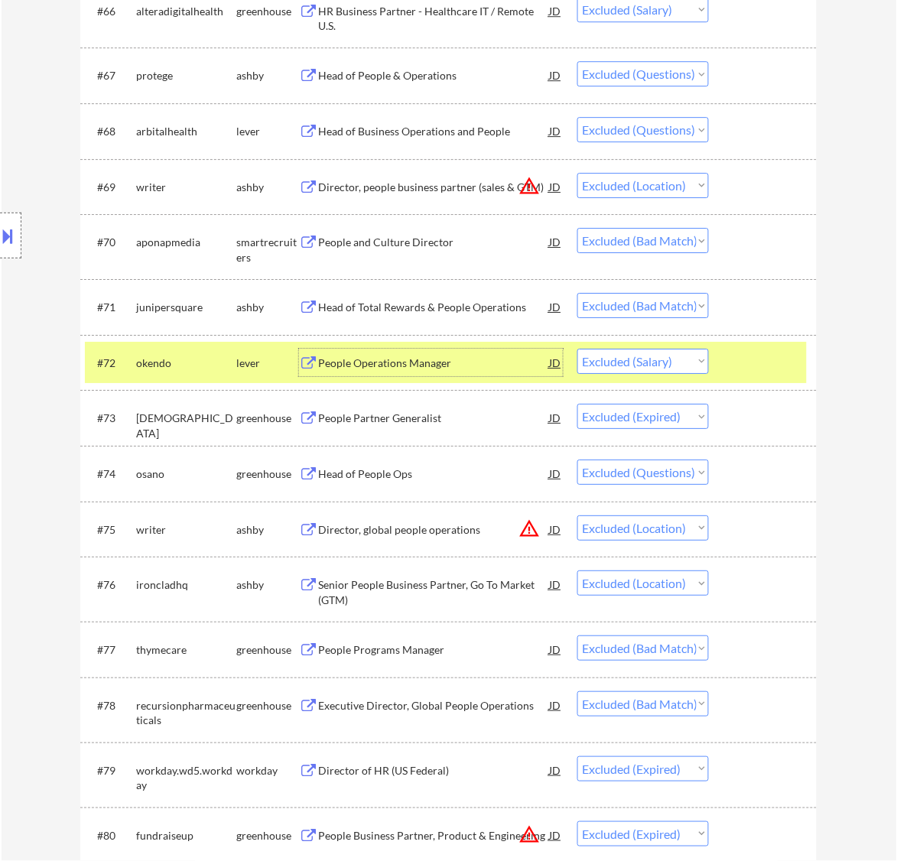
click at [700, 354] on select "Choose an option... Pending Applied Excluded (Questions) Excluded (Expired) Exc…" at bounding box center [644, 361] width 132 height 25
select select ""excluded__location_""
click at [578, 349] on select "Choose an option... Pending Applied Excluded (Questions) Excluded (Expired) Exc…" at bounding box center [644, 361] width 132 height 25
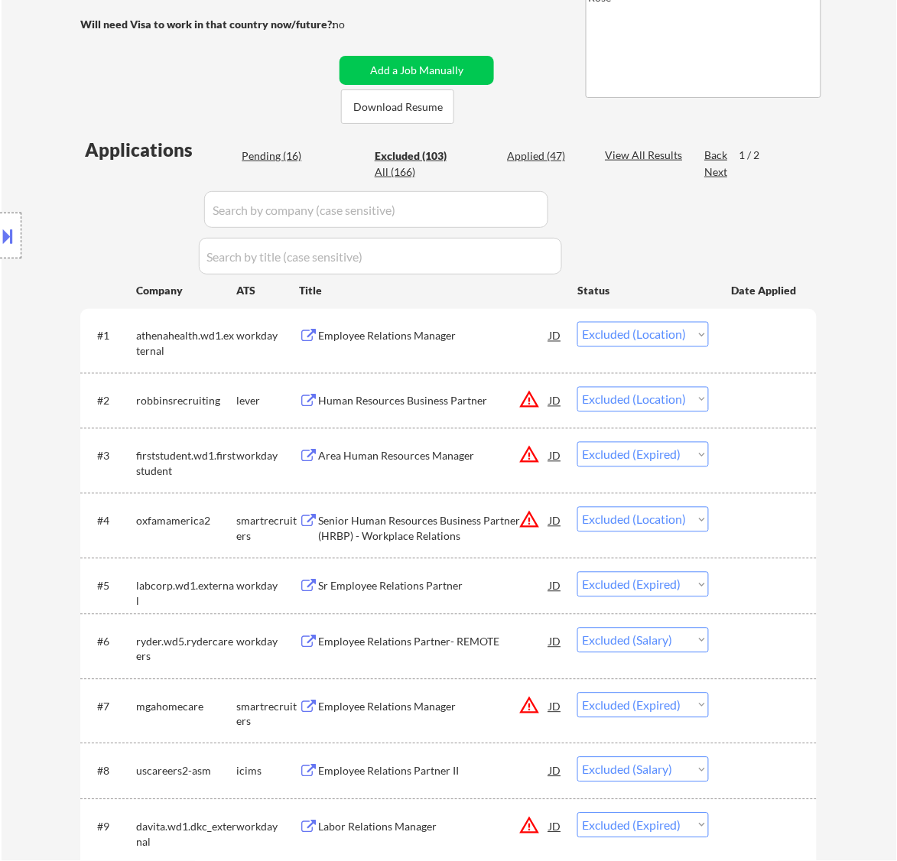
scroll to position [287, 0]
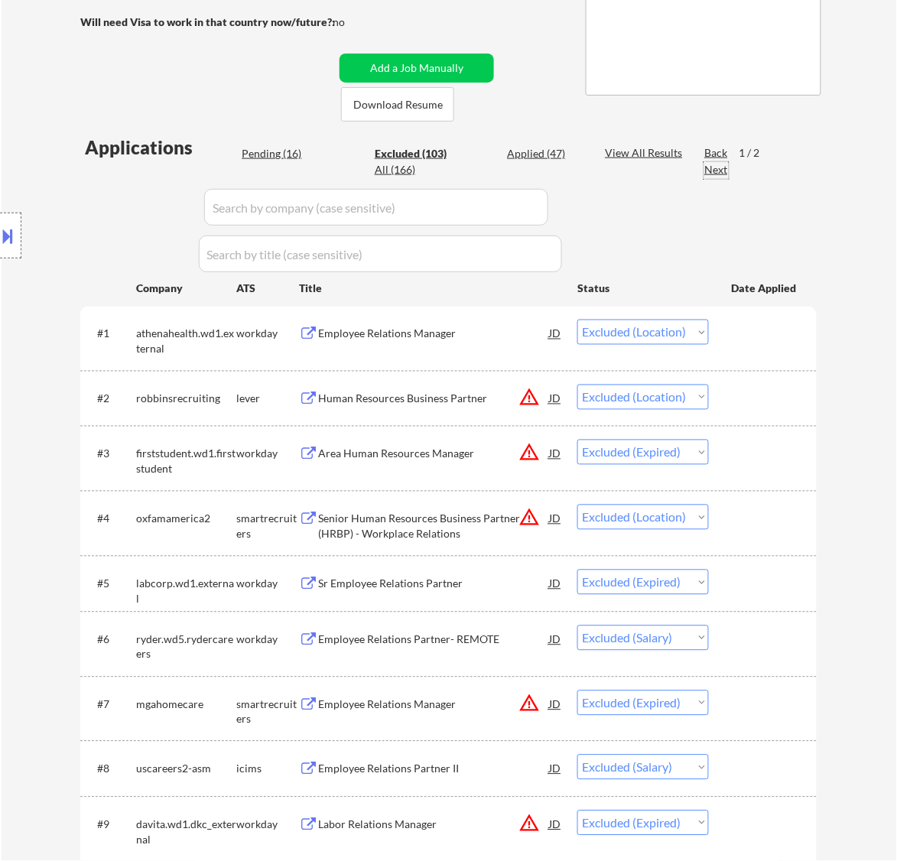
click at [723, 172] on div "Next" at bounding box center [717, 169] width 24 height 15
select select ""excluded__bad_match_""
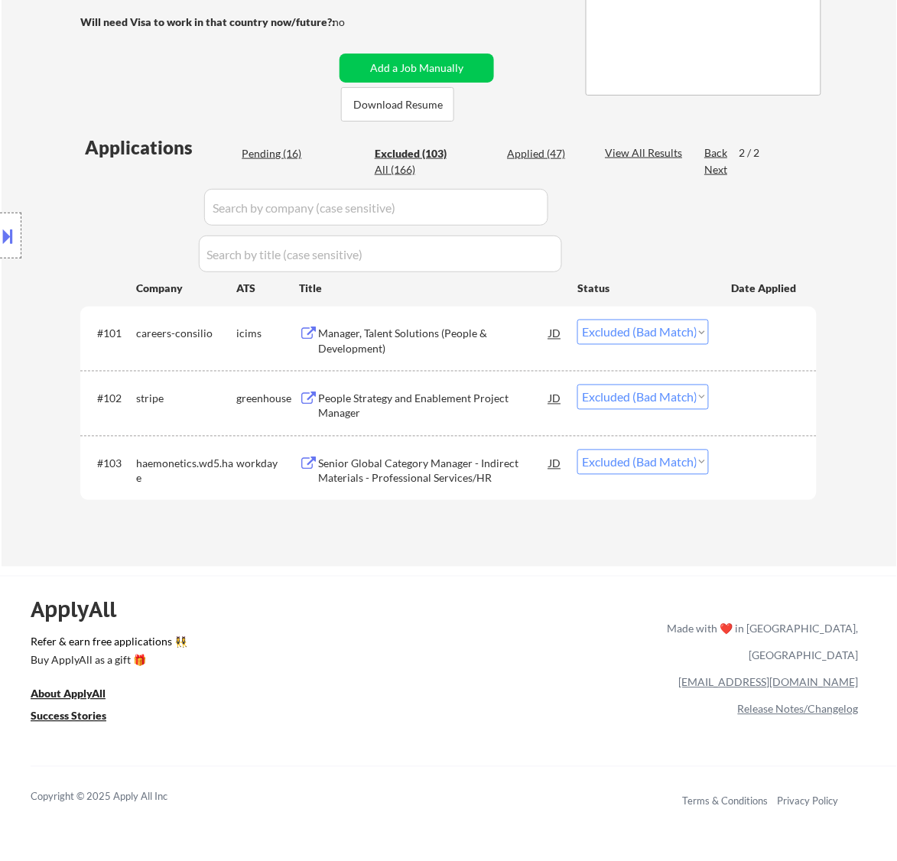
click at [275, 153] on div "Pending (16)" at bounding box center [280, 153] width 77 height 15
select select ""pending""
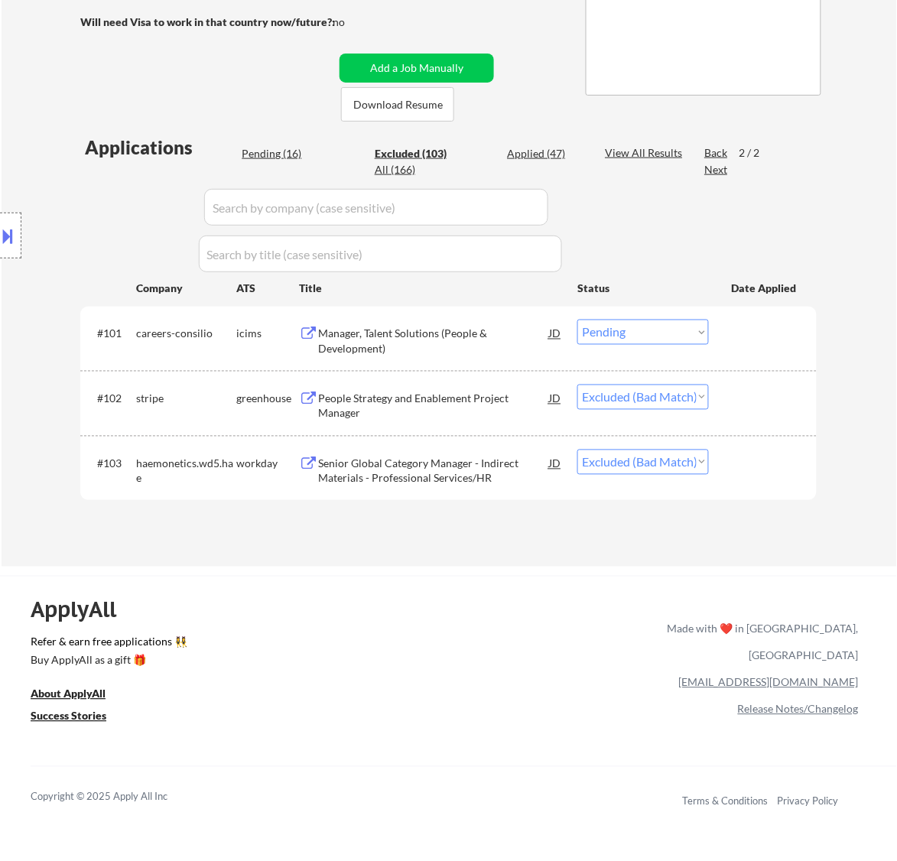
select select ""pending""
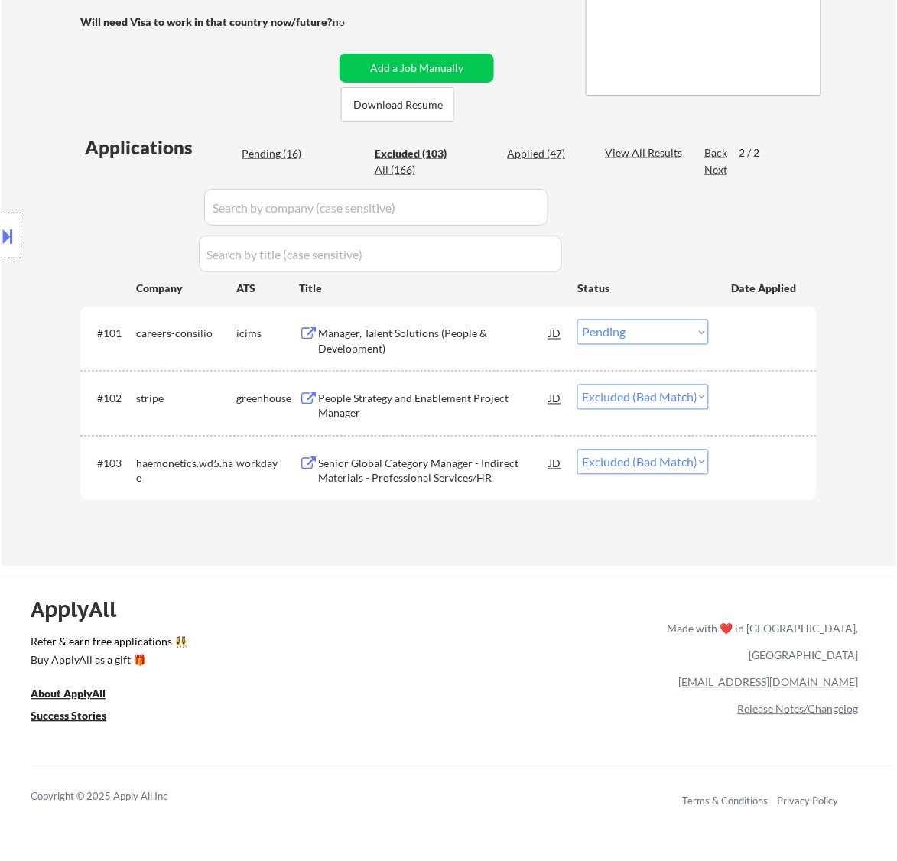
select select ""pending""
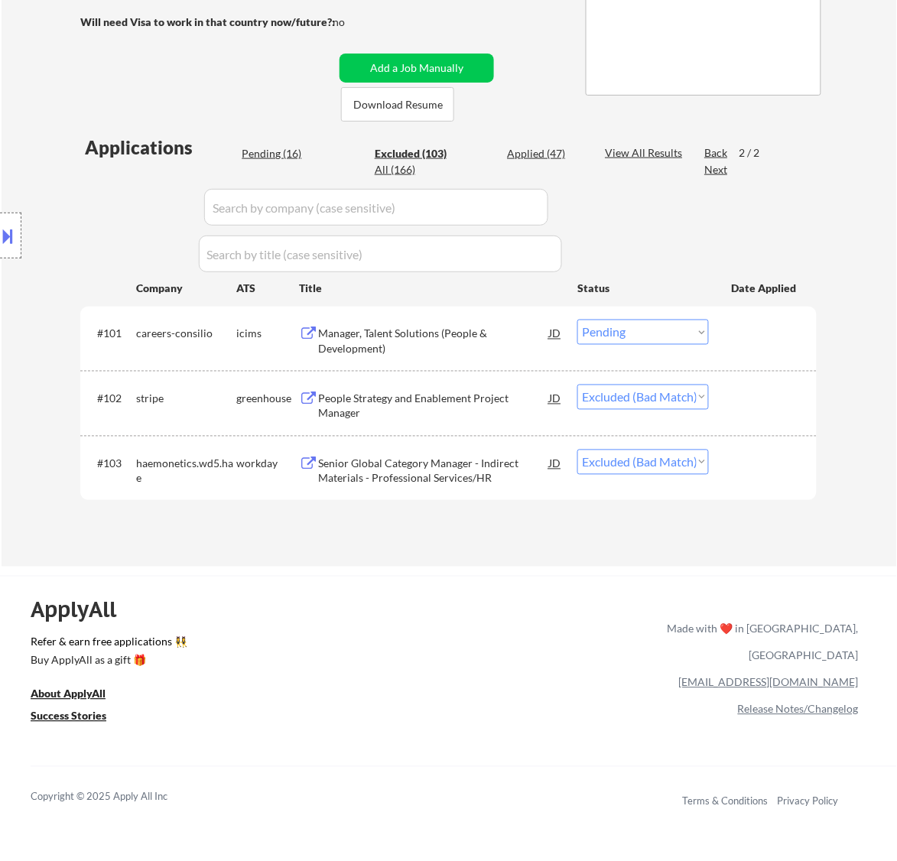
select select ""pending""
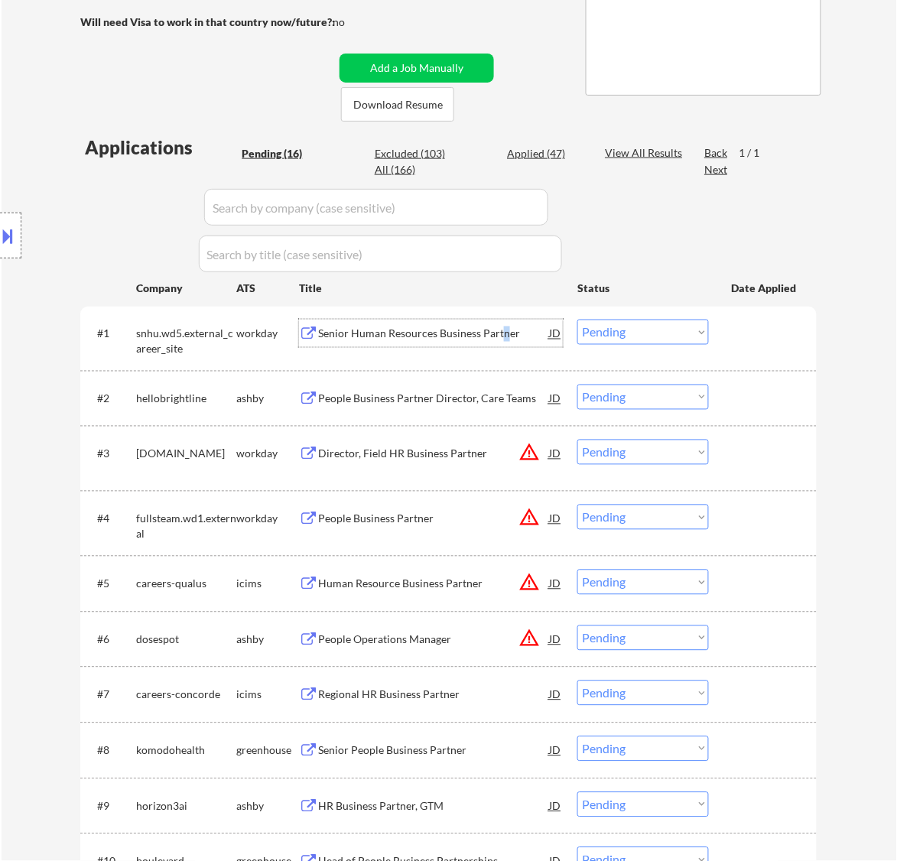
click at [503, 334] on div "Senior Human Resources Business Partner" at bounding box center [433, 334] width 231 height 15
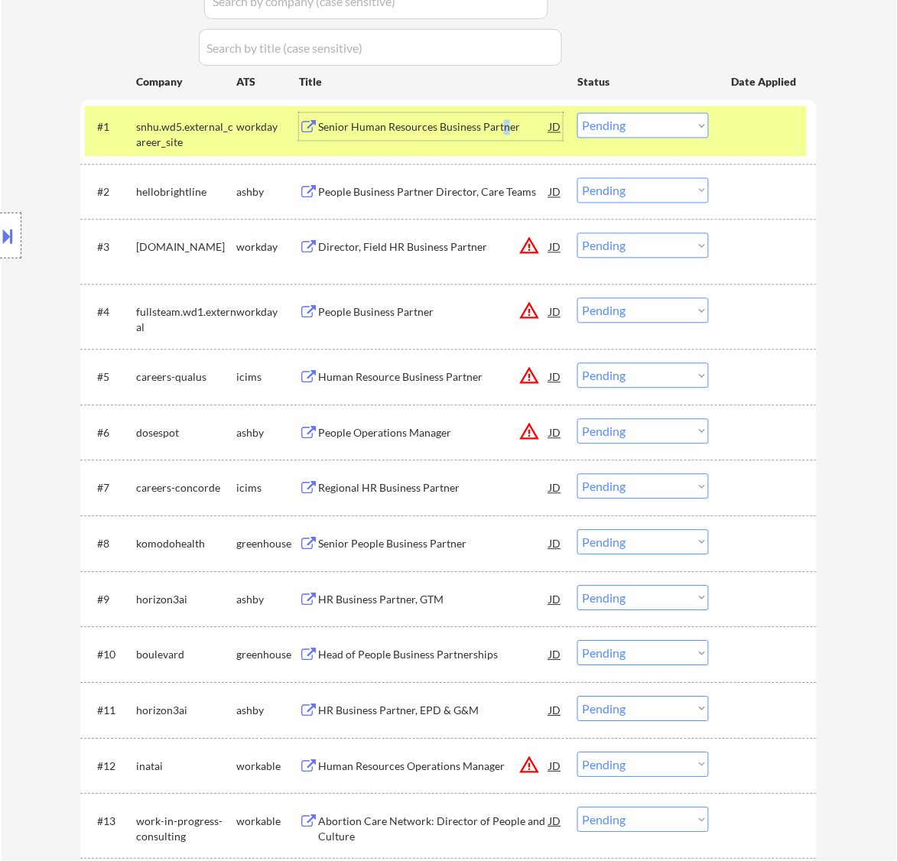
scroll to position [383, 0]
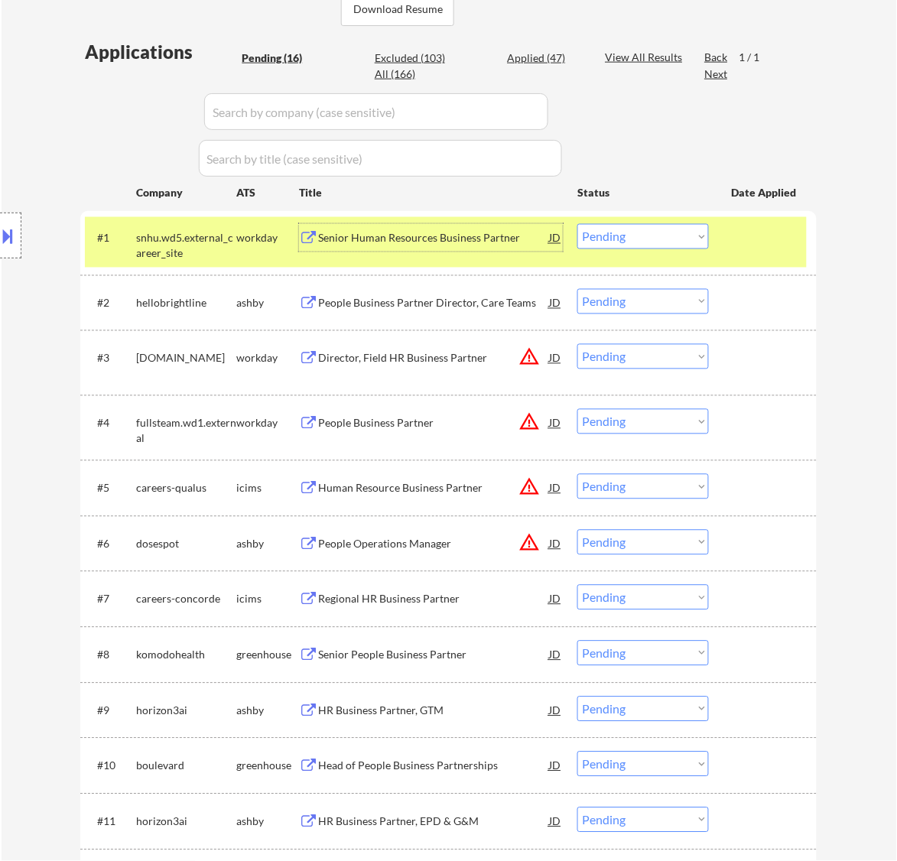
click at [455, 235] on div "Senior Human Resources Business Partner" at bounding box center [433, 238] width 231 height 15
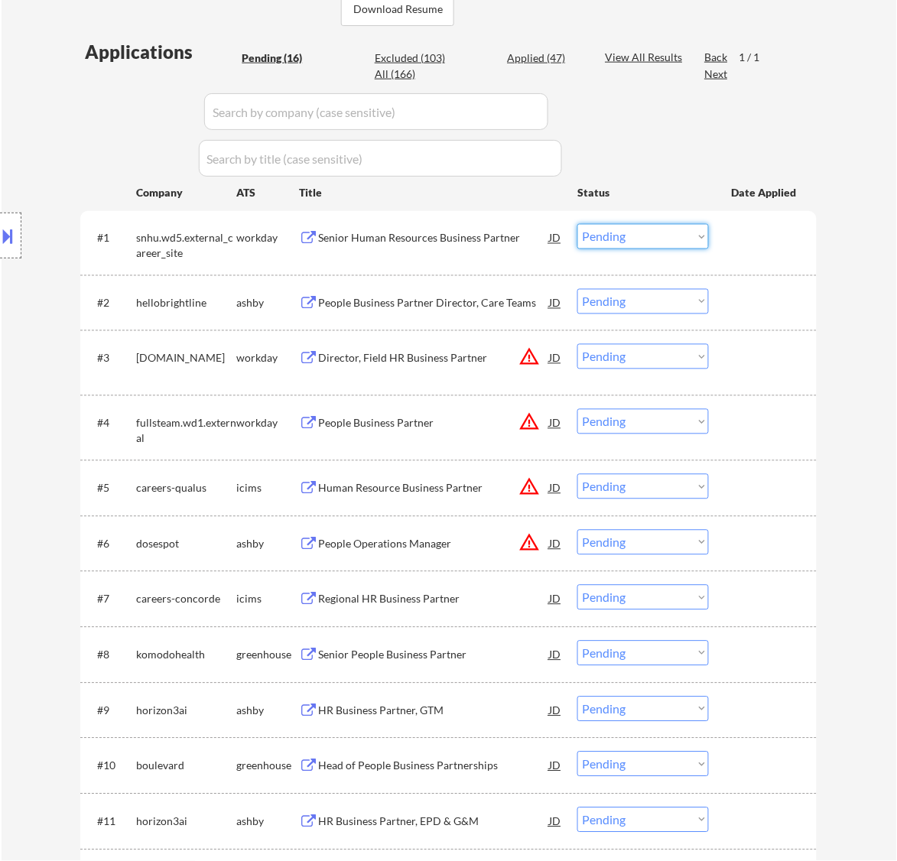
click at [645, 234] on select "Choose an option... Pending Applied Excluded (Questions) Excluded (Expired) Exc…" at bounding box center [644, 236] width 132 height 25
click at [578, 224] on select "Choose an option... Pending Applied Excluded (Questions) Excluded (Expired) Exc…" at bounding box center [644, 236] width 132 height 25
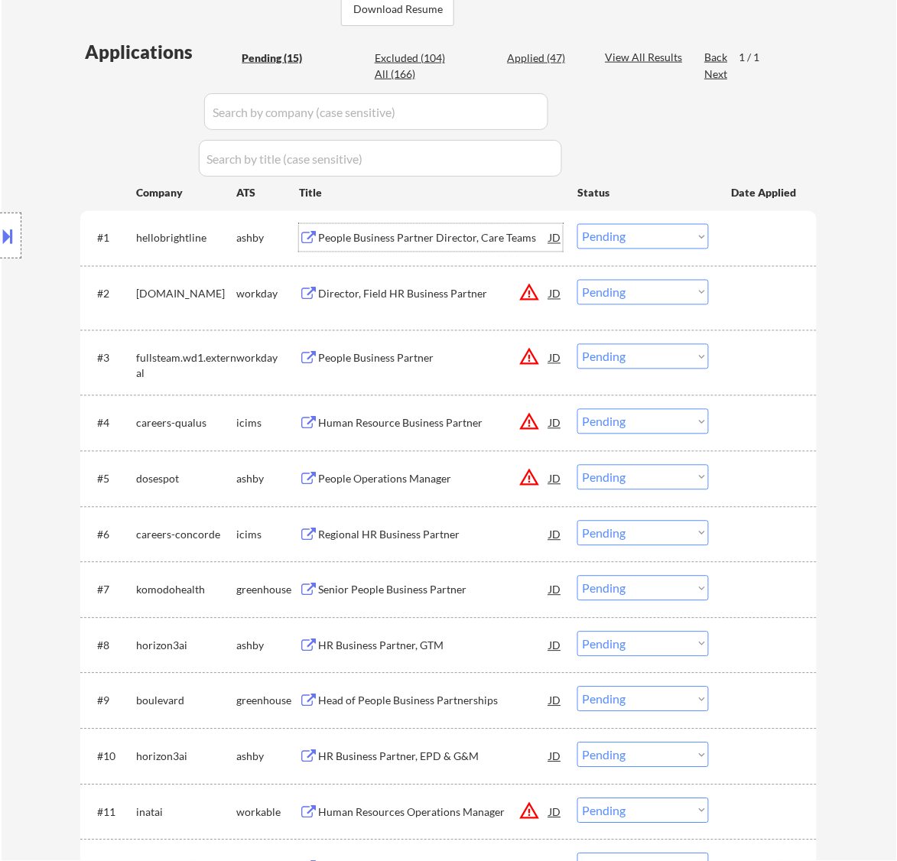
click at [515, 237] on div "People Business Partner Director, Care Teams" at bounding box center [433, 238] width 231 height 15
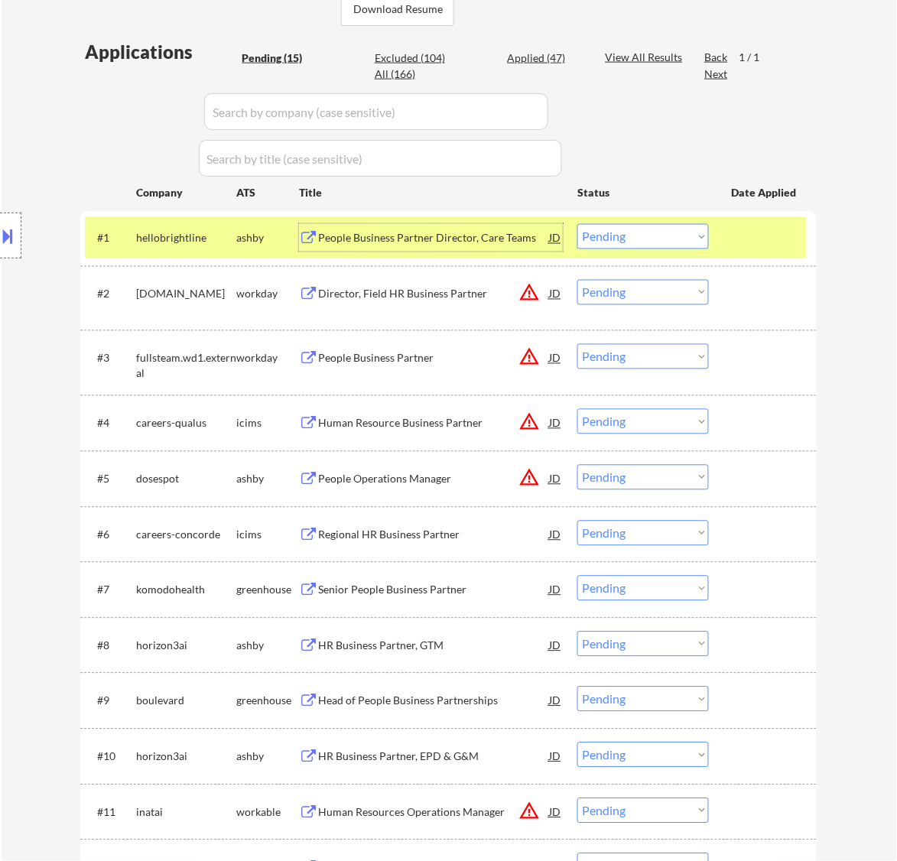
click at [598, 230] on select "Choose an option... Pending Applied Excluded (Questions) Excluded (Expired) Exc…" at bounding box center [644, 236] width 132 height 25
click at [578, 224] on select "Choose an option... Pending Applied Excluded (Questions) Excluded (Expired) Exc…" at bounding box center [644, 236] width 132 height 25
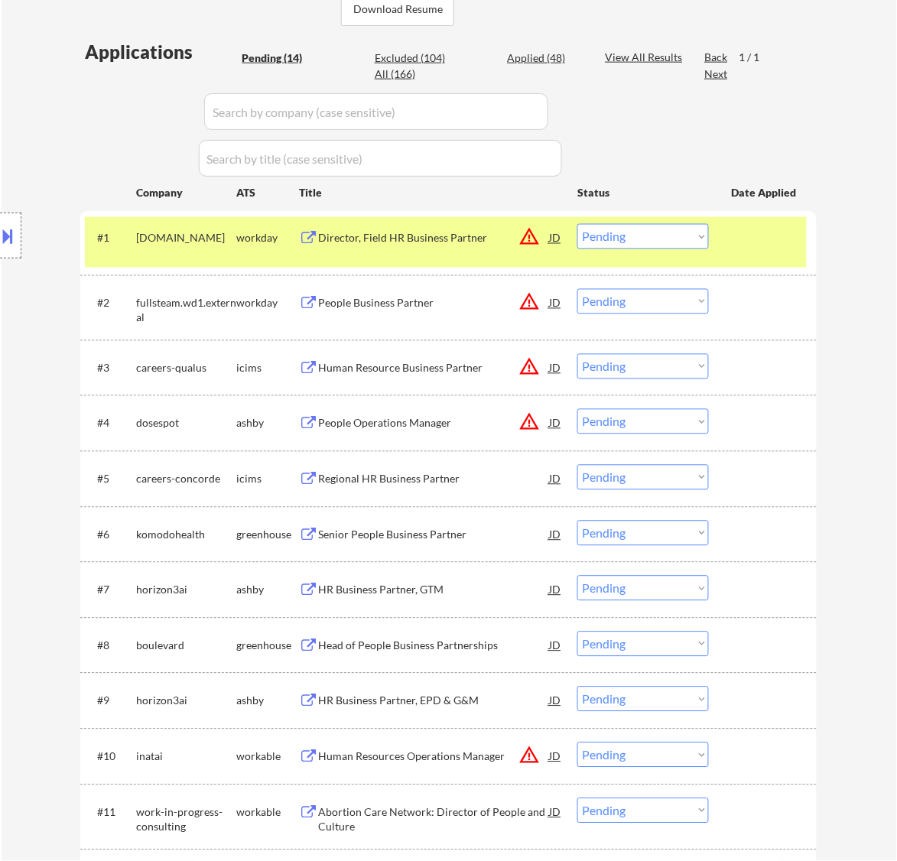
click at [492, 237] on div "Director, Field HR Business Partner" at bounding box center [433, 238] width 231 height 15
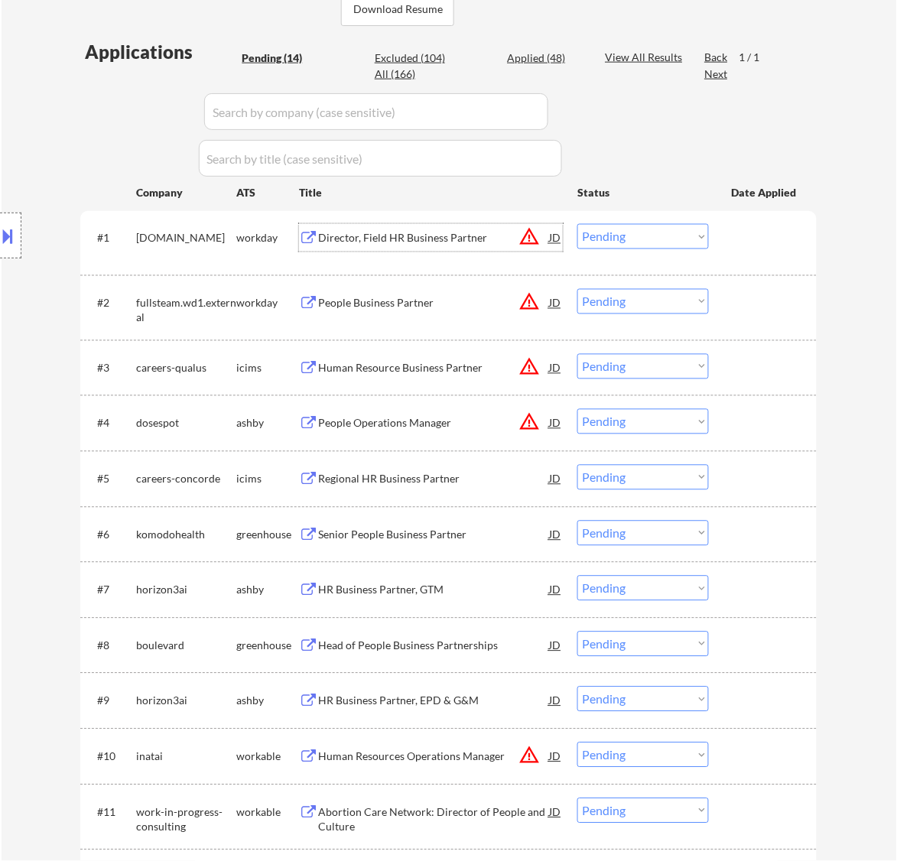
click at [679, 234] on select "Choose an option... Pending Applied Excluded (Questions) Excluded (Expired) Exc…" at bounding box center [644, 236] width 132 height 25
click at [578, 224] on select "Choose an option... Pending Applied Excluded (Questions) Excluded (Expired) Exc…" at bounding box center [644, 236] width 132 height 25
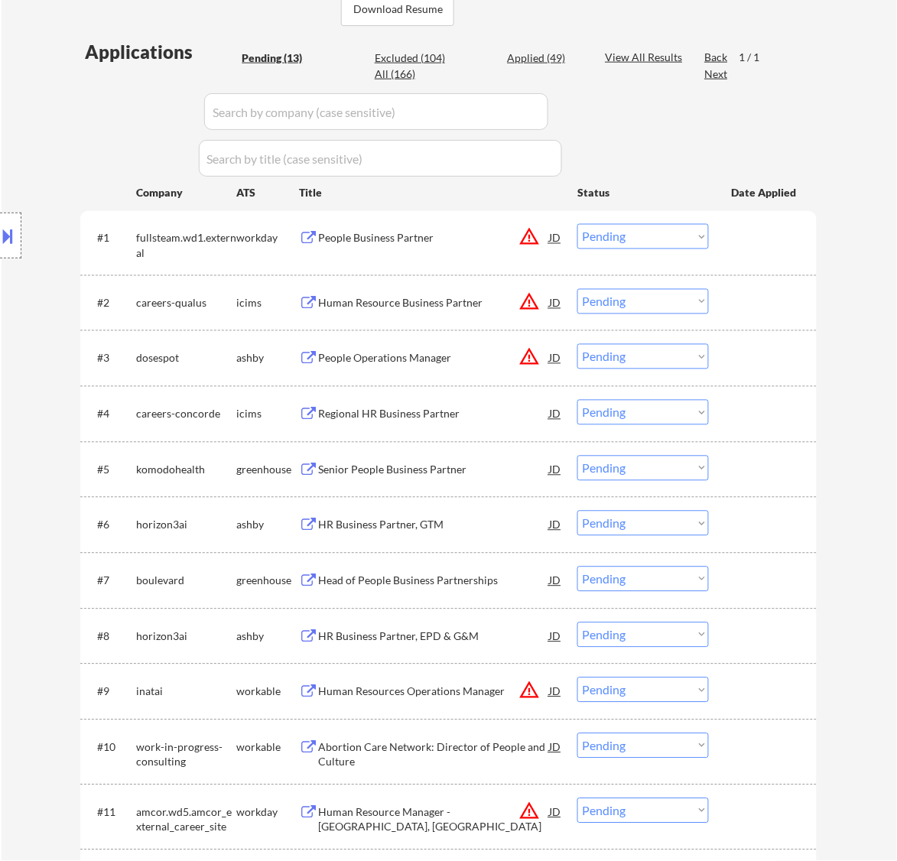
click at [461, 235] on div "People Business Partner" at bounding box center [433, 238] width 231 height 15
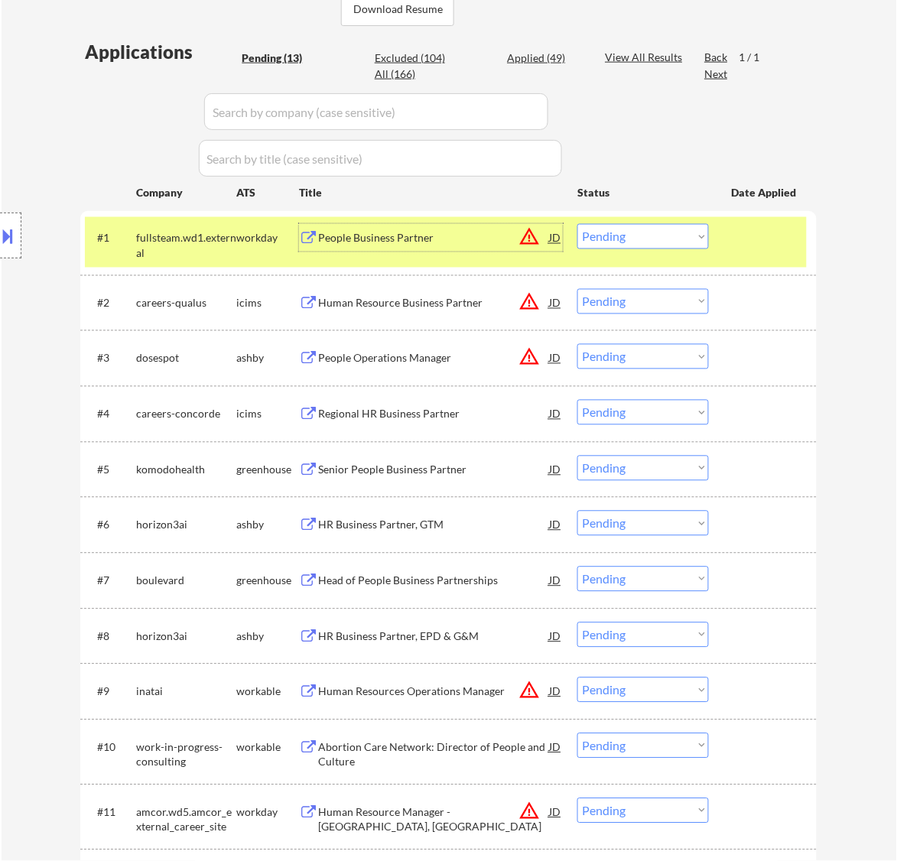
click at [645, 242] on select "Choose an option... Pending Applied Excluded (Questions) Excluded (Expired) Exc…" at bounding box center [644, 236] width 132 height 25
click at [578, 224] on select "Choose an option... Pending Applied Excluded (Questions) Excluded (Expired) Exc…" at bounding box center [644, 236] width 132 height 25
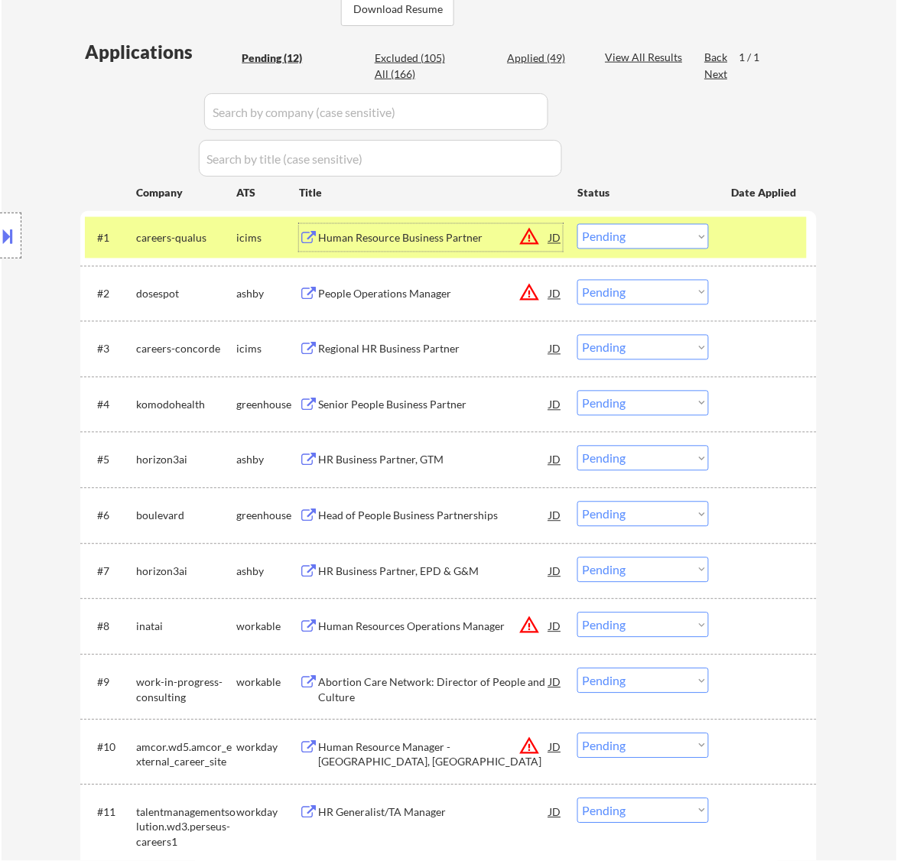
click at [467, 235] on div "Human Resource Business Partner" at bounding box center [433, 238] width 231 height 15
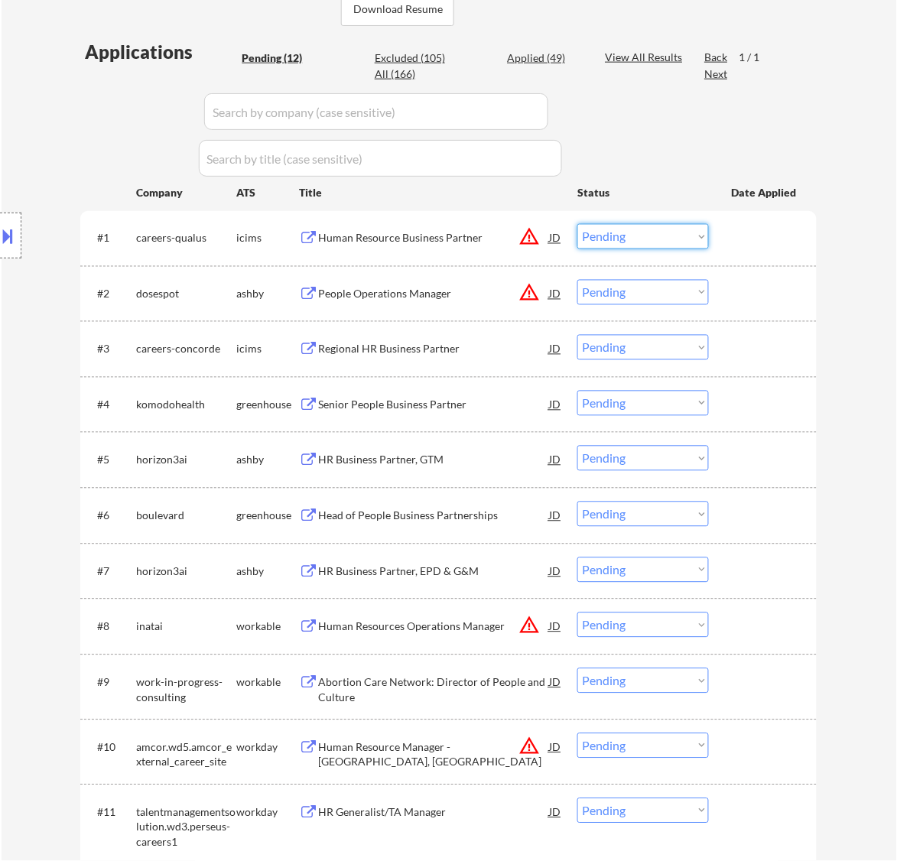
click at [673, 237] on select "Choose an option... Pending Applied Excluded (Questions) Excluded (Expired) Exc…" at bounding box center [644, 236] width 132 height 25
click at [578, 224] on select "Choose an option... Pending Applied Excluded (Questions) Excluded (Expired) Exc…" at bounding box center [644, 236] width 132 height 25
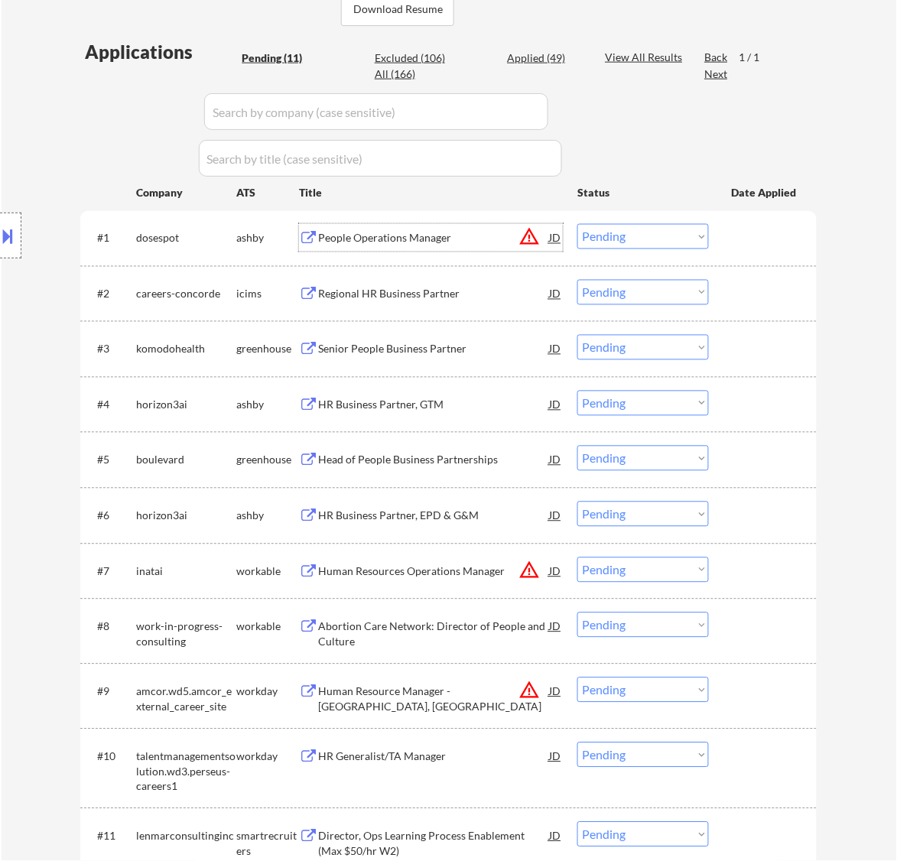
click at [456, 242] on div "People Operations Manager" at bounding box center [433, 238] width 231 height 15
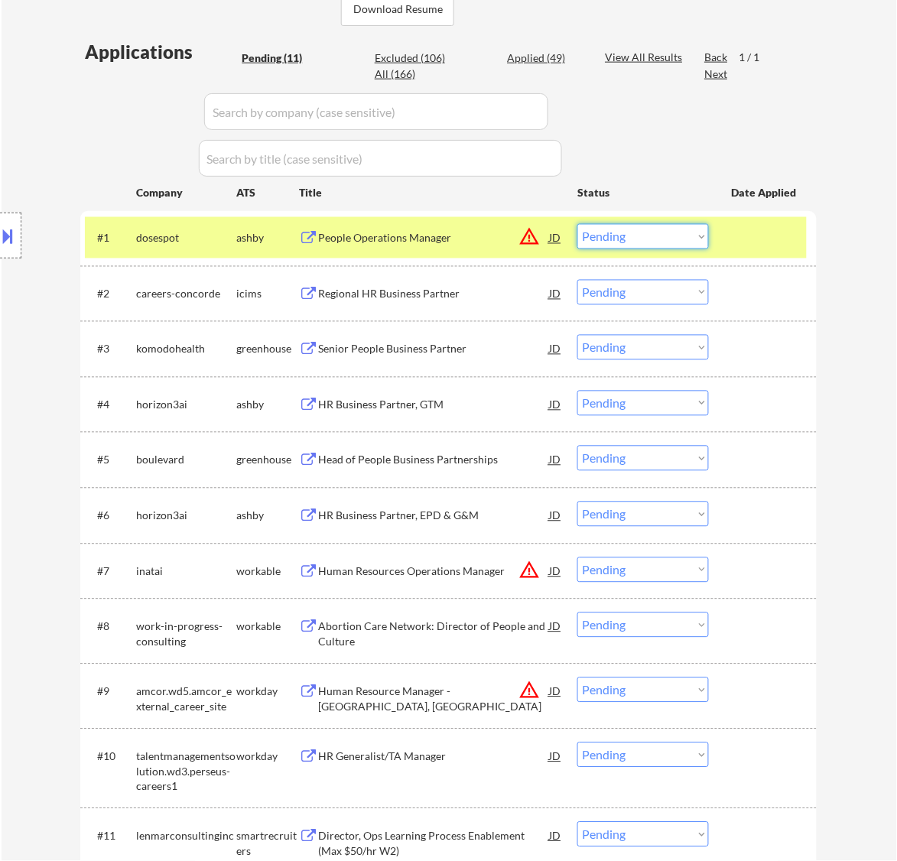
click at [647, 234] on select "Choose an option... Pending Applied Excluded (Questions) Excluded (Expired) Exc…" at bounding box center [644, 236] width 132 height 25
click at [578, 224] on select "Choose an option... Pending Applied Excluded (Questions) Excluded (Expired) Exc…" at bounding box center [644, 236] width 132 height 25
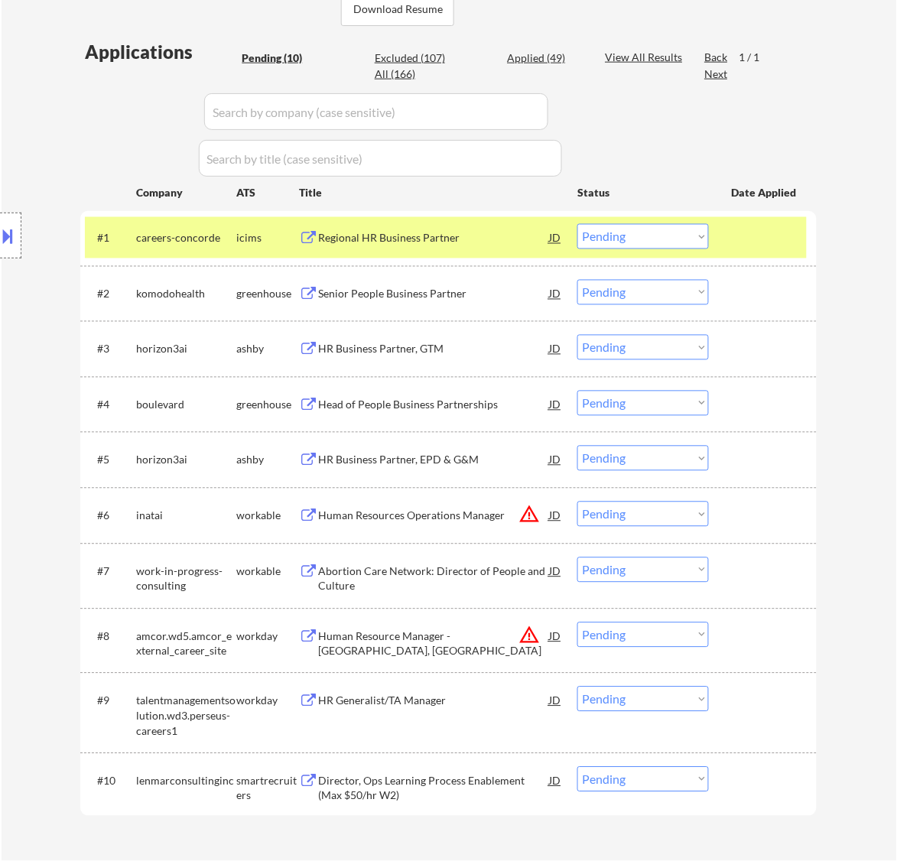
click at [499, 220] on div "#1 careers-concorde icims Regional HR Business Partner JD warning_amber Choose …" at bounding box center [446, 237] width 722 height 41
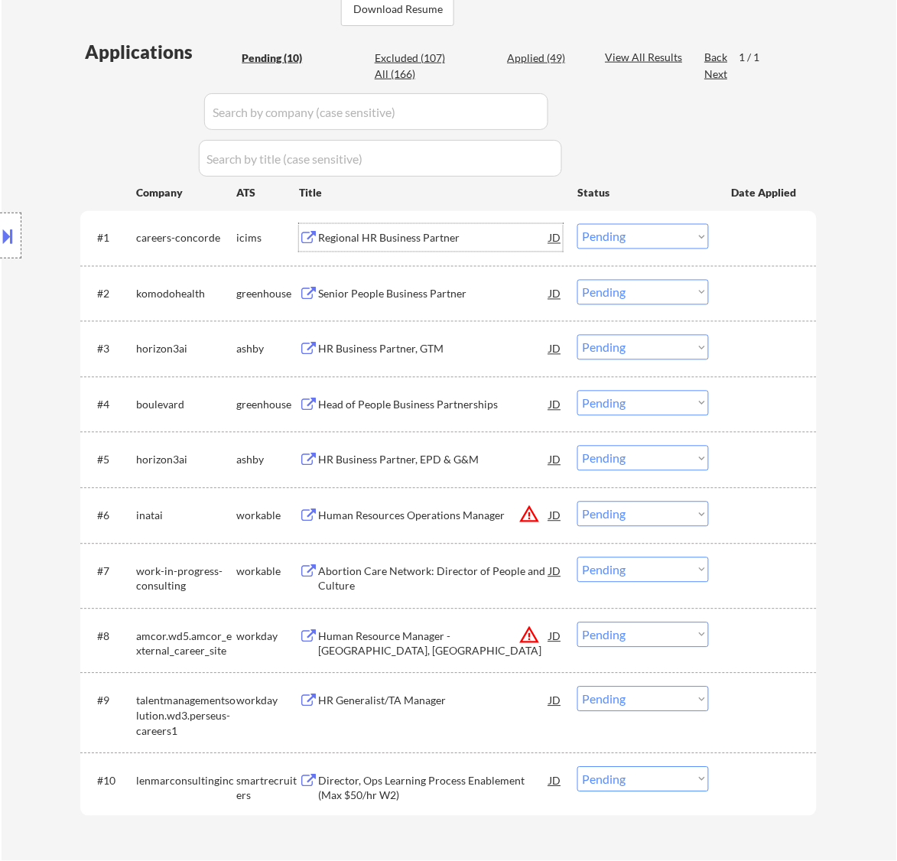
click at [495, 239] on div "Regional HR Business Partner" at bounding box center [433, 238] width 231 height 15
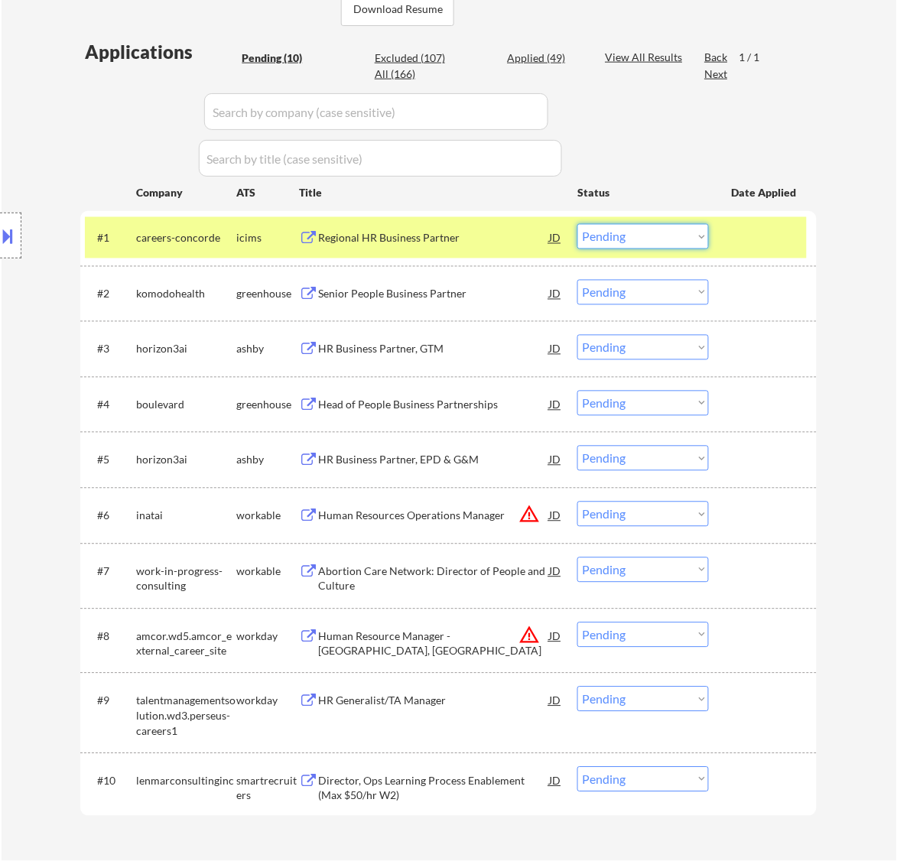
click at [633, 235] on select "Choose an option... Pending Applied Excluded (Questions) Excluded (Expired) Exc…" at bounding box center [644, 236] width 132 height 25
click at [578, 224] on select "Choose an option... Pending Applied Excluded (Questions) Excluded (Expired) Exc…" at bounding box center [644, 236] width 132 height 25
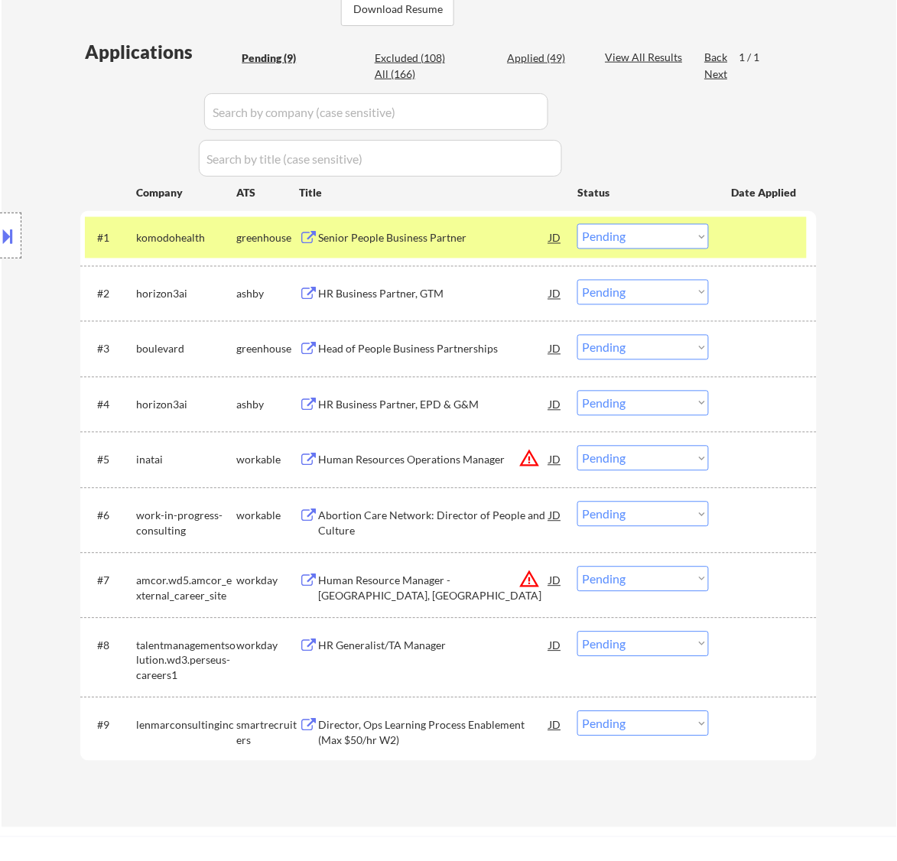
click at [474, 237] on div "Senior People Business Partner" at bounding box center [433, 238] width 231 height 15
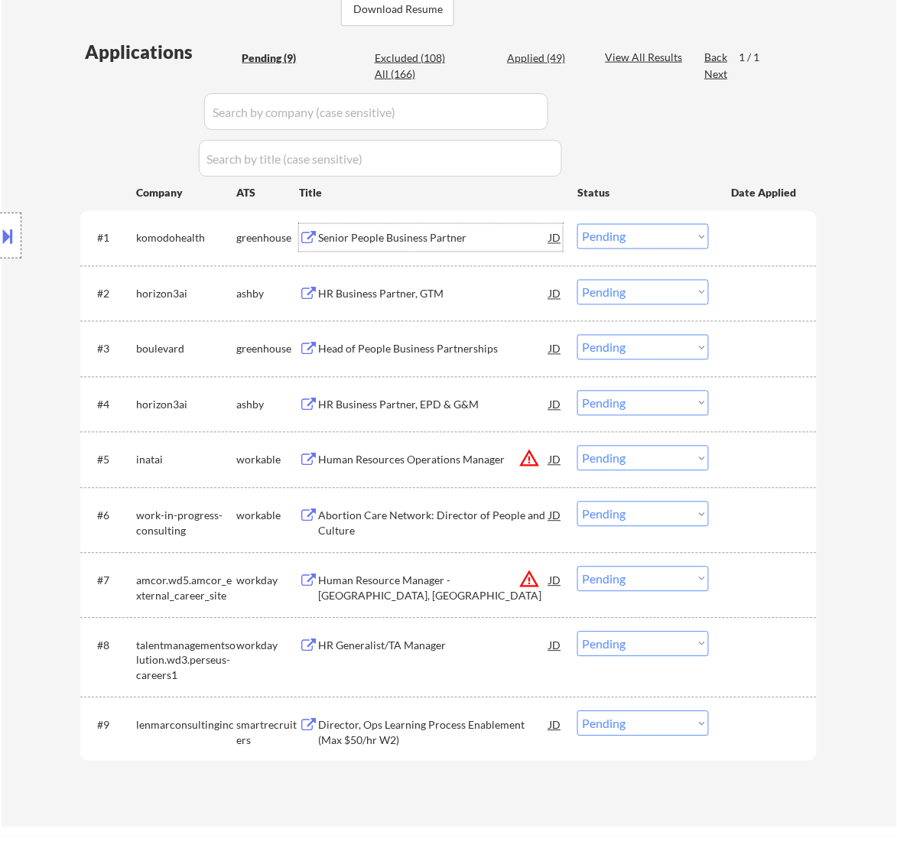
click at [659, 227] on select "Choose an option... Pending Applied Excluded (Questions) Excluded (Expired) Exc…" at bounding box center [644, 236] width 132 height 25
click at [578, 224] on select "Choose an option... Pending Applied Excluded (Questions) Excluded (Expired) Exc…" at bounding box center [644, 236] width 132 height 25
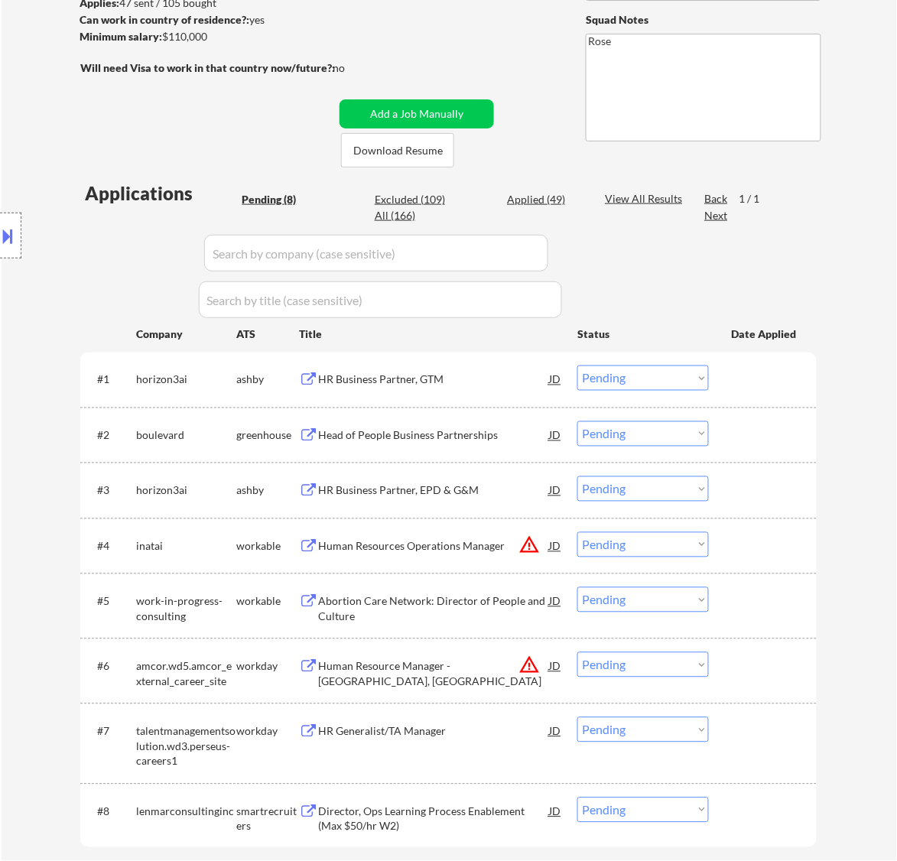
scroll to position [287, 0]
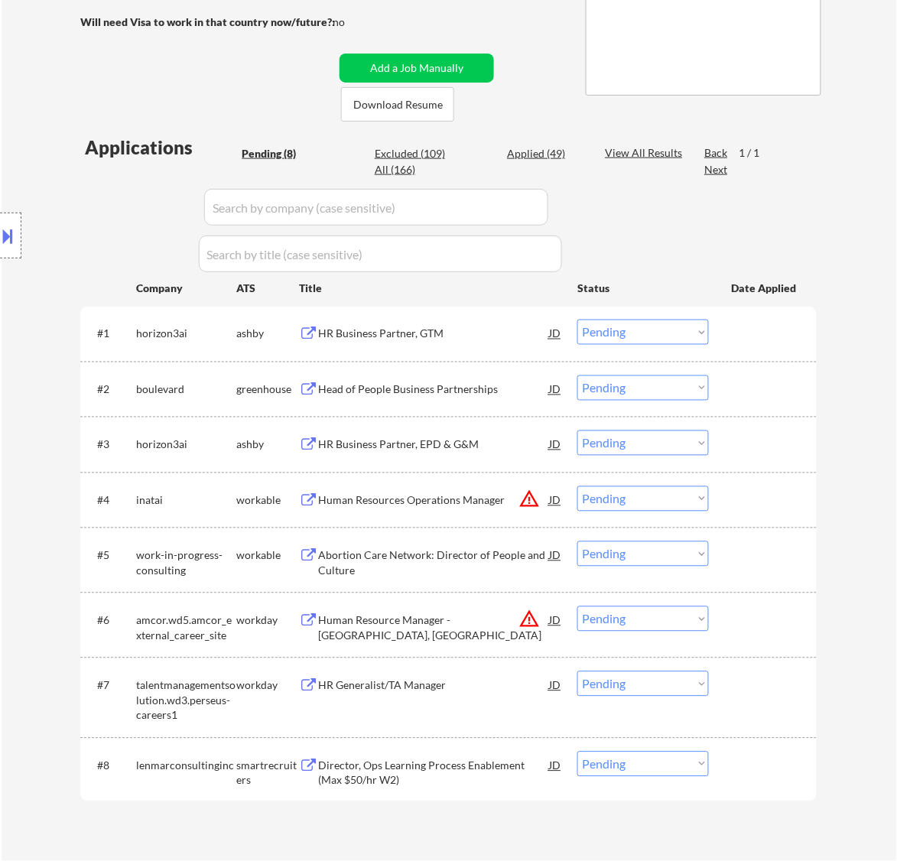
click at [487, 331] on div "HR Business Partner, GTM" at bounding box center [433, 334] width 231 height 15
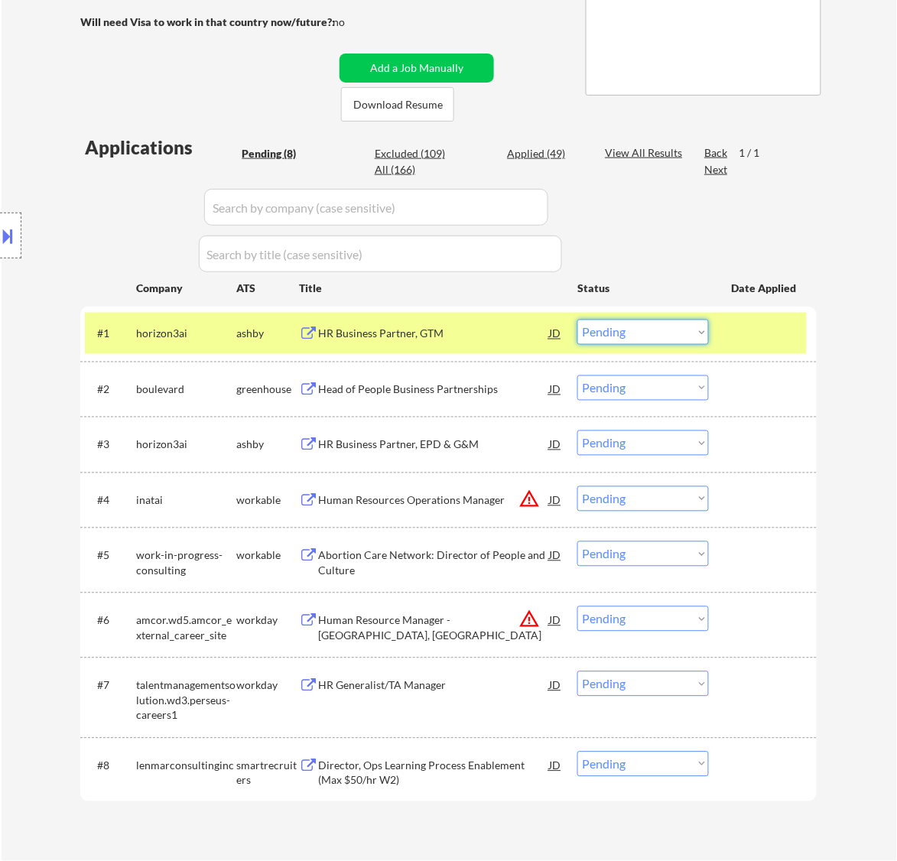
click at [633, 327] on select "Choose an option... Pending Applied Excluded (Questions) Excluded (Expired) Exc…" at bounding box center [644, 332] width 132 height 25
click at [578, 320] on select "Choose an option... Pending Applied Excluded (Questions) Excluded (Expired) Exc…" at bounding box center [644, 332] width 132 height 25
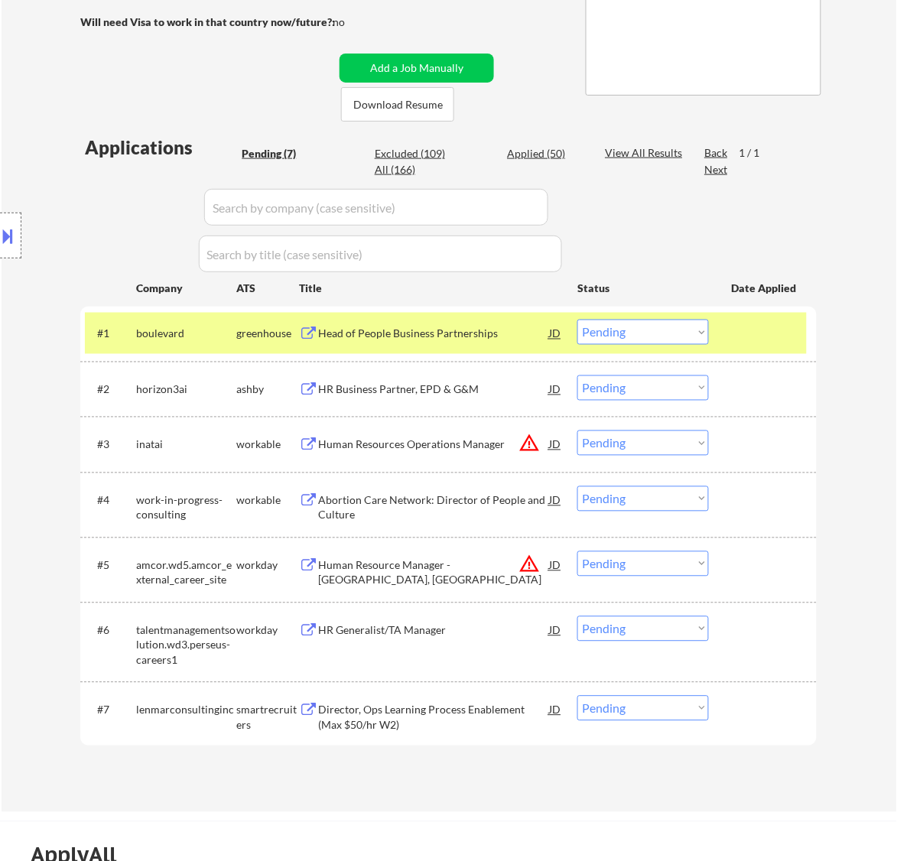
click at [458, 334] on div "Head of People Business Partnerships" at bounding box center [433, 334] width 231 height 15
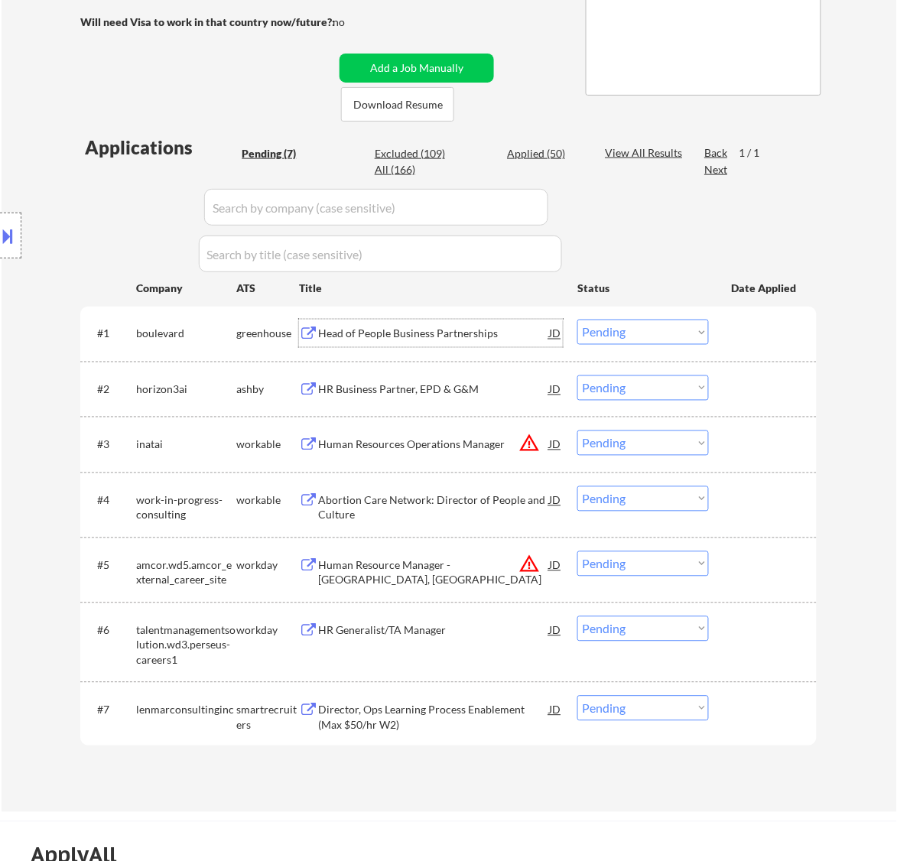
click at [608, 326] on select "Choose an option... Pending Applied Excluded (Questions) Excluded (Expired) Exc…" at bounding box center [644, 332] width 132 height 25
click at [578, 320] on select "Choose an option... Pending Applied Excluded (Questions) Excluded (Expired) Exc…" at bounding box center [644, 332] width 132 height 25
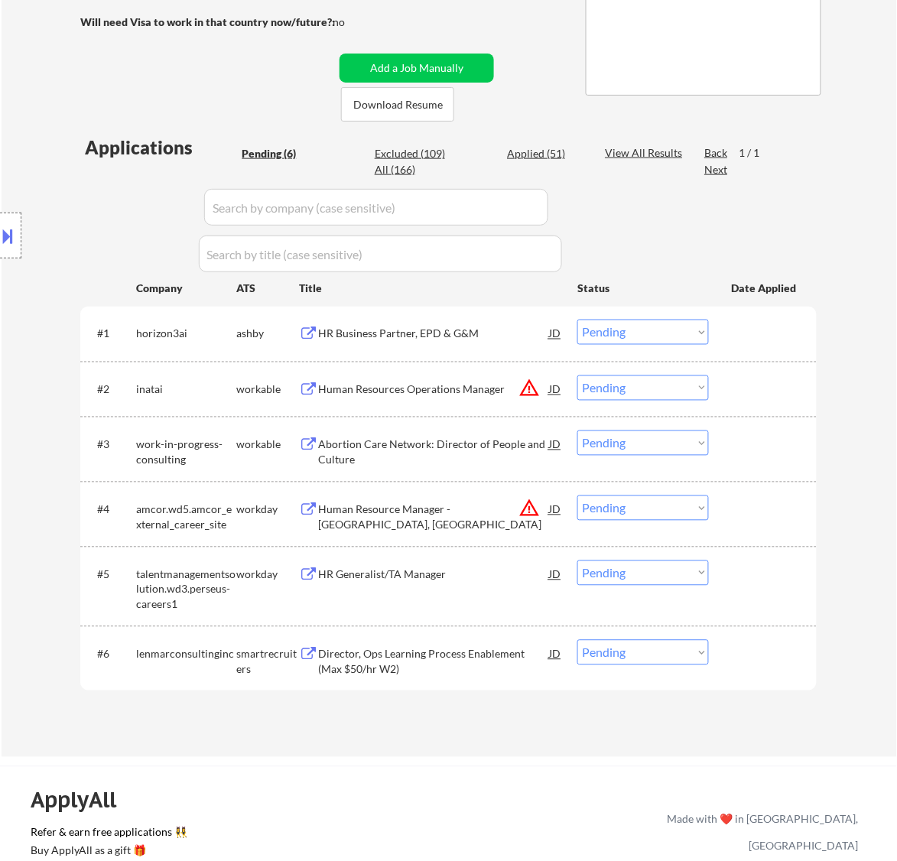
click at [528, 330] on div "HR Business Partner, EPD & G&M" at bounding box center [433, 334] width 231 height 15
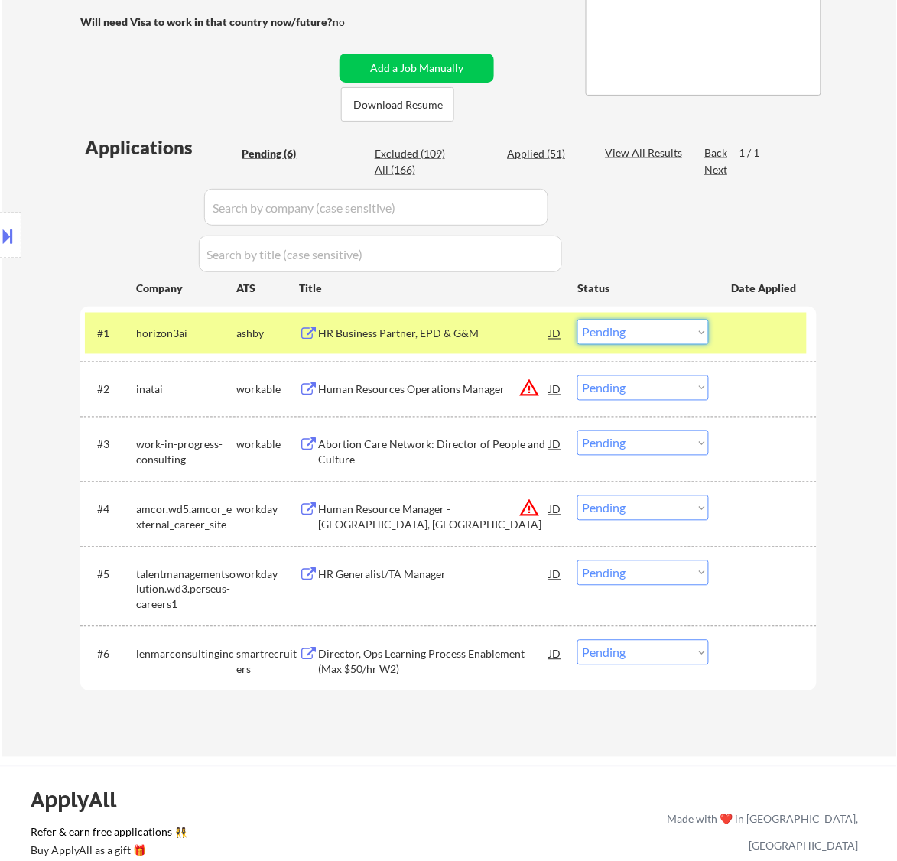
click at [631, 323] on select "Choose an option... Pending Applied Excluded (Questions) Excluded (Expired) Exc…" at bounding box center [644, 332] width 132 height 25
click at [578, 320] on select "Choose an option... Pending Applied Excluded (Questions) Excluded (Expired) Exc…" at bounding box center [644, 332] width 132 height 25
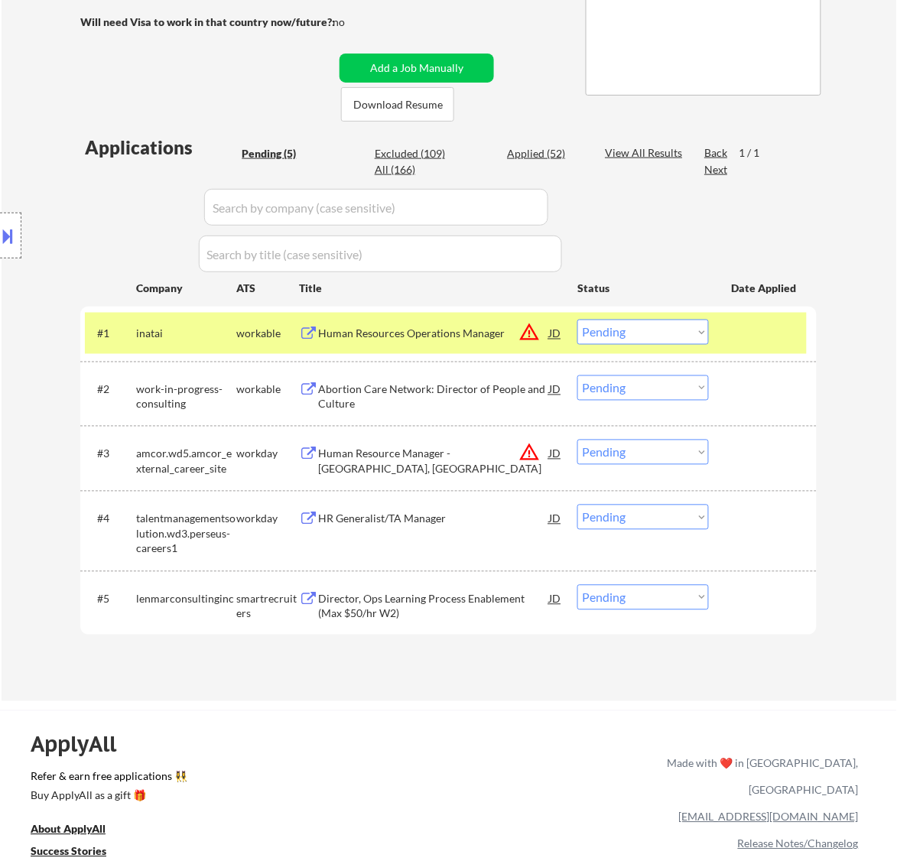
click at [423, 337] on div "Human Resources Operations Manager" at bounding box center [433, 334] width 231 height 15
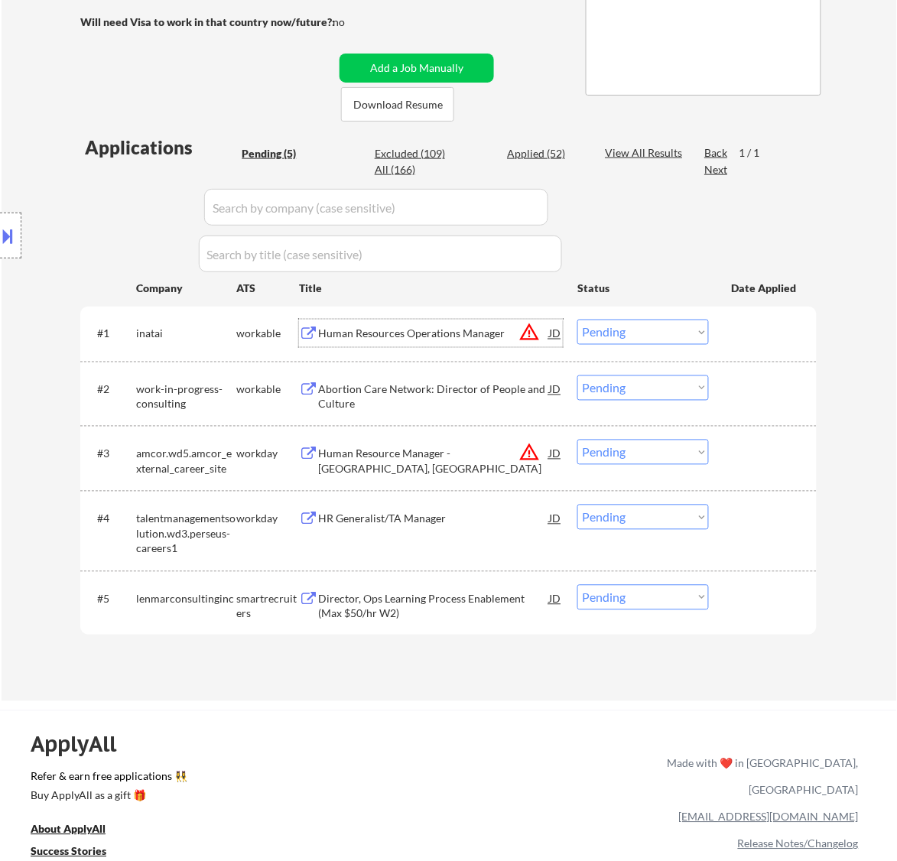
click at [654, 322] on select "Choose an option... Pending Applied Excluded (Questions) Excluded (Expired) Exc…" at bounding box center [644, 332] width 132 height 25
click at [578, 320] on select "Choose an option... Pending Applied Excluded (Questions) Excluded (Expired) Exc…" at bounding box center [644, 332] width 132 height 25
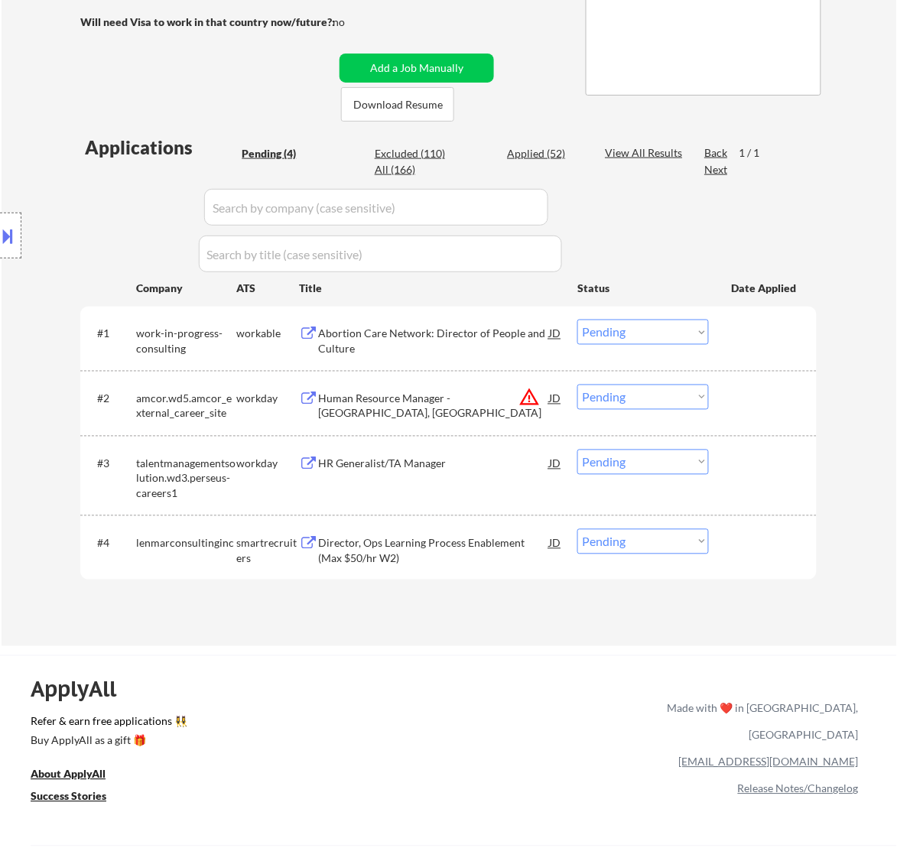
click at [486, 343] on div "Abortion Care Network: Director of People and Culture" at bounding box center [433, 342] width 231 height 30
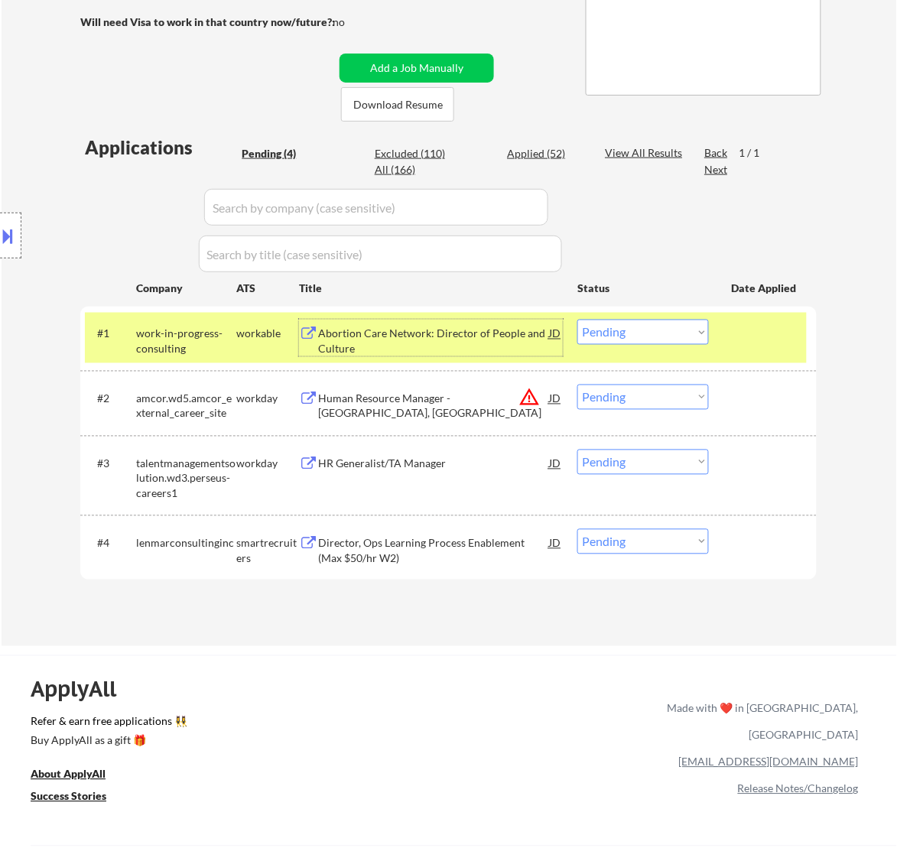
click at [660, 334] on select "Choose an option... Pending Applied Excluded (Questions) Excluded (Expired) Exc…" at bounding box center [644, 332] width 132 height 25
click at [578, 320] on select "Choose an option... Pending Applied Excluded (Questions) Excluded (Expired) Exc…" at bounding box center [644, 332] width 132 height 25
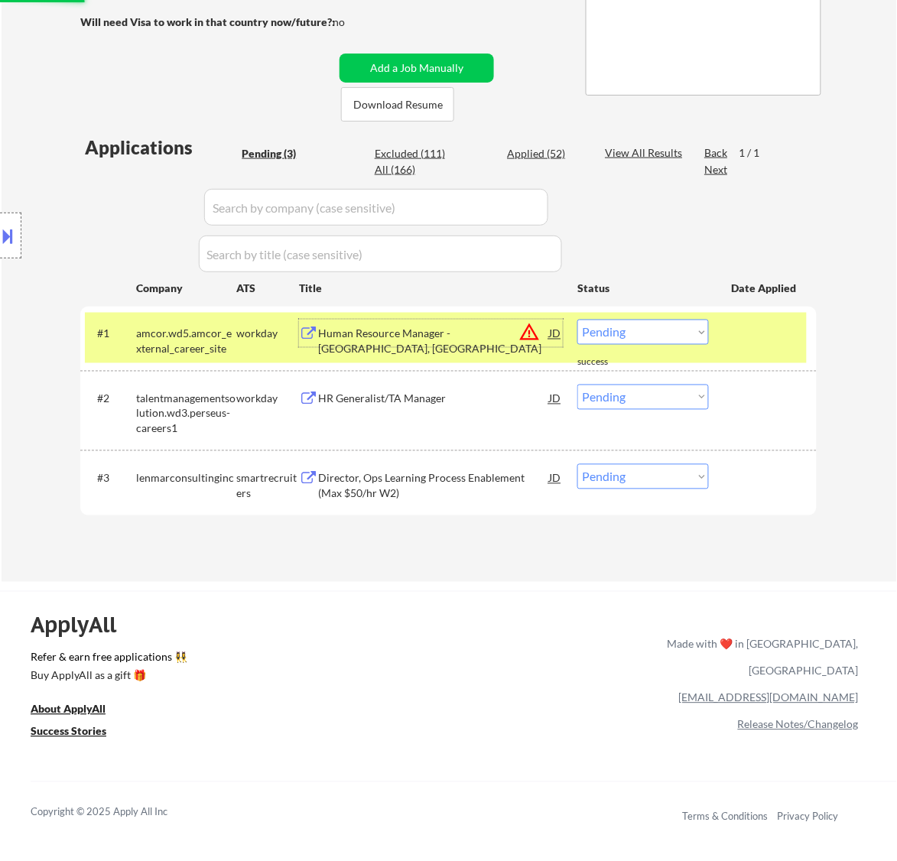
click at [456, 340] on div "Human Resource Manager - Sioux Falls, SD" at bounding box center [433, 342] width 231 height 30
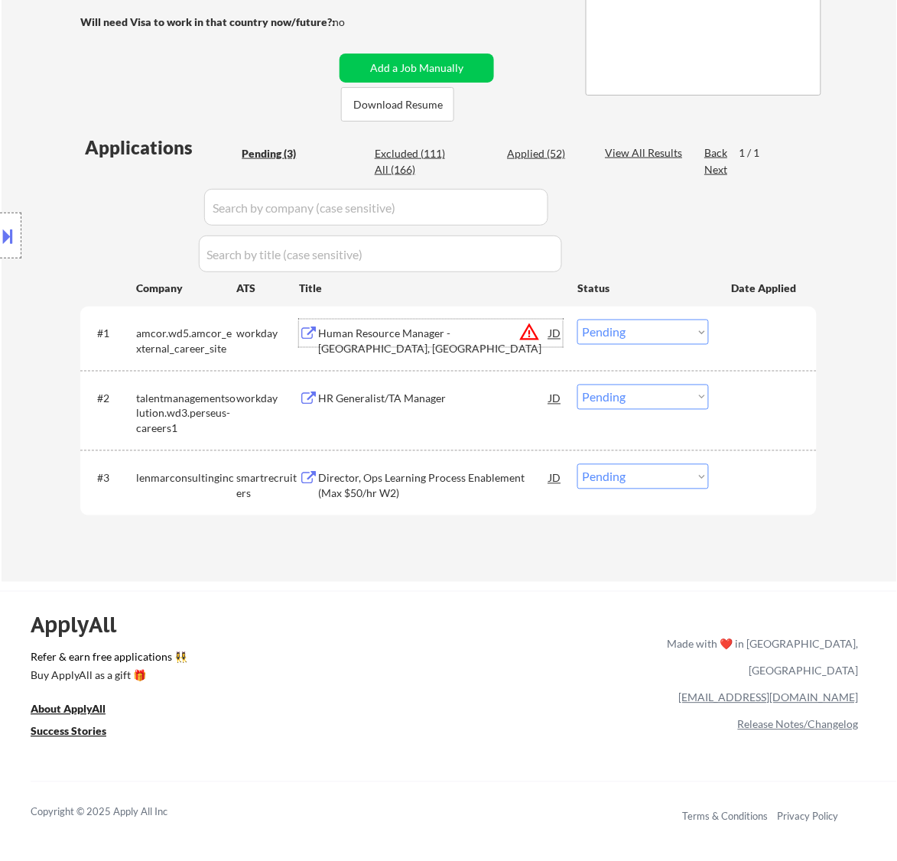
click at [678, 329] on select "Choose an option... Pending Applied Excluded (Questions) Excluded (Expired) Exc…" at bounding box center [644, 332] width 132 height 25
click at [578, 320] on select "Choose an option... Pending Applied Excluded (Questions) Excluded (Expired) Exc…" at bounding box center [644, 332] width 132 height 25
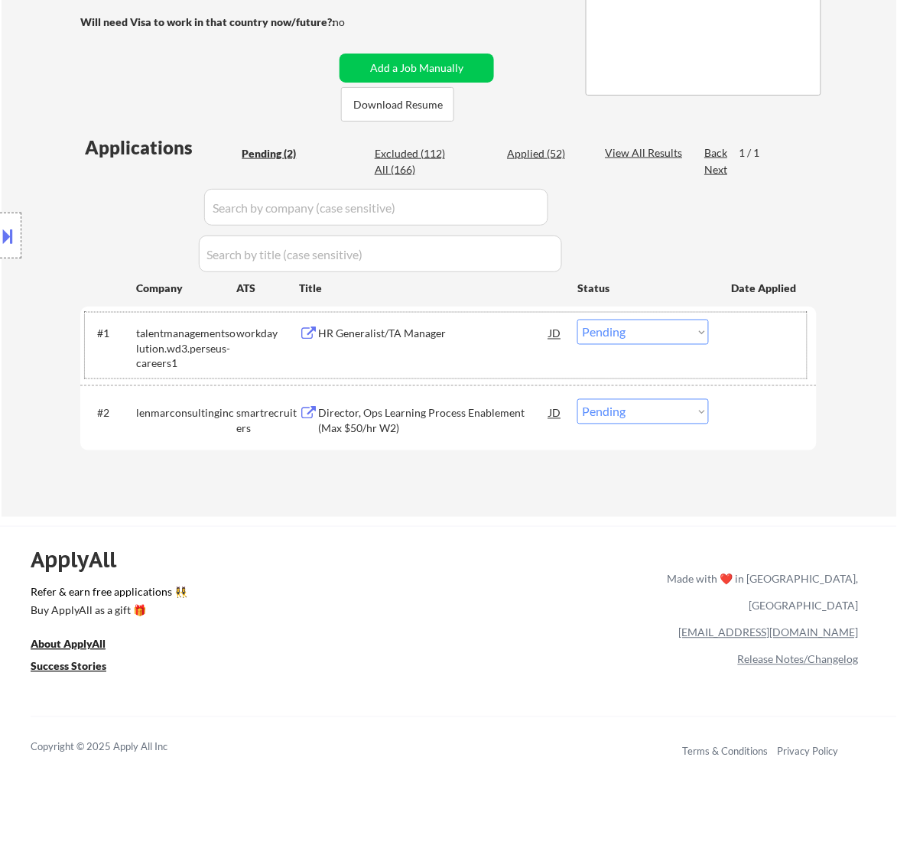
click at [511, 353] on div "#1 talentmanagementsolution.wd3.perseus-careers1 workday HR Generalist/TA Manag…" at bounding box center [446, 346] width 722 height 66
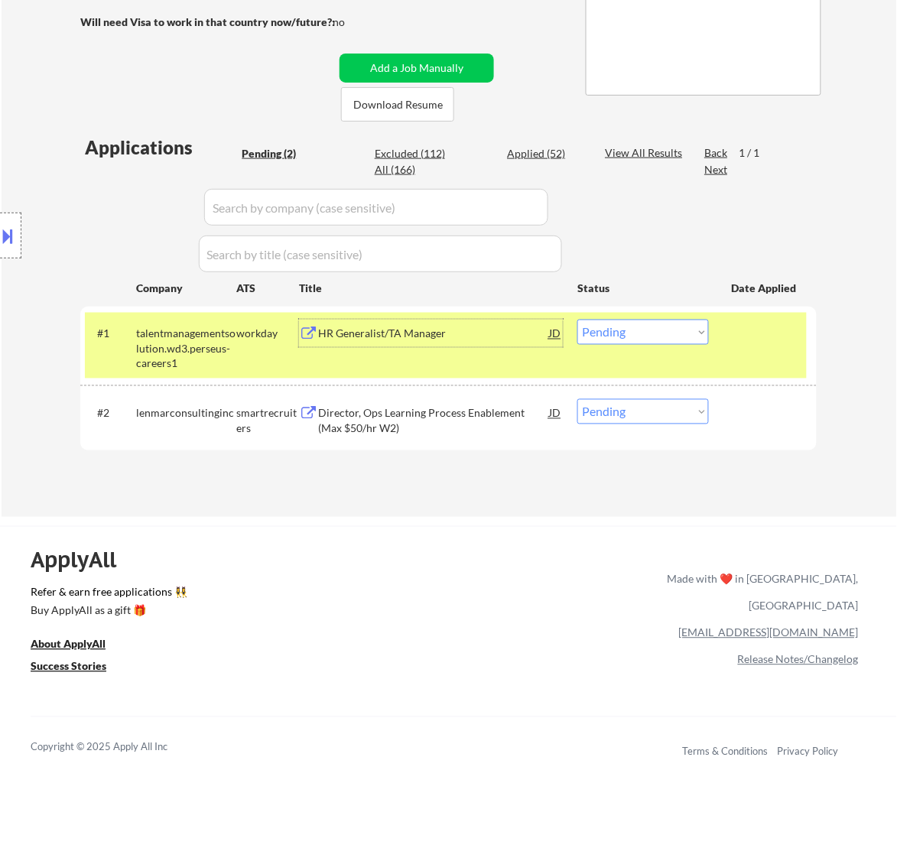
click at [500, 346] on div "HR Generalist/TA Manager" at bounding box center [433, 334] width 231 height 28
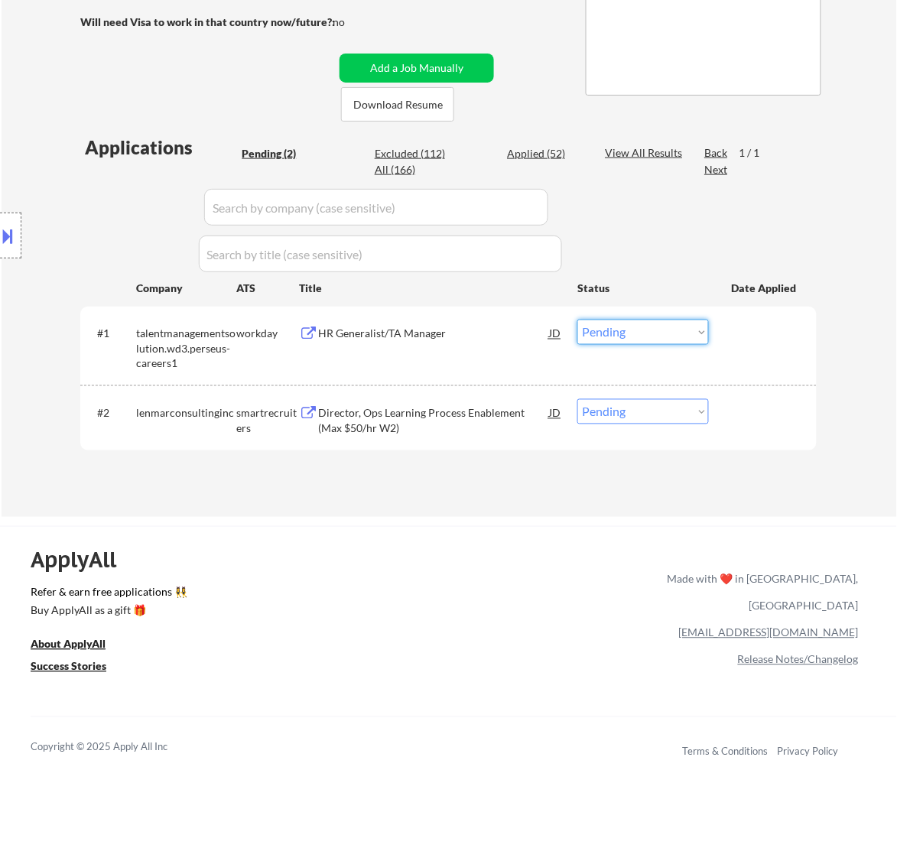
click at [636, 331] on select "Choose an option... Pending Applied Excluded (Questions) Excluded (Expired) Exc…" at bounding box center [644, 332] width 132 height 25
click at [578, 320] on select "Choose an option... Pending Applied Excluded (Questions) Excluded (Expired) Exc…" at bounding box center [644, 332] width 132 height 25
select select ""pending""
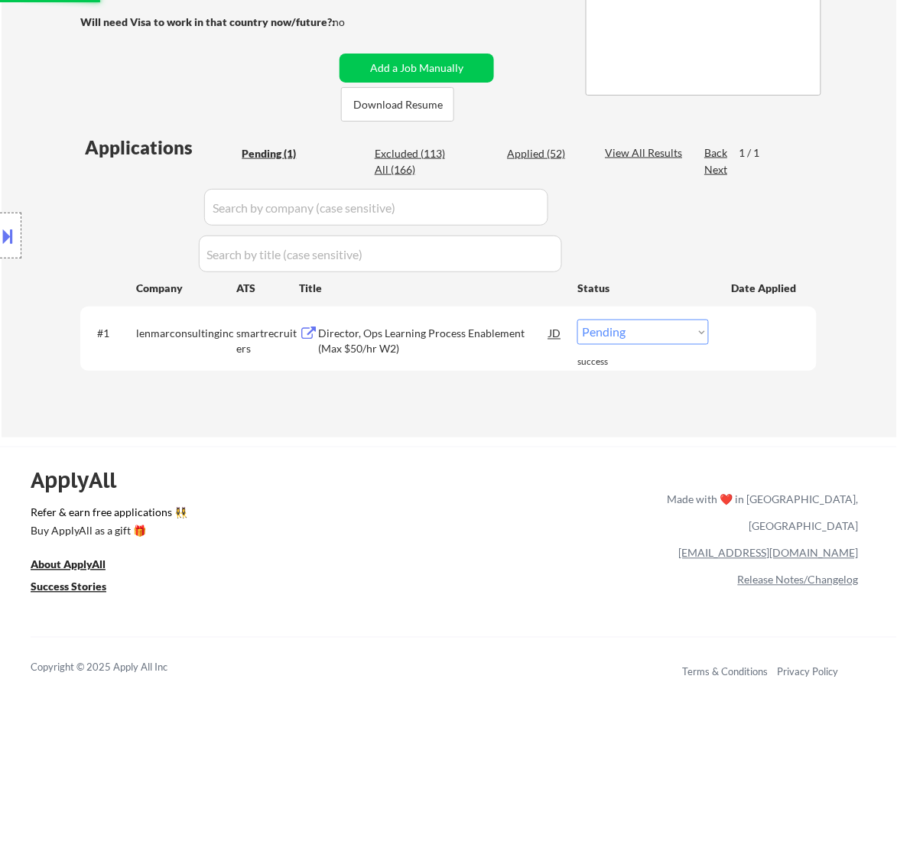
click at [467, 333] on div "Director, Ops Learning Process Enablement (Max $50/hr W2)" at bounding box center [433, 342] width 231 height 30
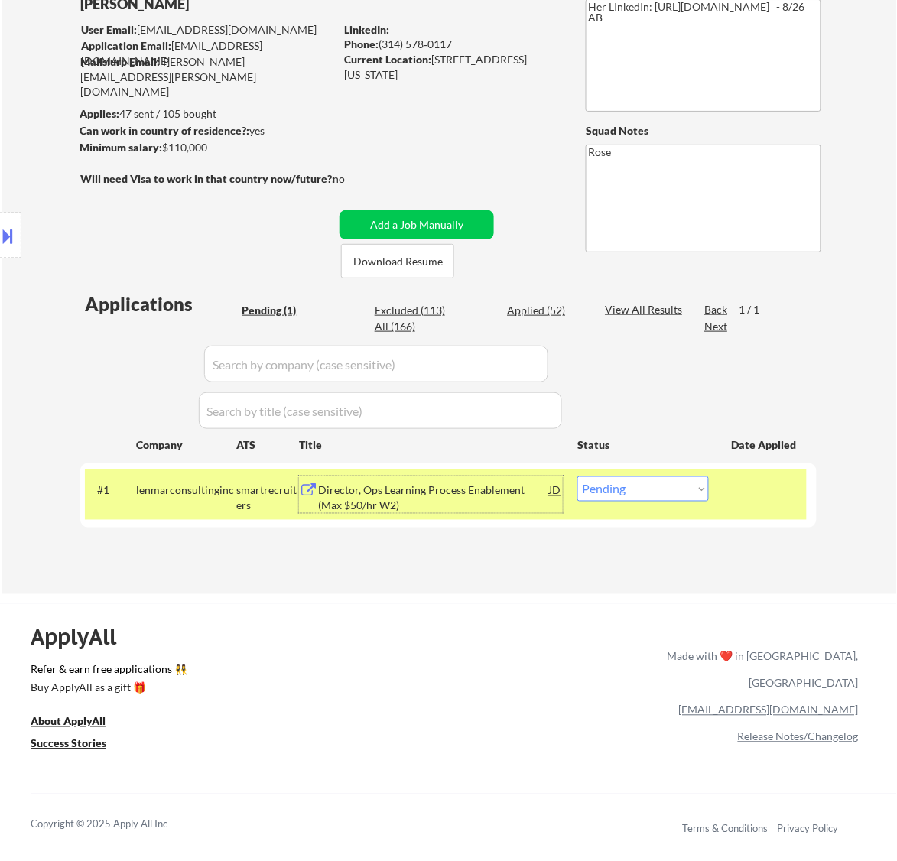
scroll to position [96, 0]
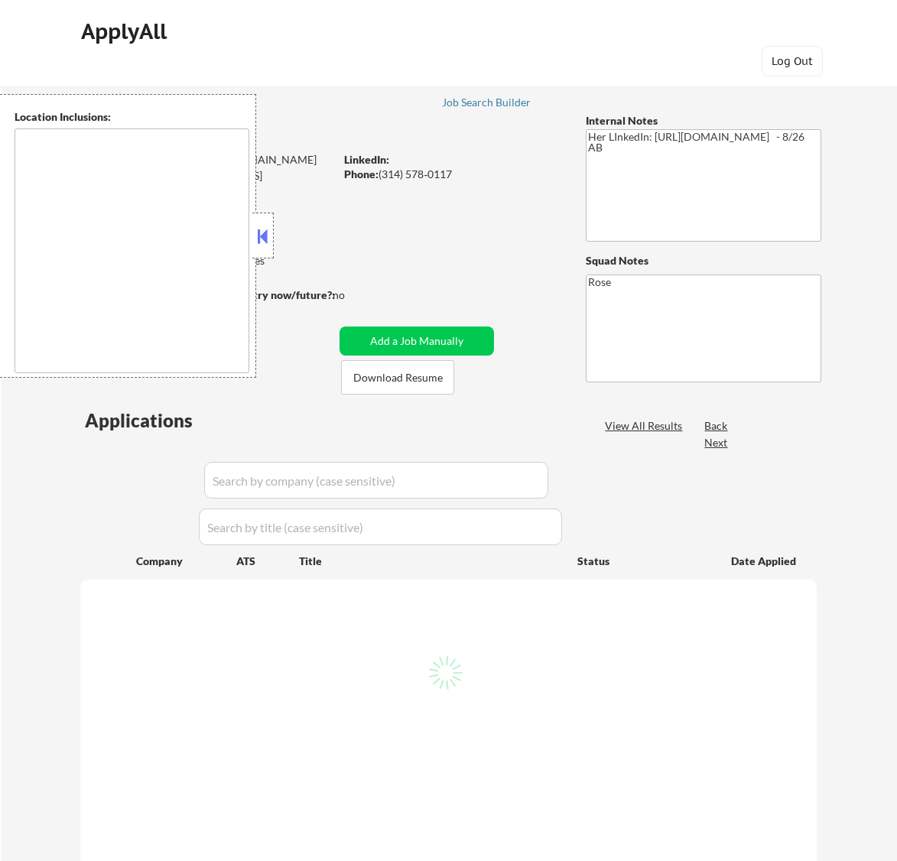
type textarea "[GEOGRAPHIC_DATA][PERSON_NAME], [GEOGRAPHIC_DATA][PERSON_NAME][GEOGRAPHIC_DATA]…"
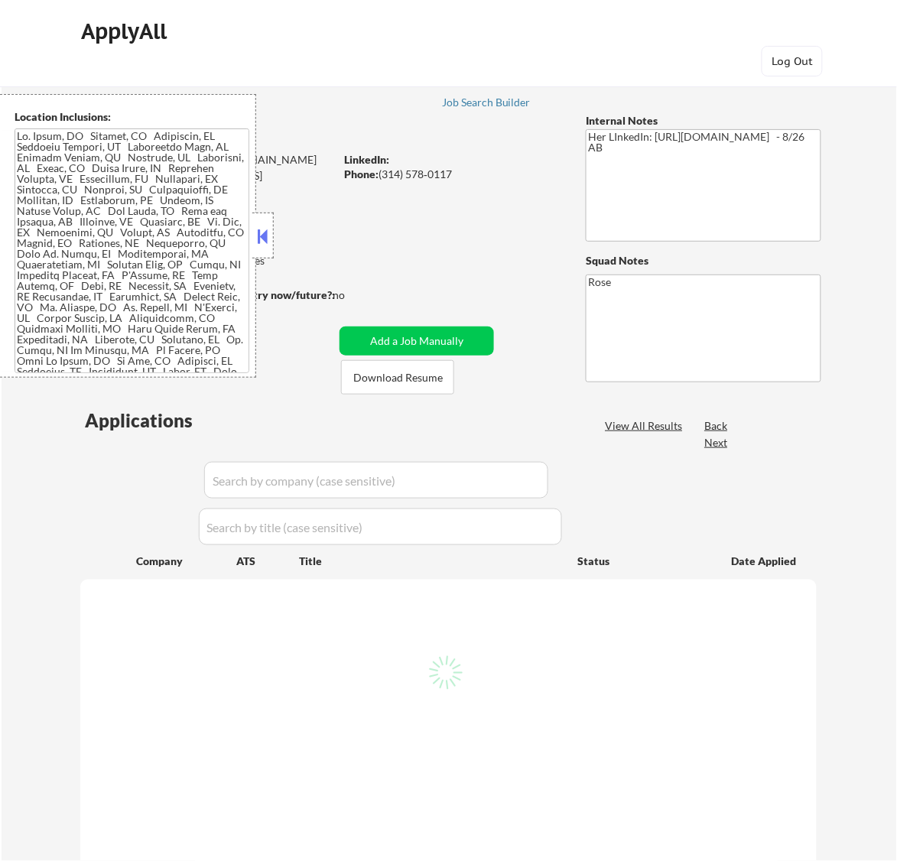
select select ""pending""
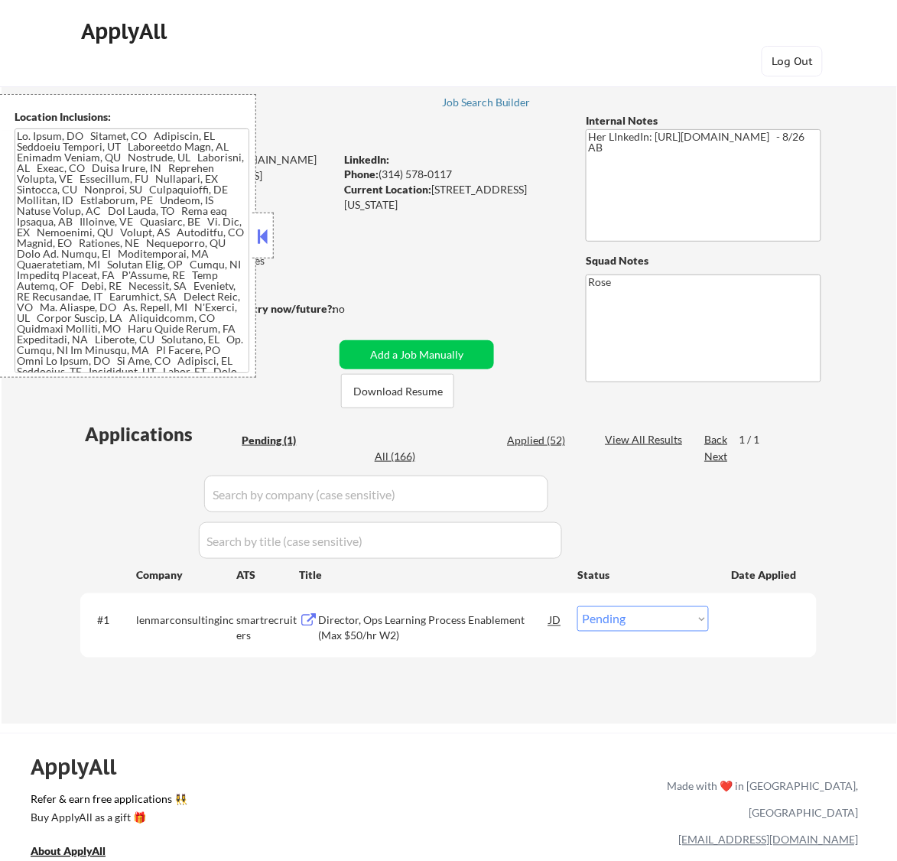
click at [268, 235] on button at bounding box center [262, 236] width 17 height 23
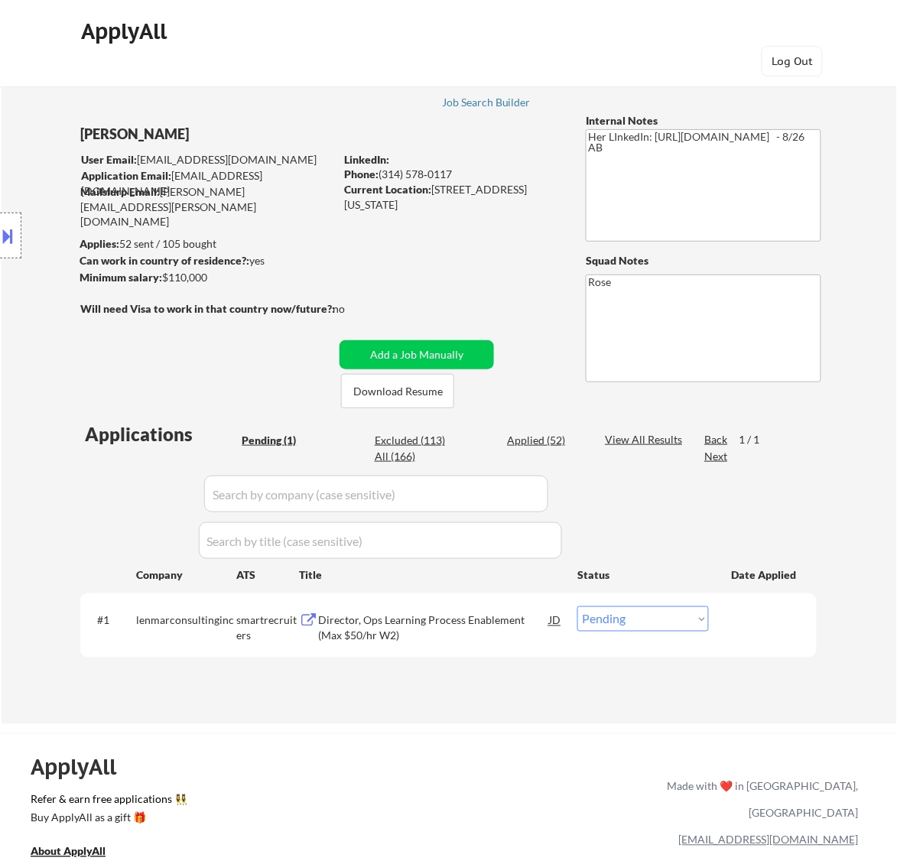
scroll to position [96, 0]
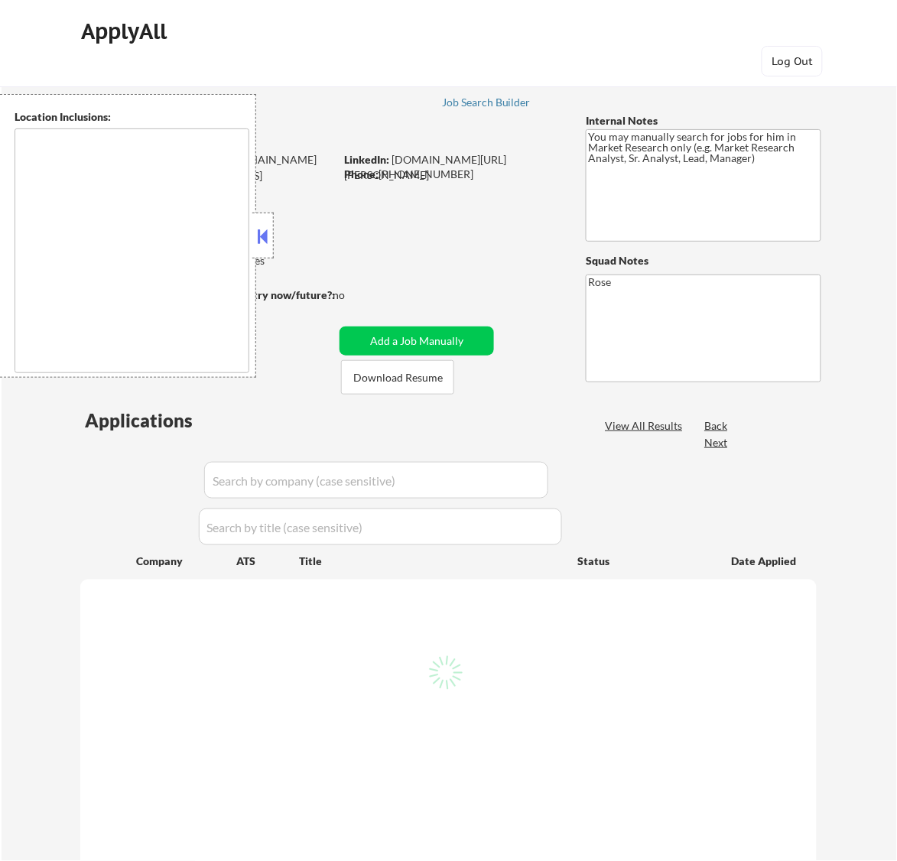
type textarea "[GEOGRAPHIC_DATA], [GEOGRAPHIC_DATA] [GEOGRAPHIC_DATA], [GEOGRAPHIC_DATA] [GEOG…"
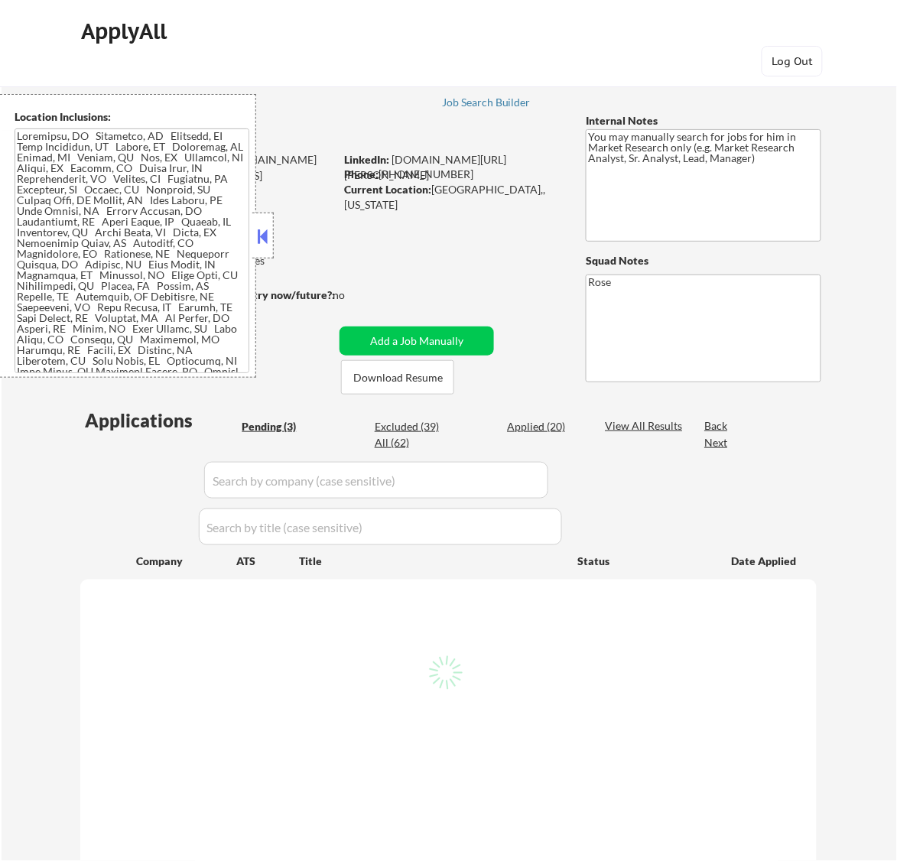
select select ""pending""
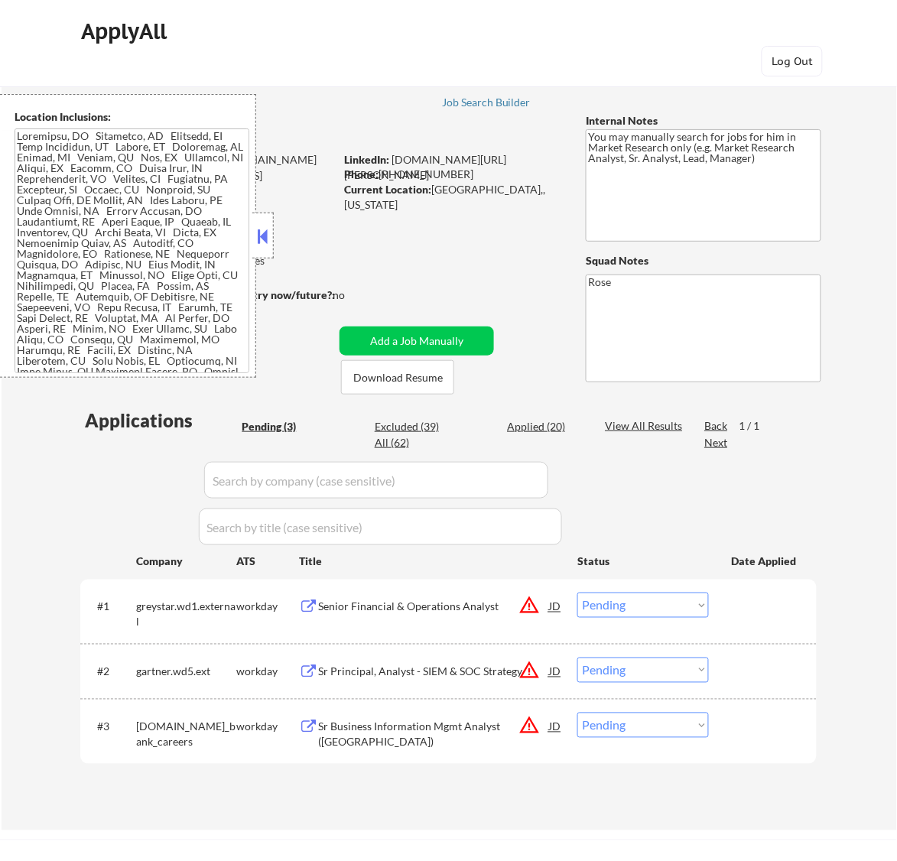
click at [270, 227] on div at bounding box center [262, 236] width 21 height 46
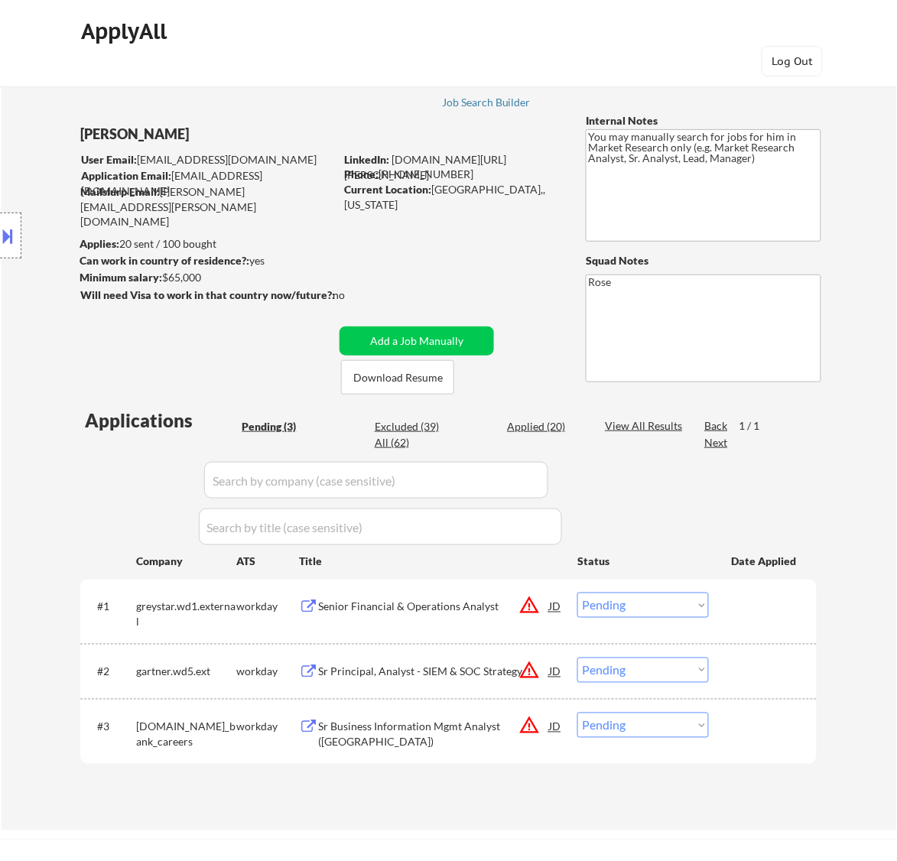
click at [465, 609] on div "Senior Financial & Operations Analyst" at bounding box center [433, 607] width 231 height 15
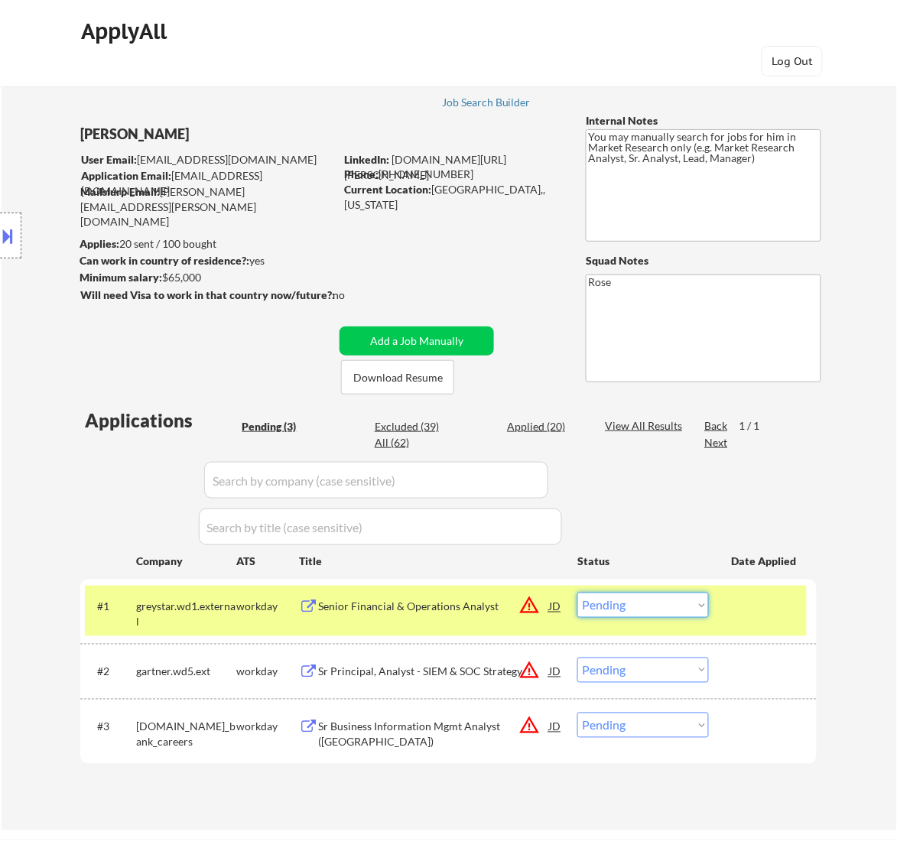
click at [658, 601] on select "Choose an option... Pending Applied Excluded (Questions) Excluded (Expired) Exc…" at bounding box center [644, 605] width 132 height 25
click at [578, 593] on select "Choose an option... Pending Applied Excluded (Questions) Excluded (Expired) Exc…" at bounding box center [644, 605] width 132 height 25
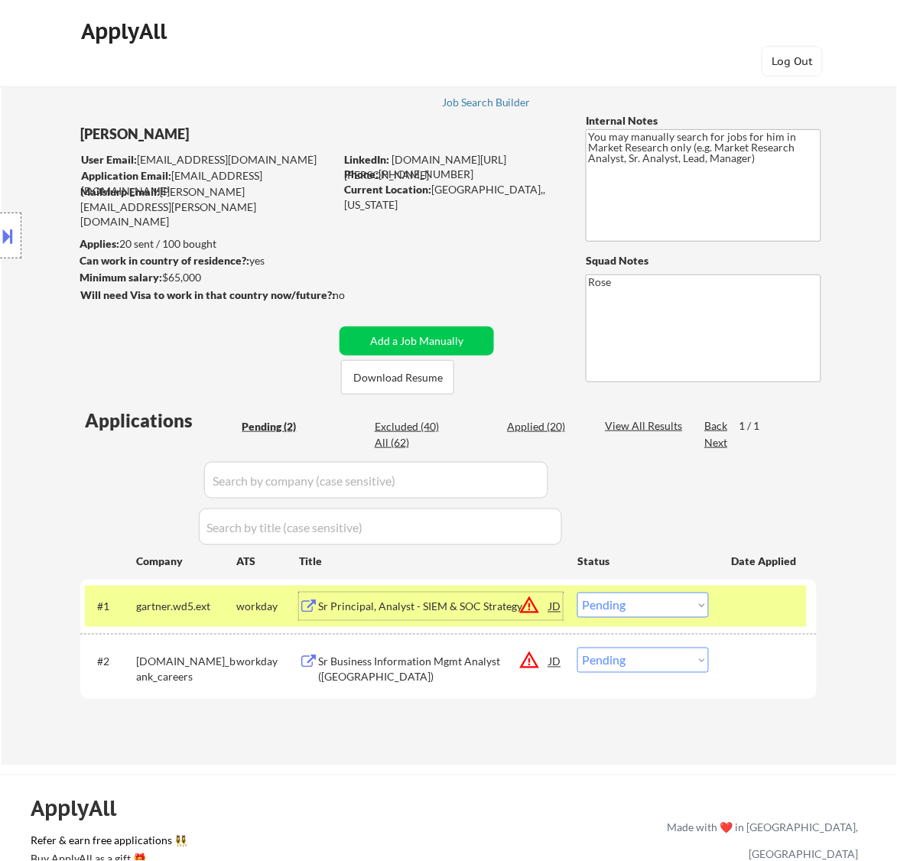
click at [436, 611] on div "Sr Principal, Analyst - SIEM & SOC Strategy" at bounding box center [433, 607] width 231 height 15
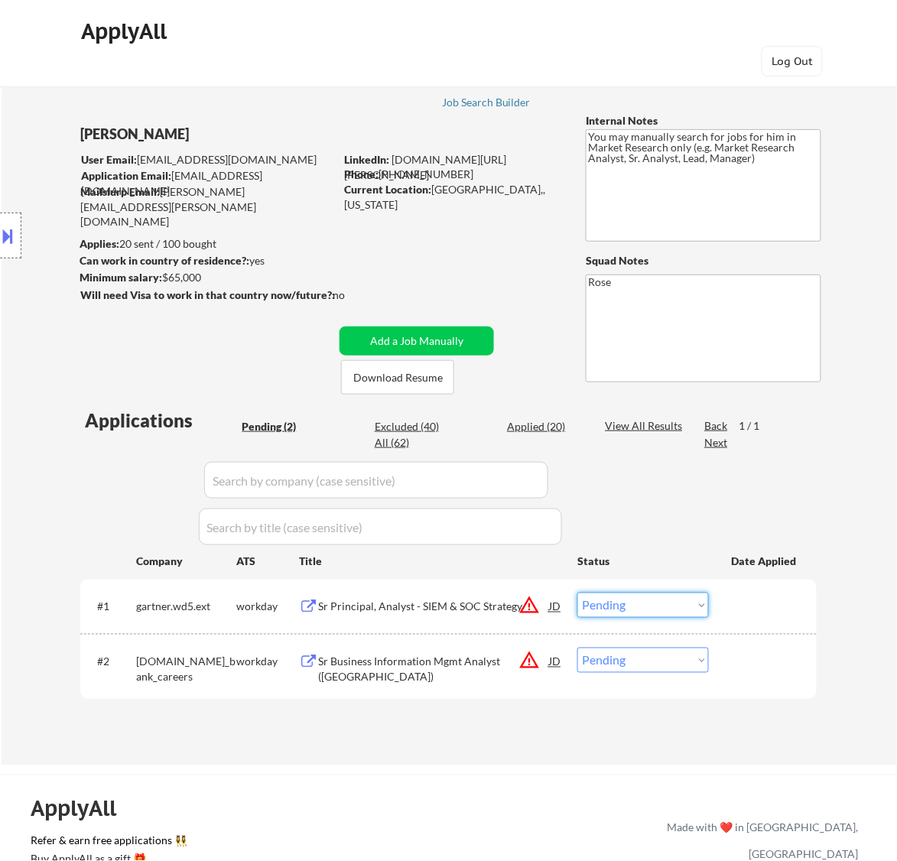
click at [664, 604] on select "Choose an option... Pending Applied Excluded (Questions) Excluded (Expired) Exc…" at bounding box center [644, 605] width 132 height 25
click at [578, 593] on select "Choose an option... Pending Applied Excluded (Questions) Excluded (Expired) Exc…" at bounding box center [644, 605] width 132 height 25
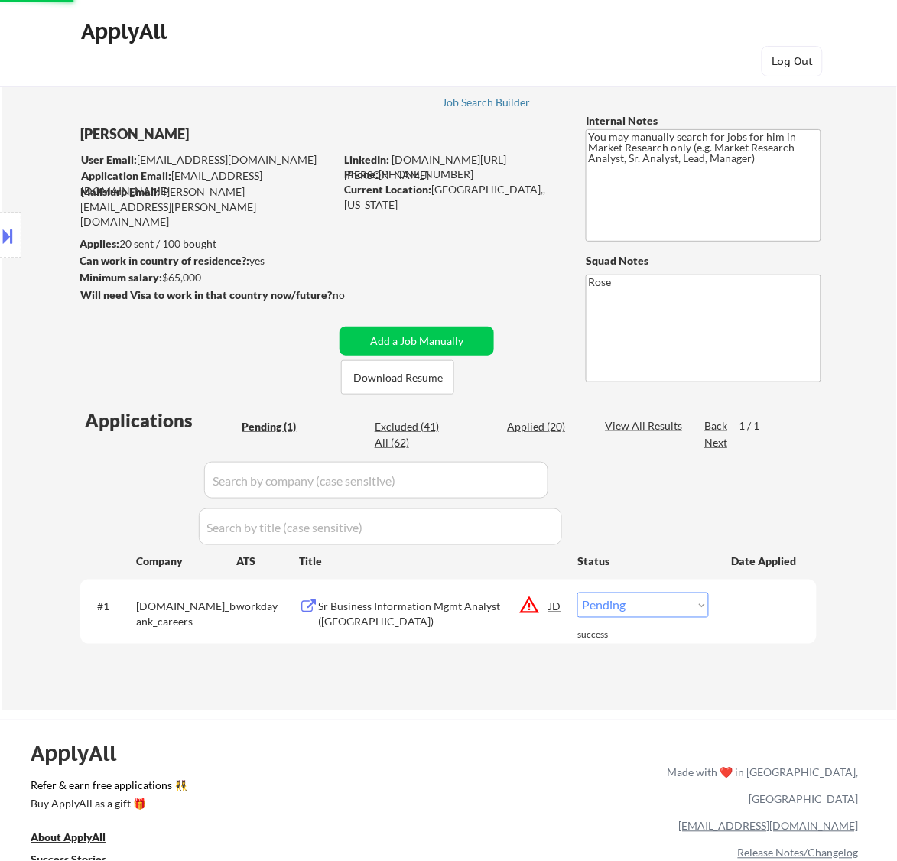
click at [459, 610] on div "Sr Business Information Mgmt Analyst ([GEOGRAPHIC_DATA])" at bounding box center [433, 615] width 231 height 30
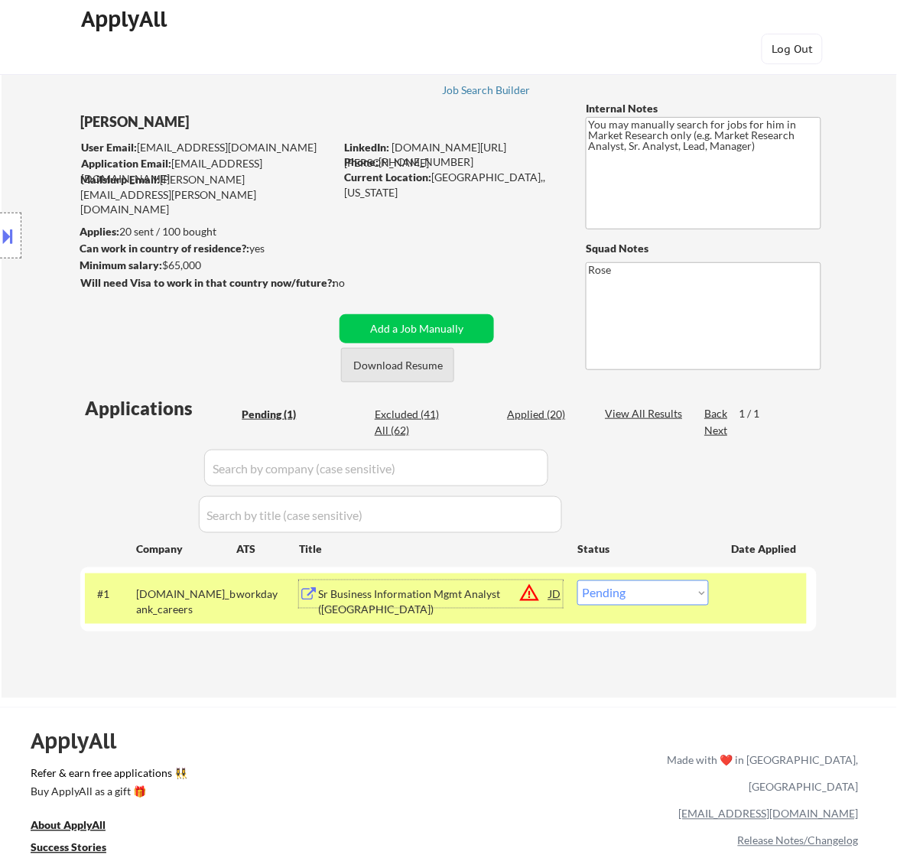
scroll to position [96, 0]
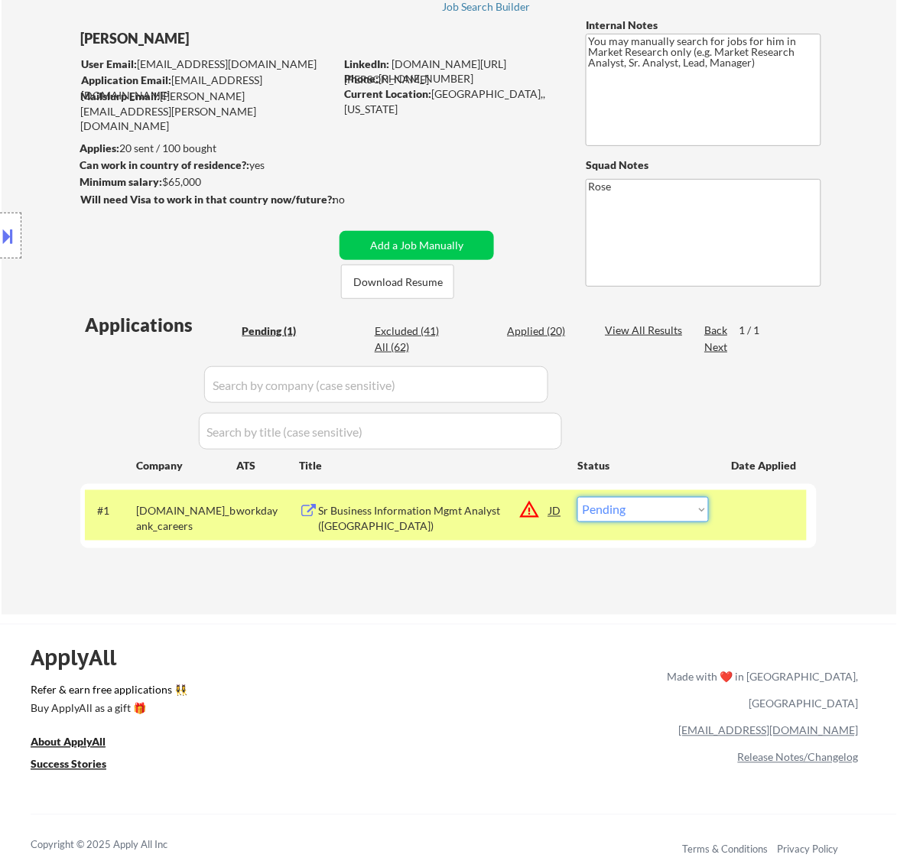
click at [651, 514] on select "Choose an option... Pending Applied Excluded (Questions) Excluded (Expired) Exc…" at bounding box center [644, 509] width 132 height 25
select select ""excluded__location_""
click at [578, 497] on select "Choose an option... Pending Applied Excluded (Questions) Excluded (Expired) Exc…" at bounding box center [644, 509] width 132 height 25
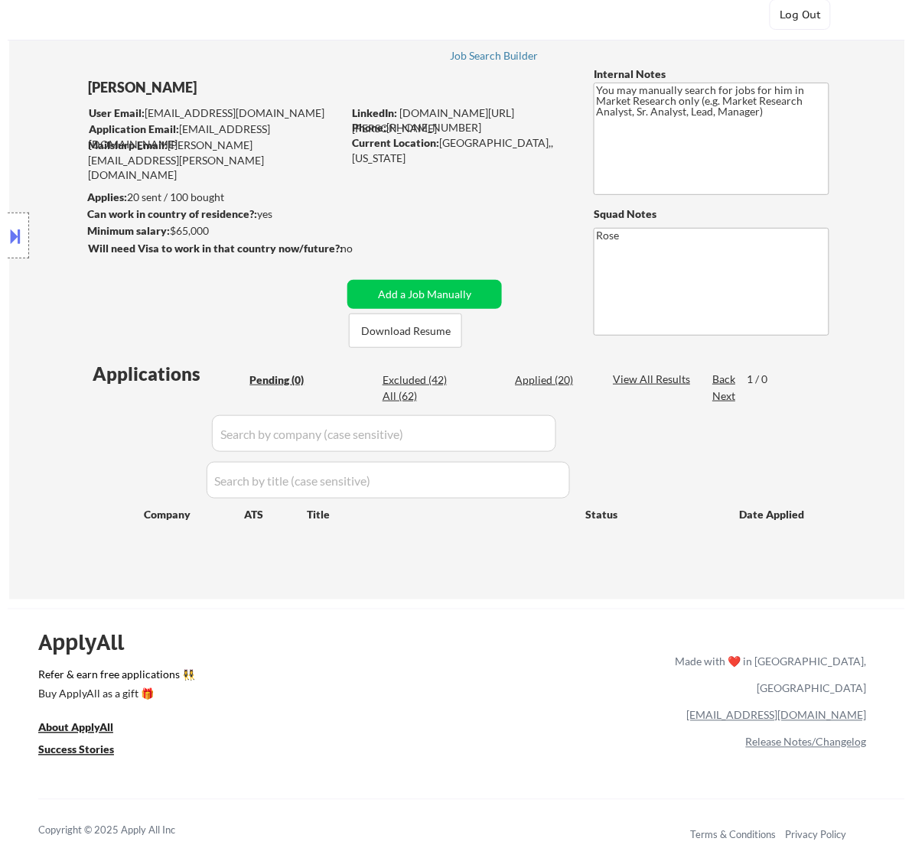
scroll to position [0, 0]
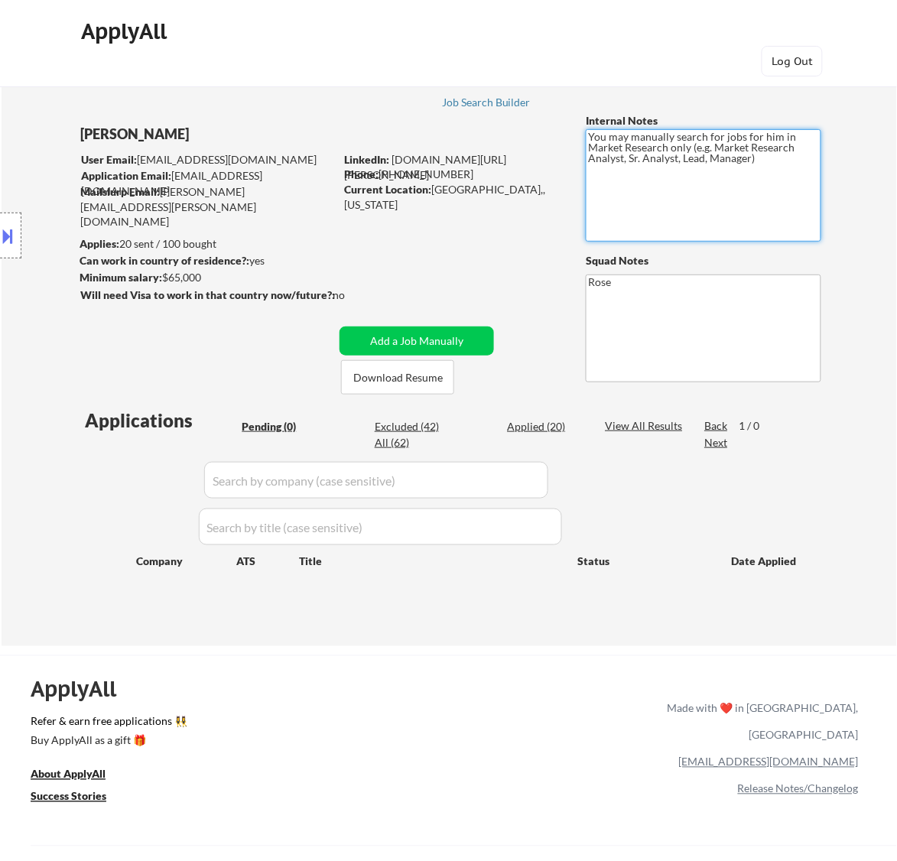
drag, startPoint x: 713, startPoint y: 145, endPoint x: 622, endPoint y: 158, distance: 92.0
click at [622, 158] on textarea "You may manually search for jobs for him in Market Research only (e.g. Market R…" at bounding box center [704, 185] width 236 height 112
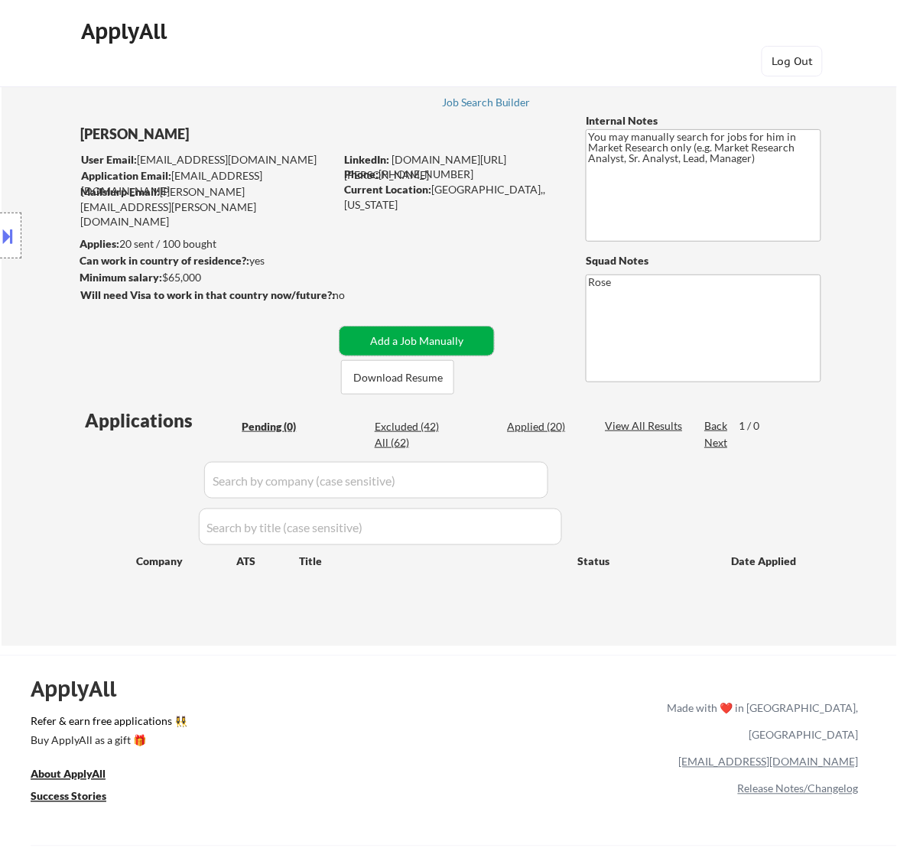
click at [398, 340] on button "Add a Job Manually" at bounding box center [417, 341] width 155 height 29
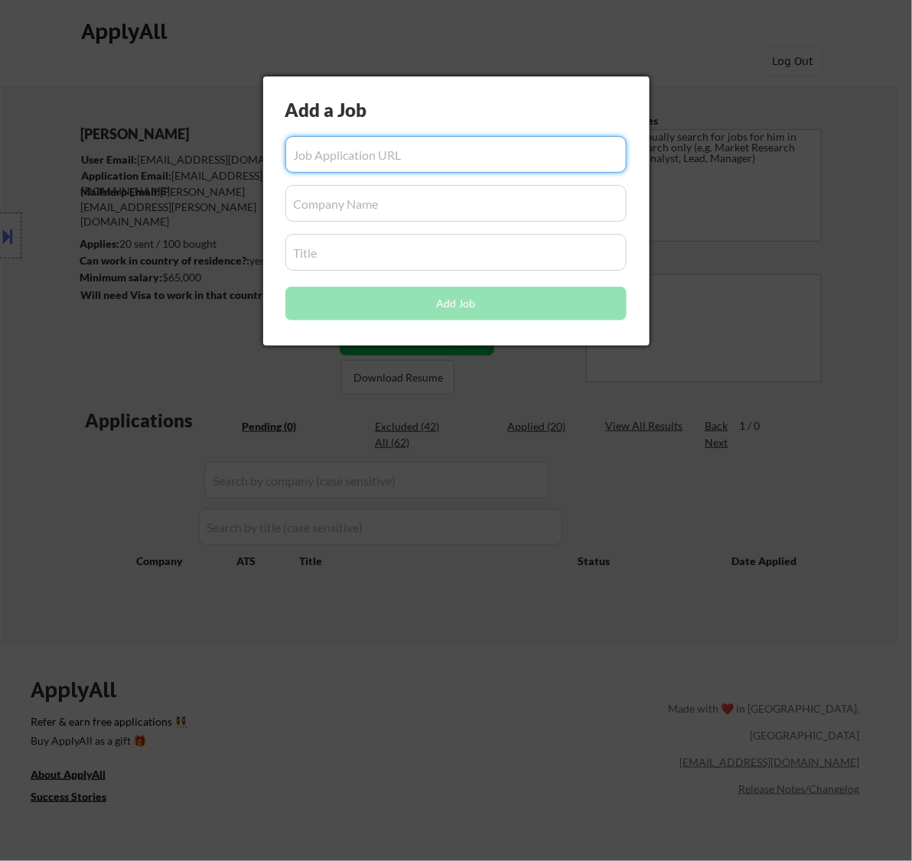
paste input "[URL][DOMAIN_NAME]"
type input "[URL][DOMAIN_NAME]"
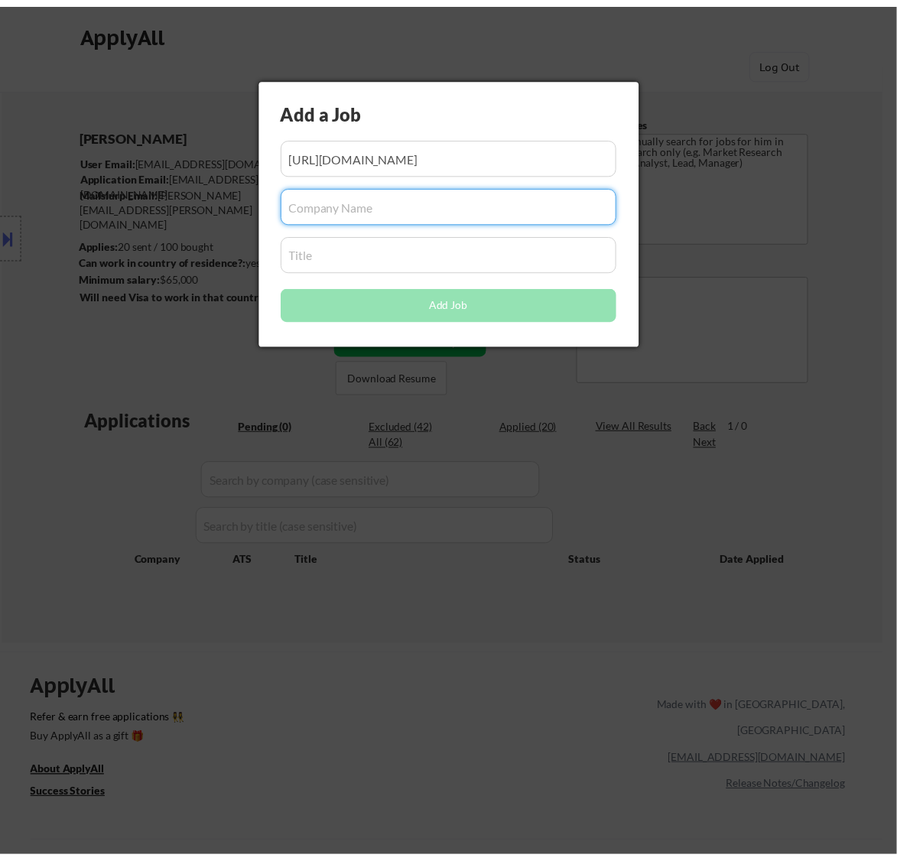
scroll to position [0, 0]
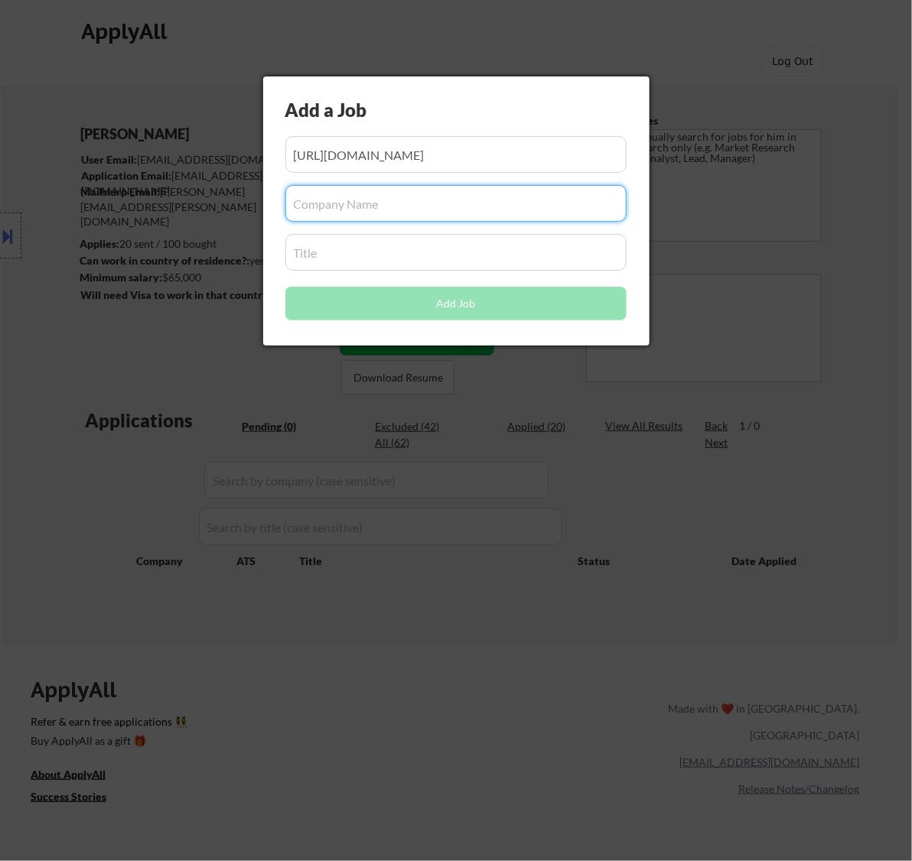
click at [371, 200] on input "input" at bounding box center [455, 203] width 341 height 37
click at [366, 211] on input "input" at bounding box center [455, 203] width 341 height 37
paste input "dexcom.wd1"
type input "dexcom.wd1"
click at [314, 254] on input "input" at bounding box center [455, 252] width 341 height 37
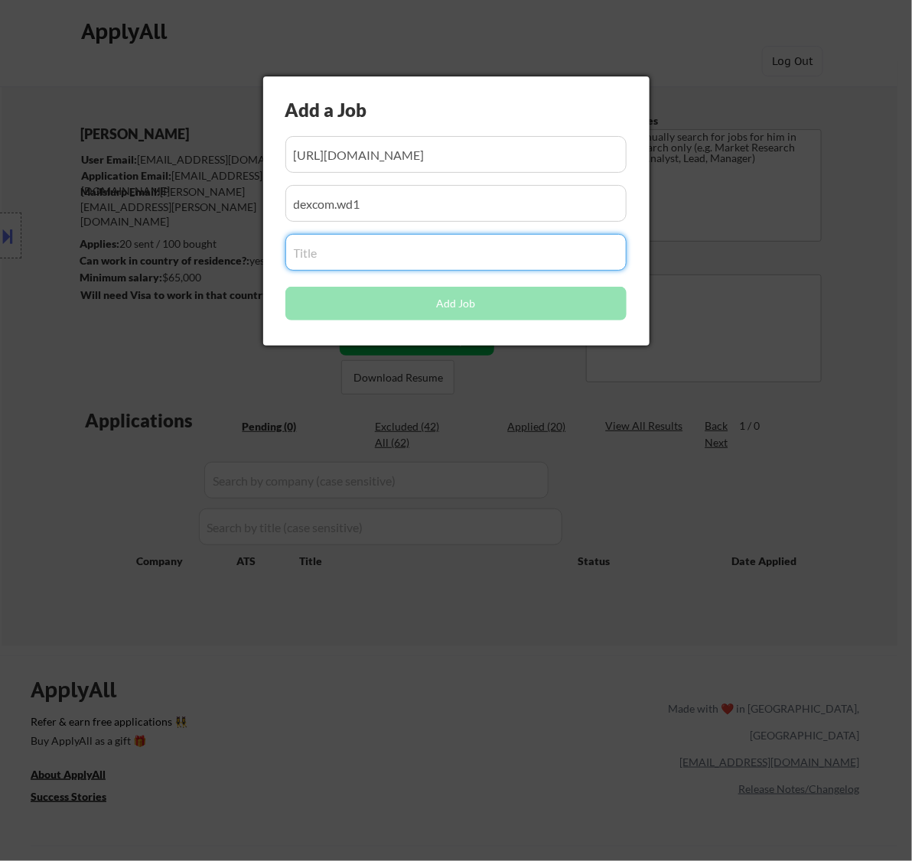
paste input "Marketing Research Manager"
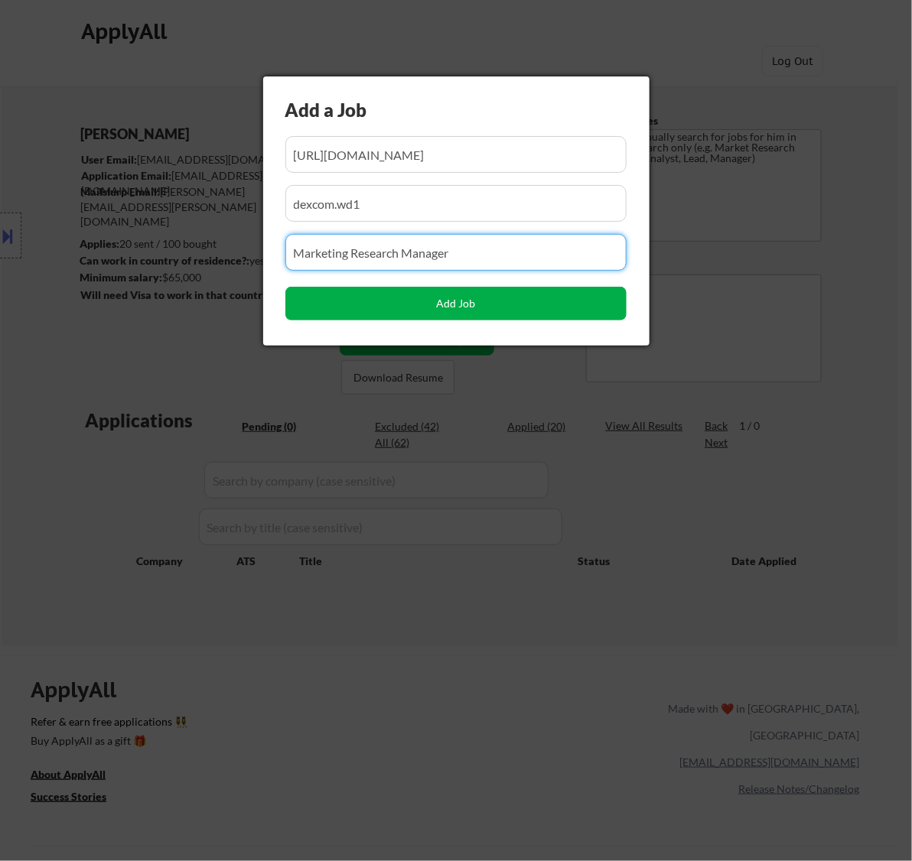
type input "Marketing Research Manager"
click at [463, 307] on button "Add Job" at bounding box center [455, 304] width 341 height 34
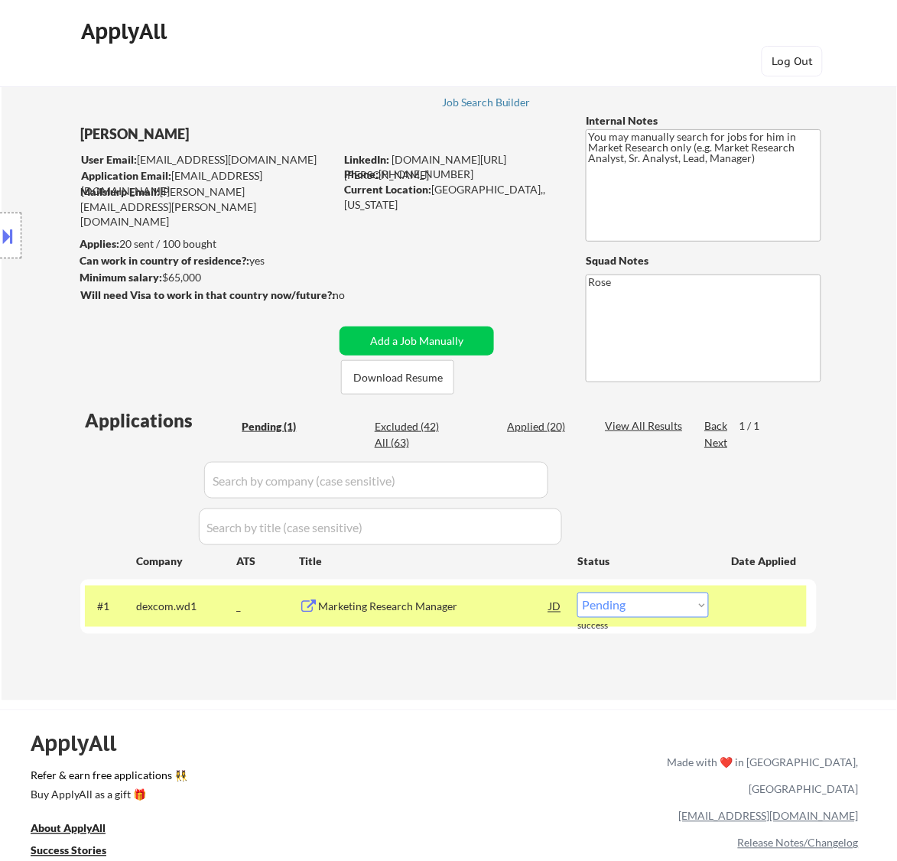
click at [628, 605] on select "Choose an option... Pending Applied Excluded (Questions) Excluded (Expired) Exc…" at bounding box center [644, 605] width 132 height 25
select select ""applied""
click at [578, 593] on select "Choose an option... Pending Applied Excluded (Questions) Excluded (Expired) Exc…" at bounding box center [644, 605] width 132 height 25
